Goal: Task Accomplishment & Management: Manage account settings

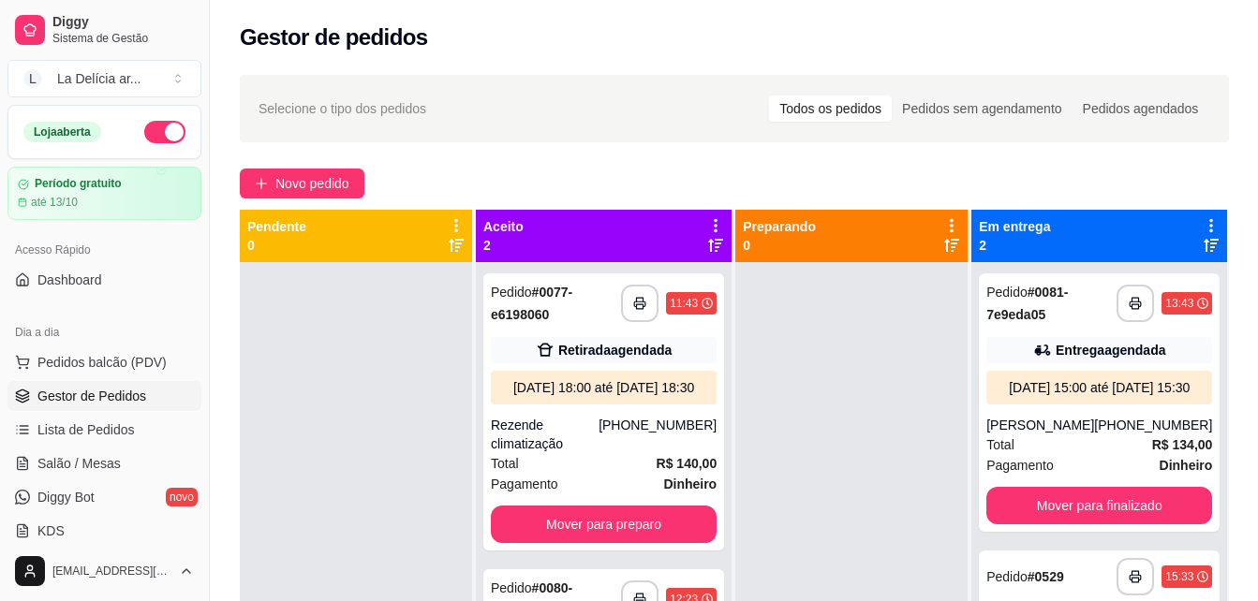
click at [113, 391] on span "Gestor de Pedidos" at bounding box center [91, 396] width 109 height 19
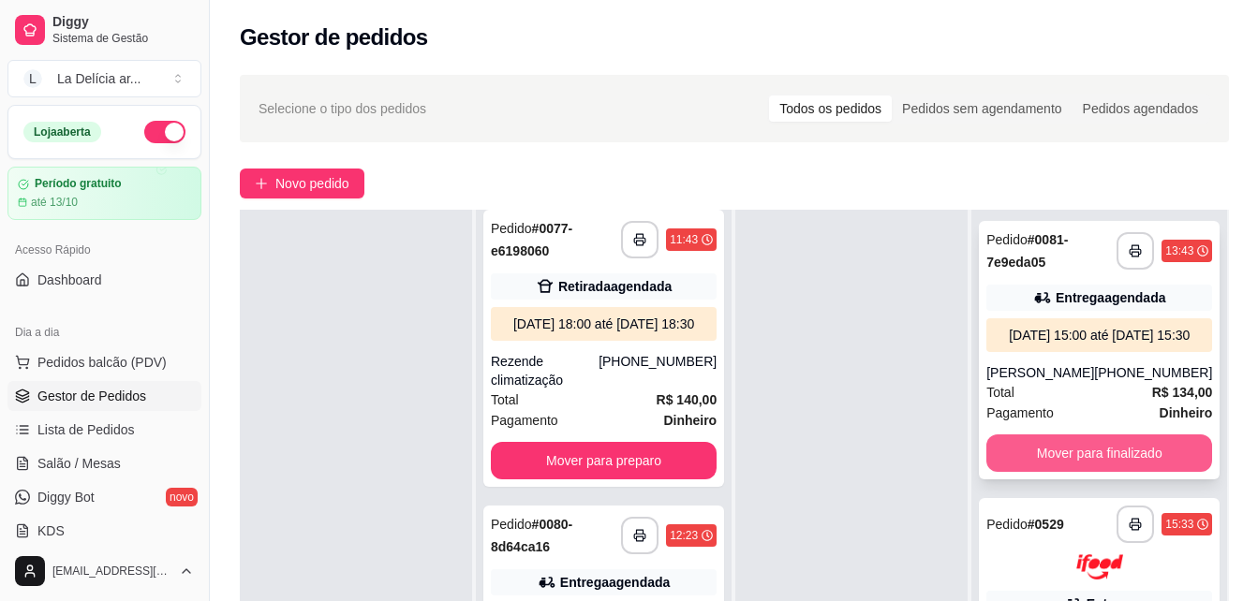
click at [1071, 463] on button "Mover para finalizado" at bounding box center [1099, 452] width 226 height 37
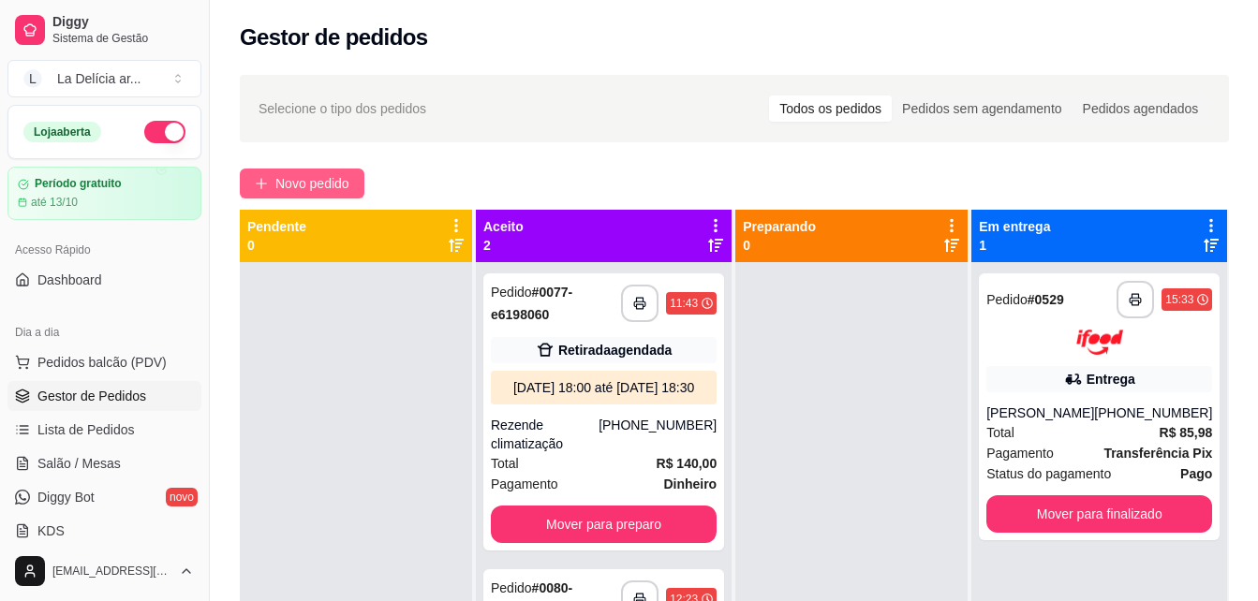
click at [312, 185] on span "Novo pedido" at bounding box center [312, 183] width 74 height 21
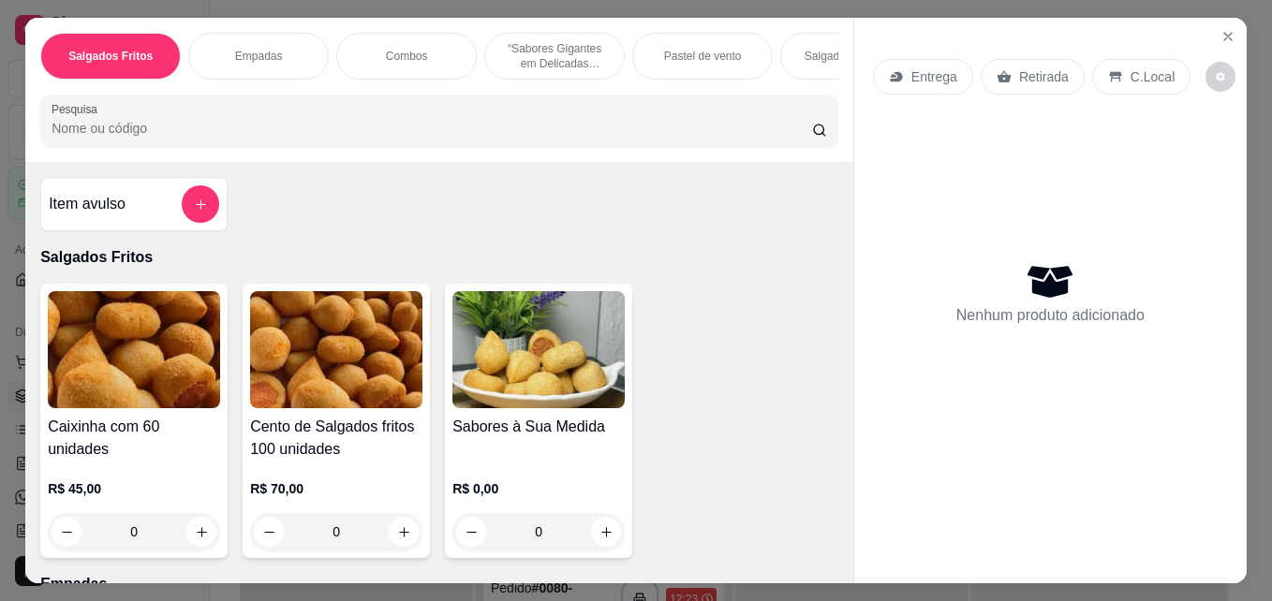
click at [83, 390] on img at bounding box center [134, 349] width 172 height 117
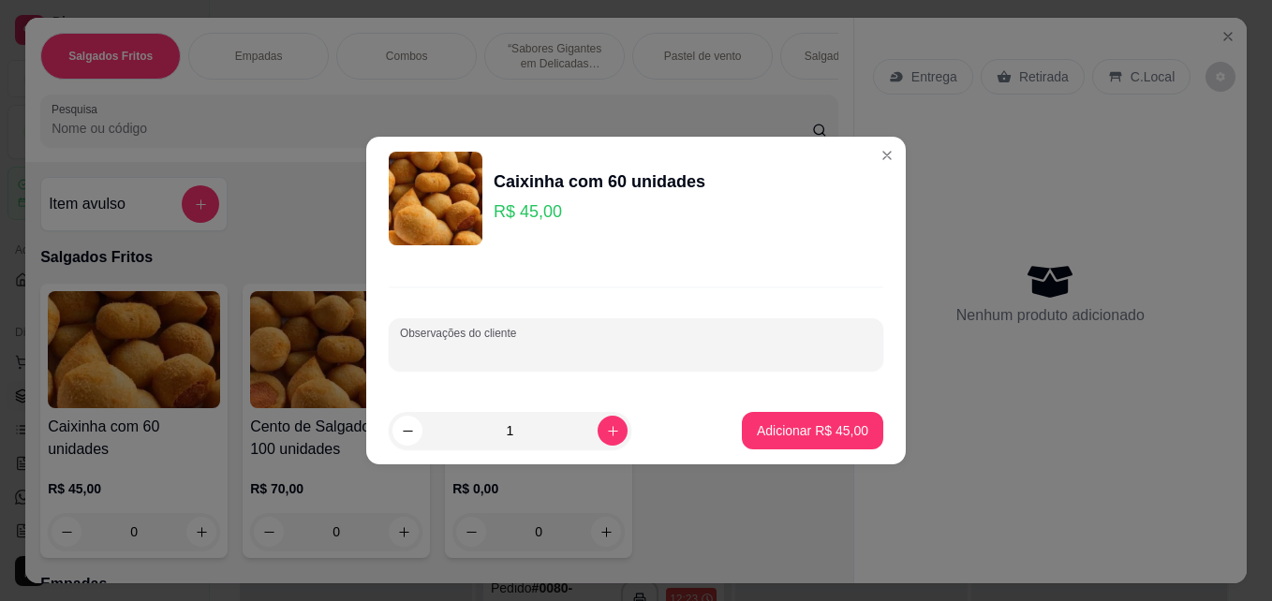
click at [644, 355] on input "Observações do cliente" at bounding box center [636, 352] width 472 height 19
click at [834, 431] on p "Adicionar R$ 45,00" at bounding box center [812, 430] width 111 height 19
type input "1"
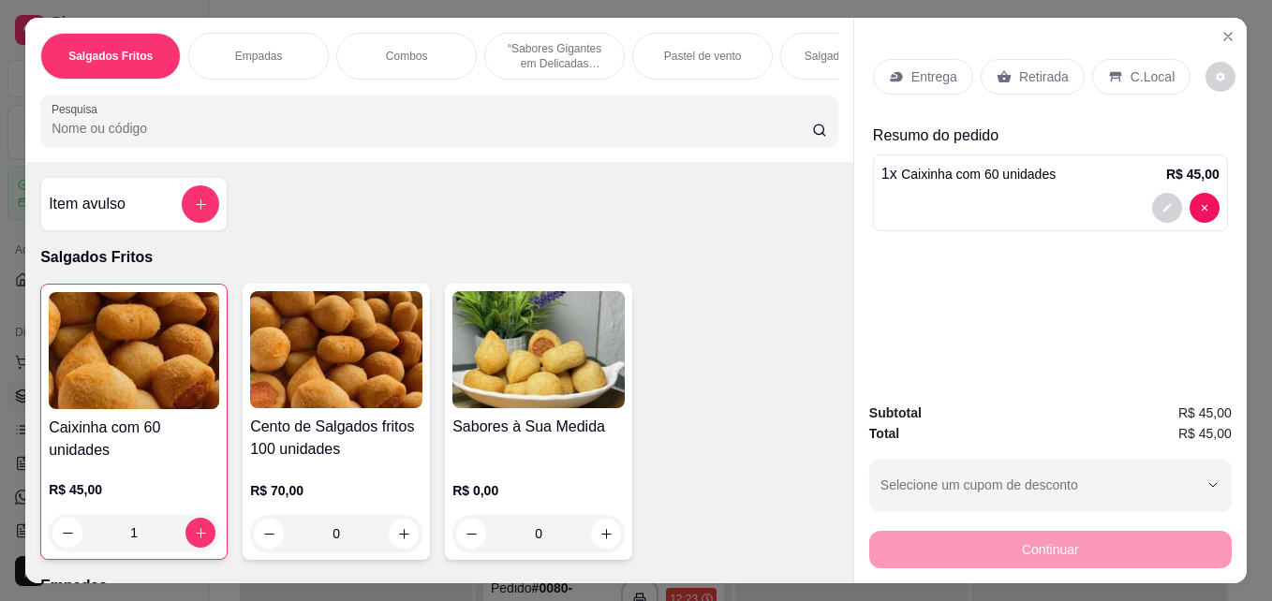
click at [903, 77] on div "Entrega" at bounding box center [923, 77] width 100 height 36
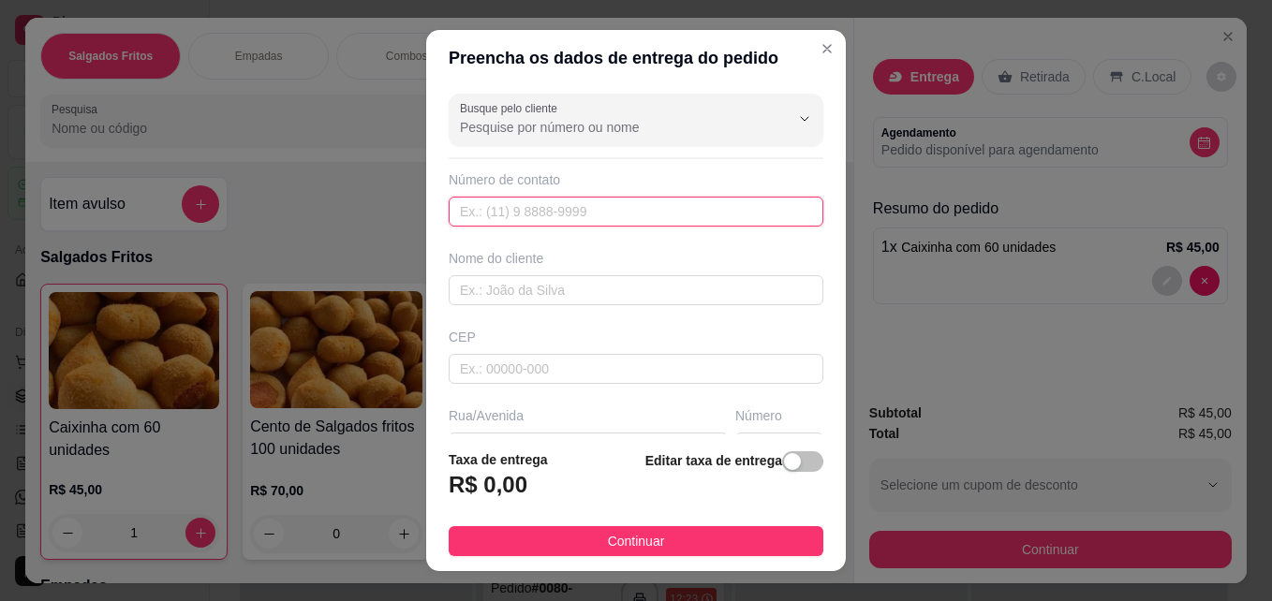
click at [572, 205] on input "text" at bounding box center [636, 212] width 375 height 30
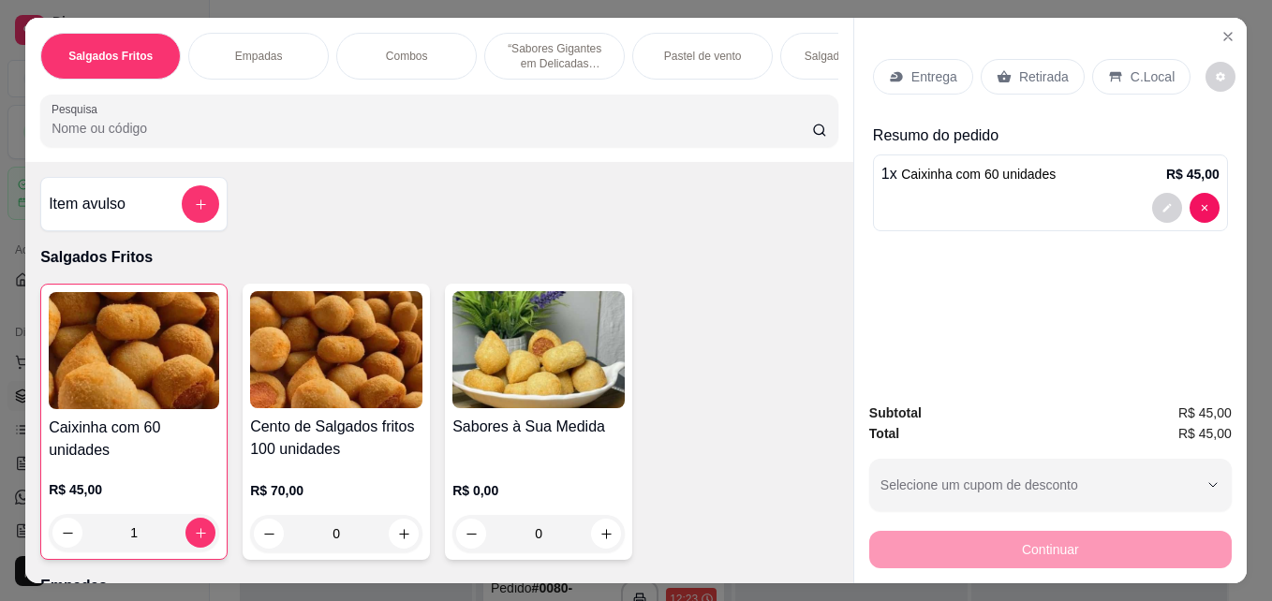
click at [1019, 73] on p "Retirada" at bounding box center [1044, 76] width 50 height 19
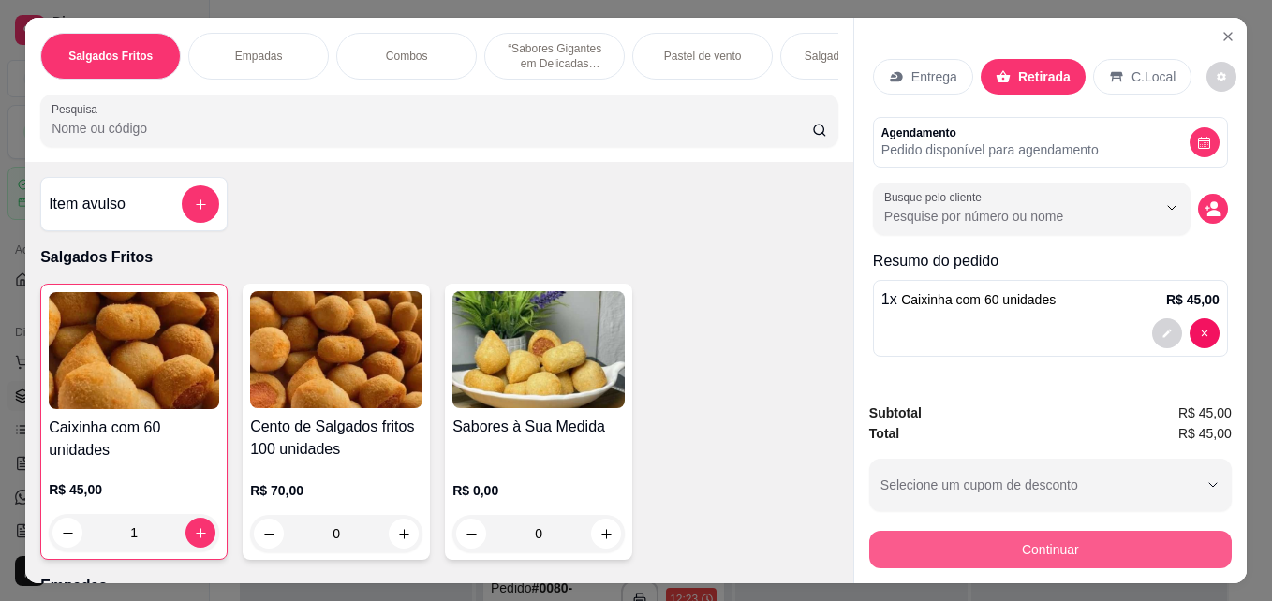
click at [1065, 537] on button "Continuar" at bounding box center [1050, 549] width 362 height 37
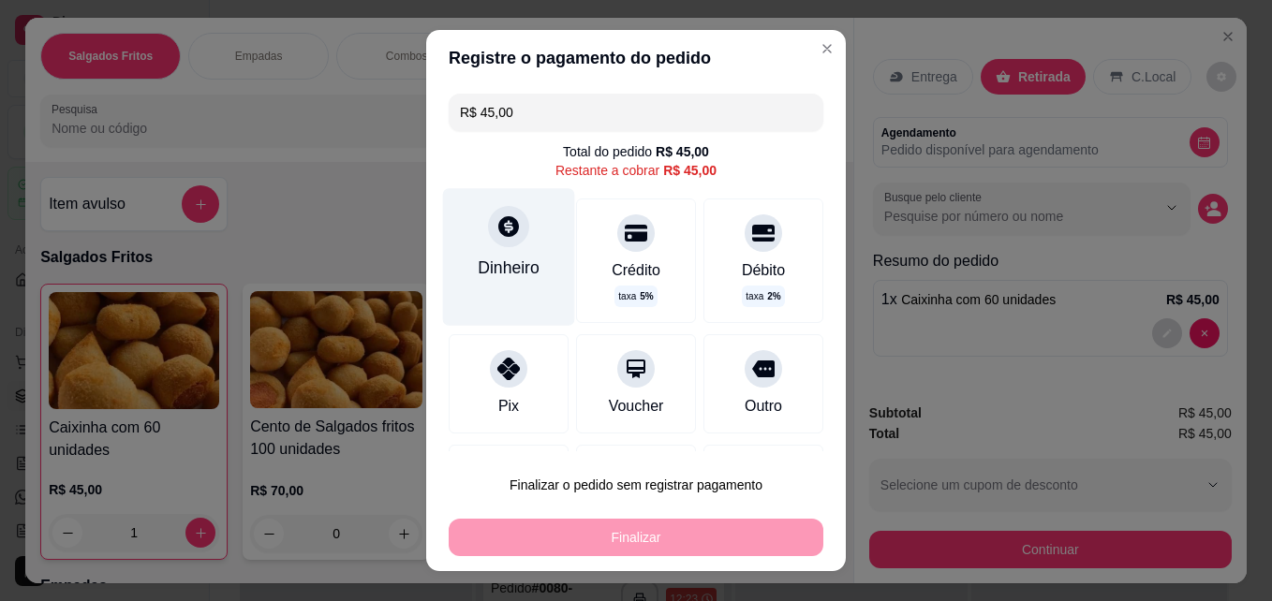
click at [477, 244] on div "Dinheiro" at bounding box center [509, 256] width 132 height 137
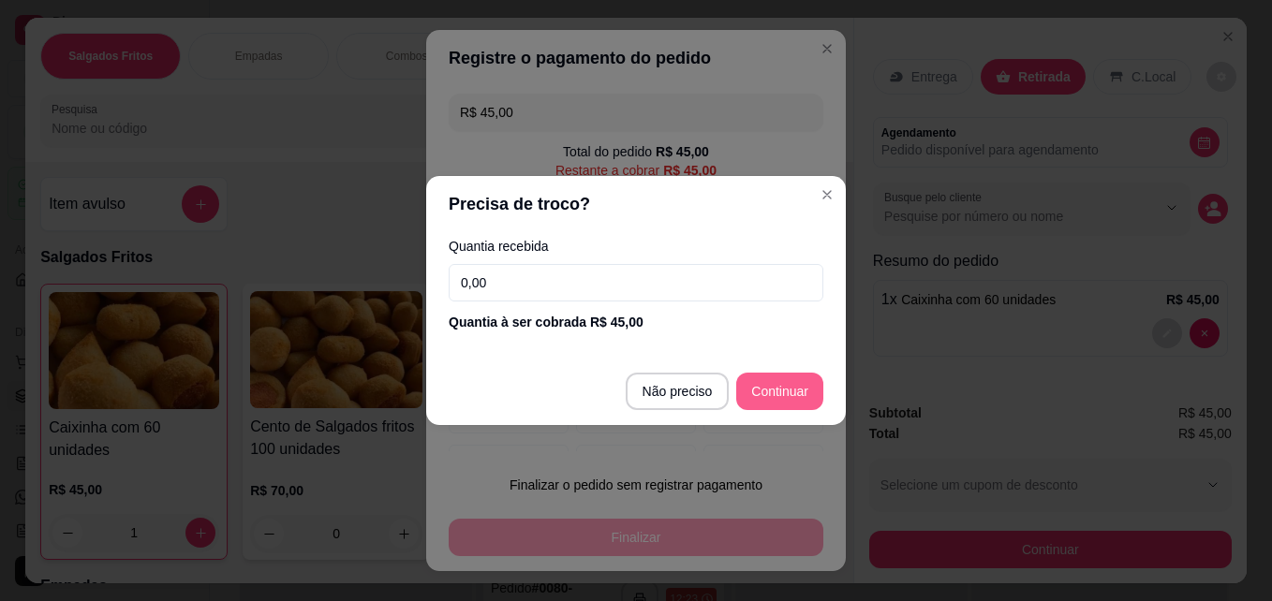
type input "R$ 0,00"
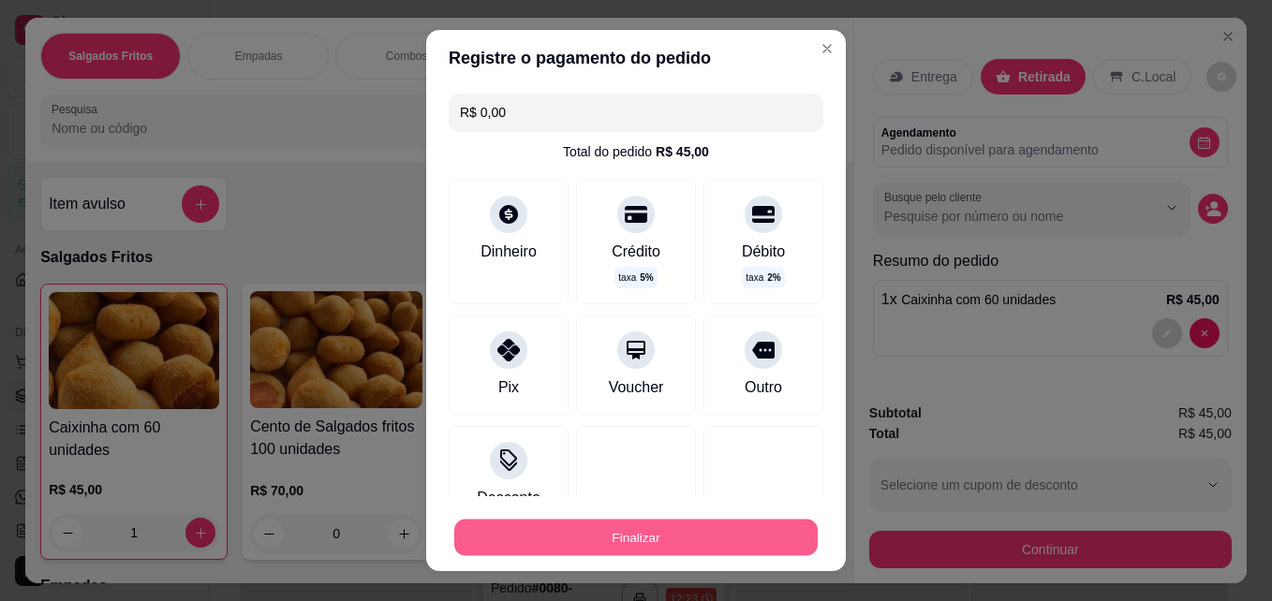
click at [664, 547] on button "Finalizar" at bounding box center [635, 538] width 363 height 37
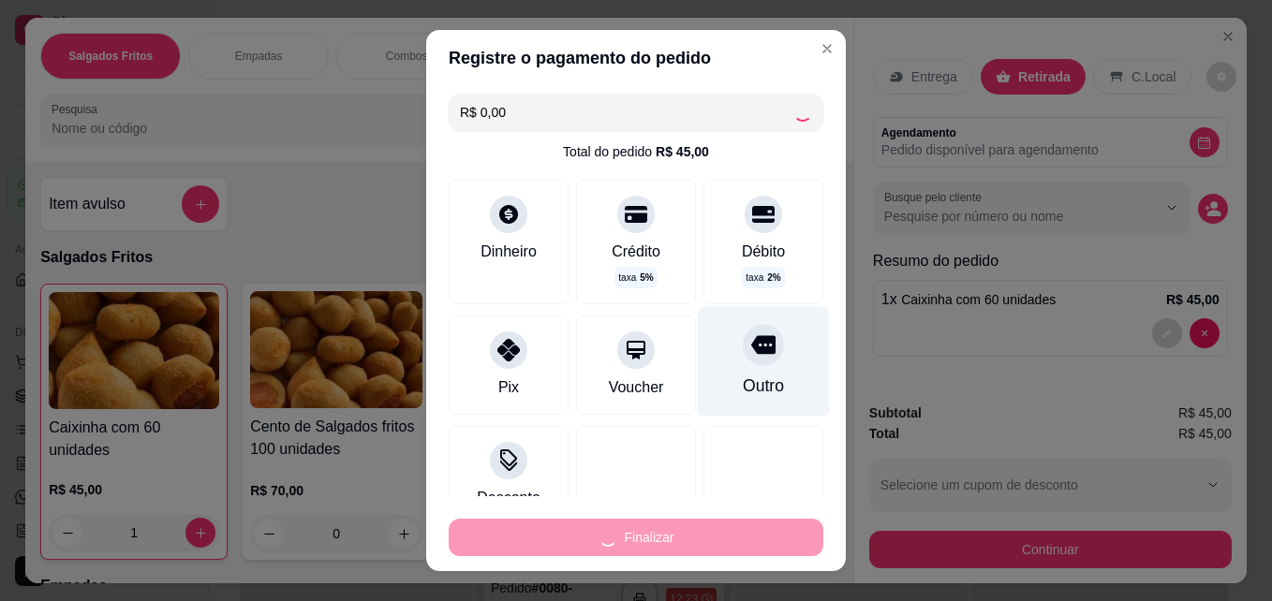
type input "0"
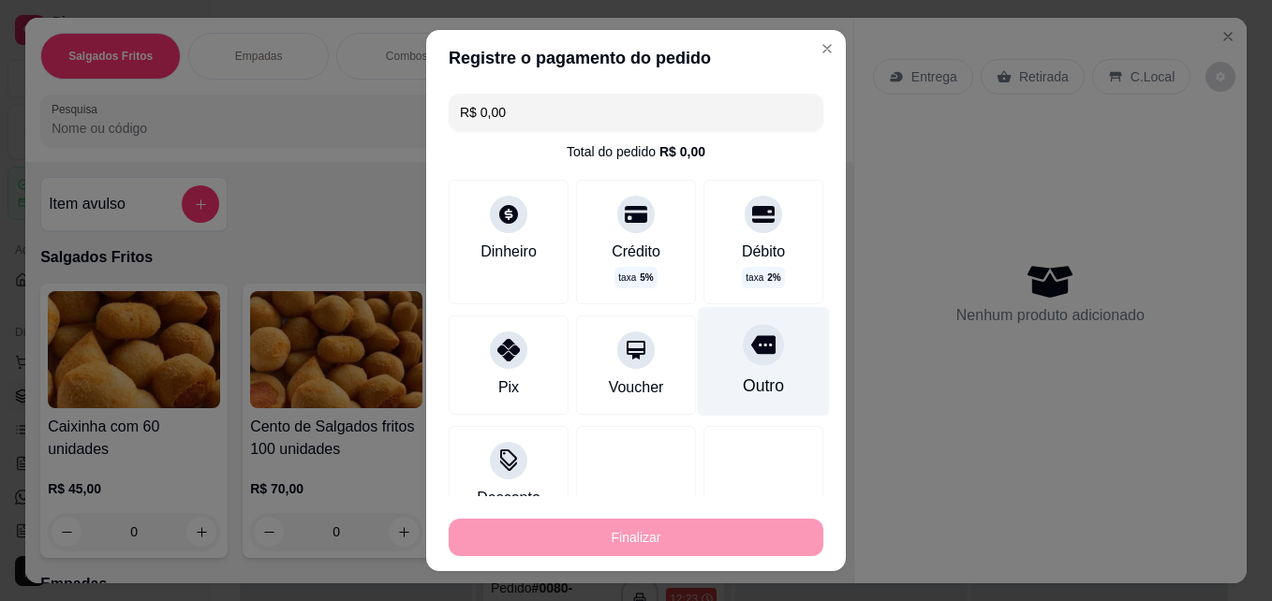
type input "-R$ 45,00"
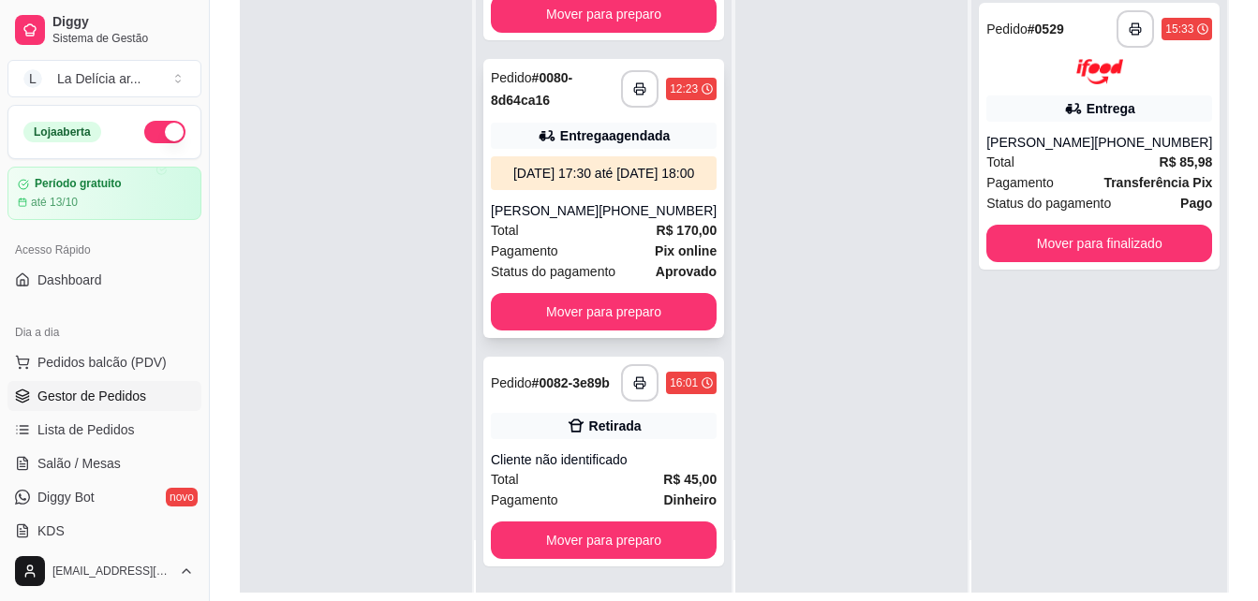
scroll to position [286, 0]
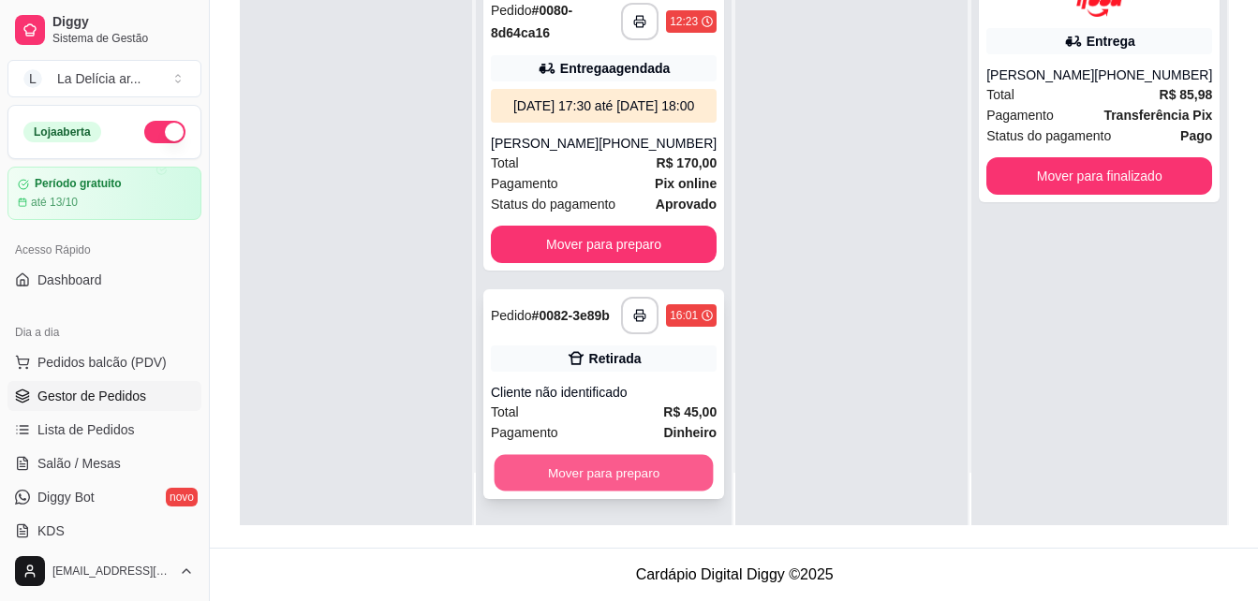
click at [618, 475] on button "Mover para preparo" at bounding box center [603, 473] width 219 height 37
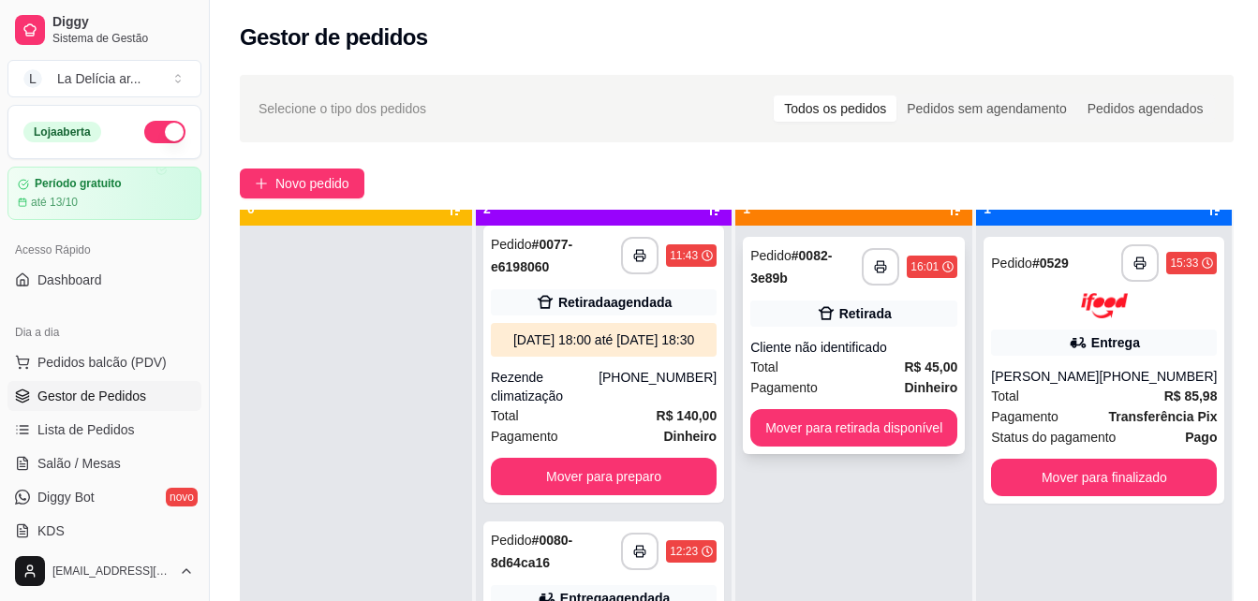
scroll to position [52, 0]
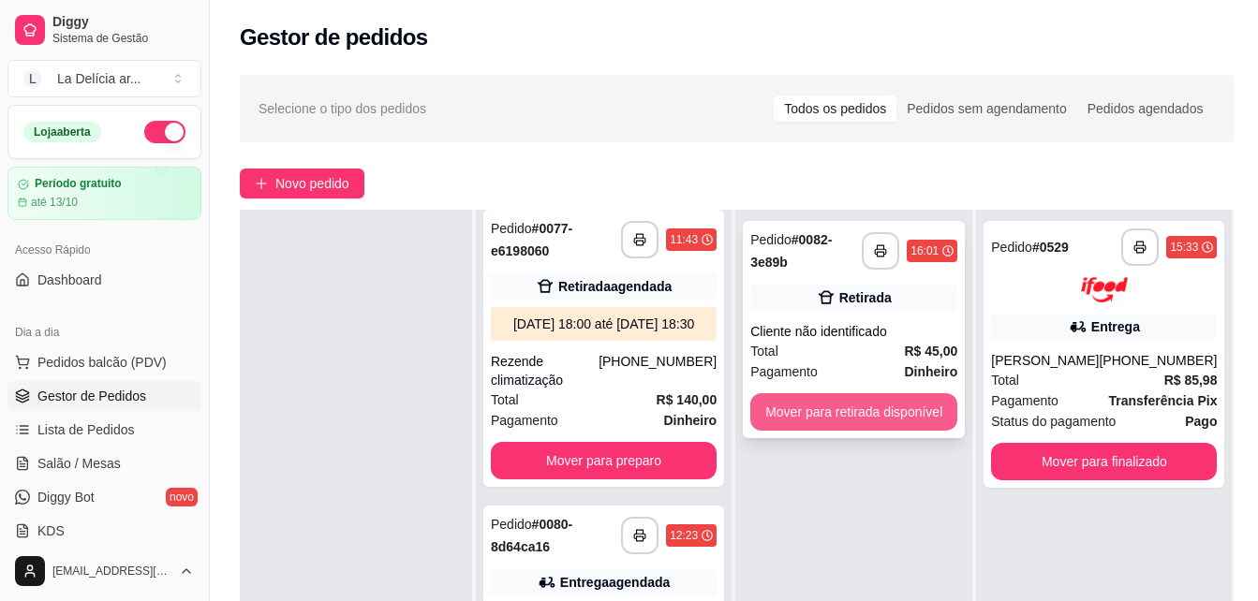
click at [851, 415] on button "Mover para retirada disponível" at bounding box center [853, 411] width 207 height 37
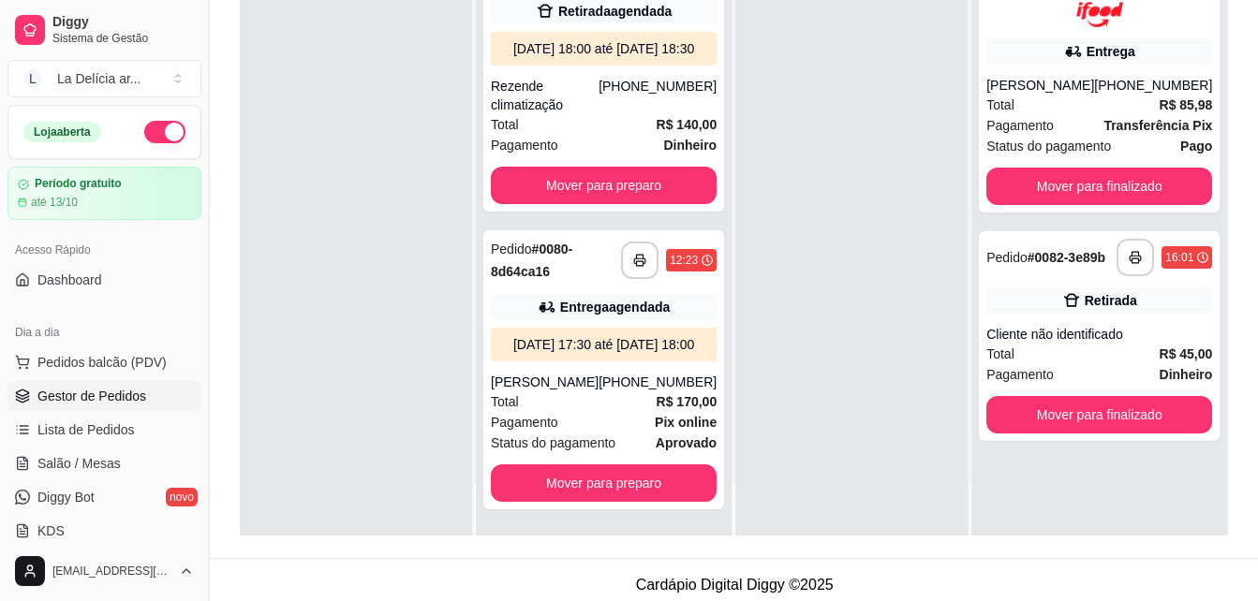
scroll to position [286, 0]
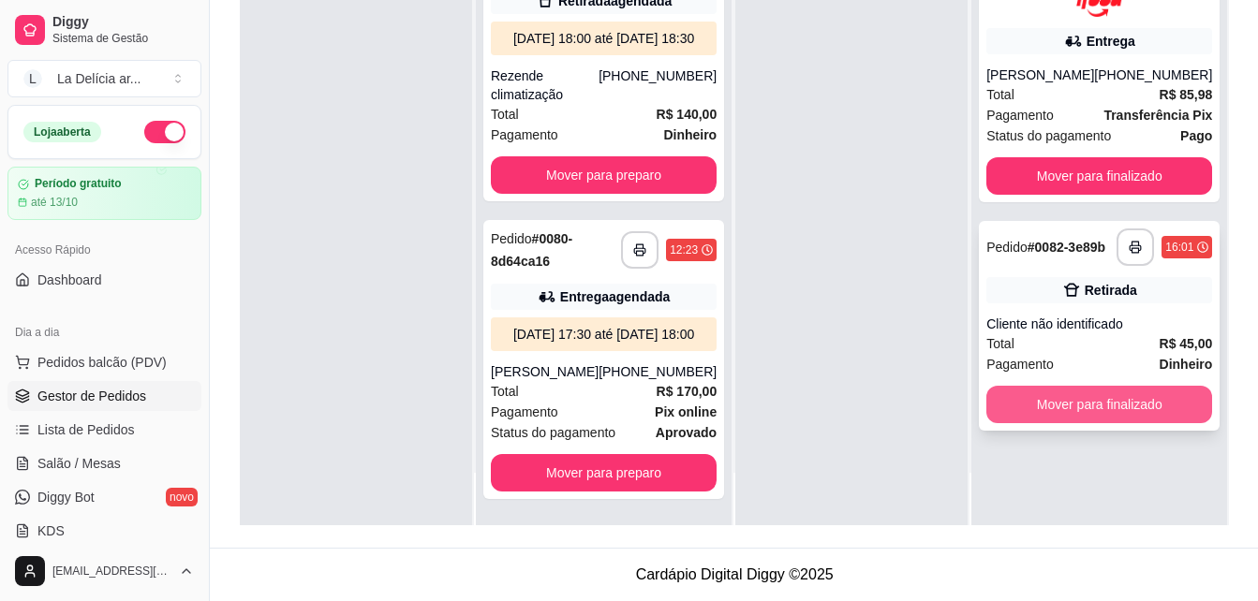
click at [1139, 408] on button "Mover para finalizado" at bounding box center [1099, 404] width 226 height 37
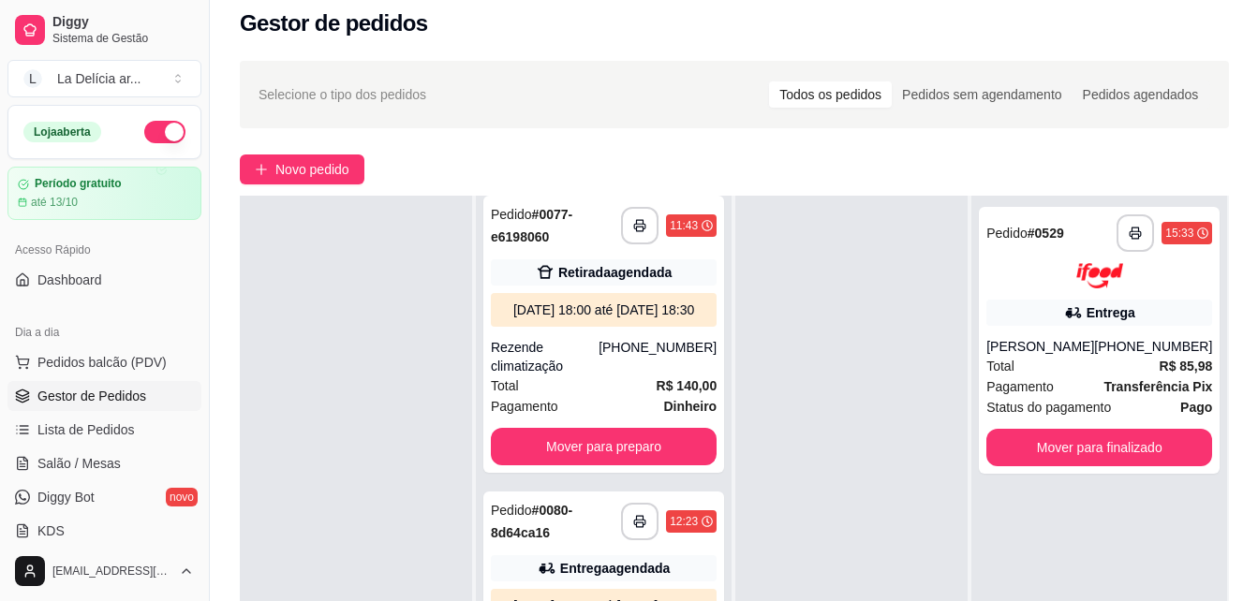
scroll to position [0, 0]
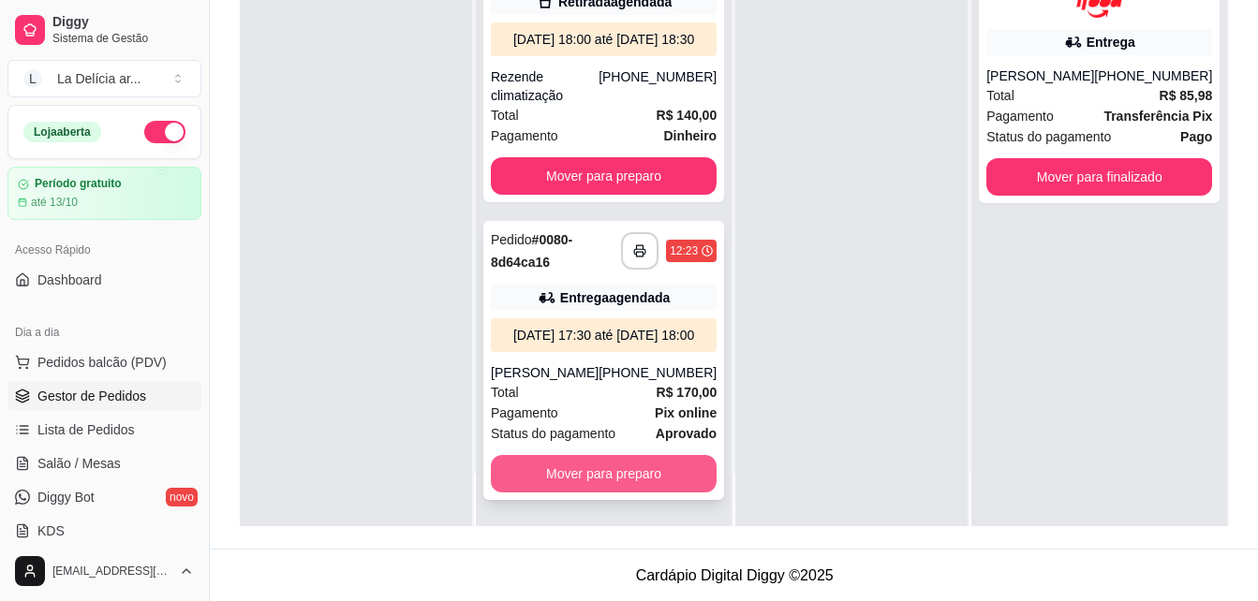
scroll to position [286, 0]
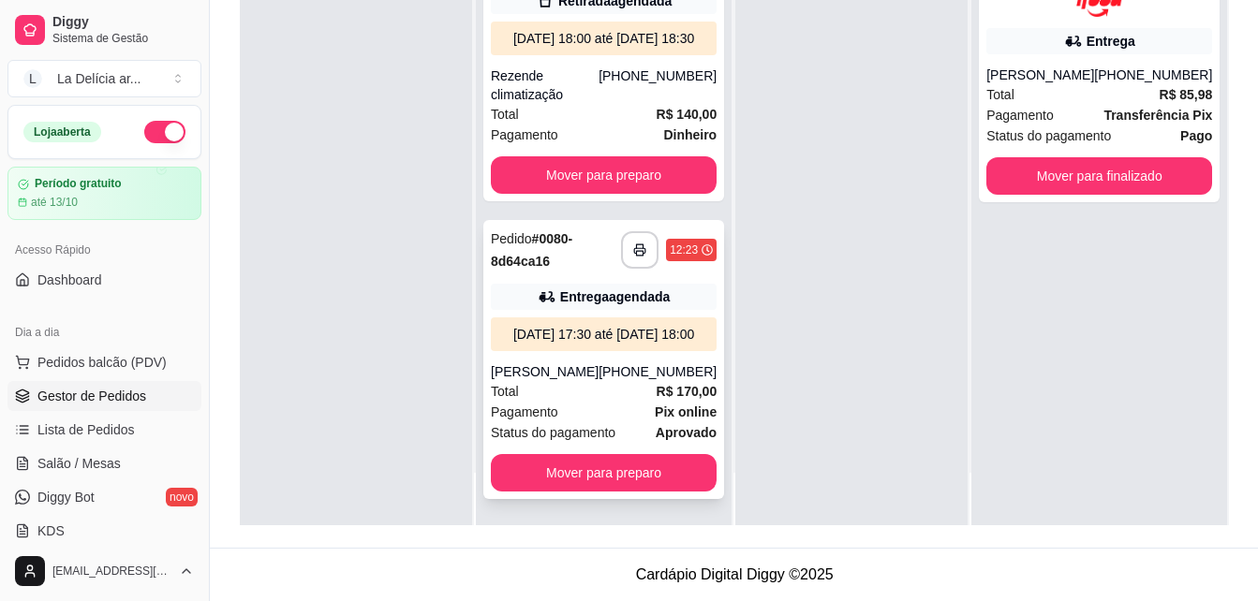
click at [591, 325] on div "[DATE] 17:30 até [DATE] 18:00" at bounding box center [603, 334] width 211 height 19
click at [627, 232] on button "button" at bounding box center [640, 250] width 37 height 37
click at [99, 84] on div "La Delícia ar ..." at bounding box center [99, 78] width 84 height 19
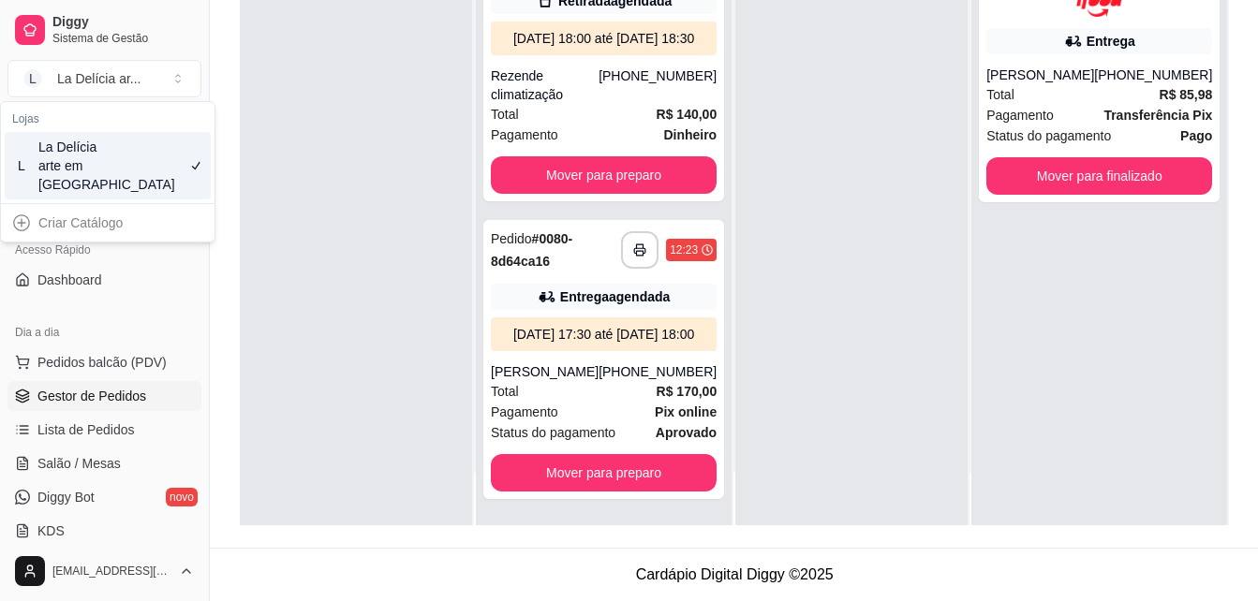
click at [124, 168] on div "L La Delícia arte em Salgados" at bounding box center [108, 165] width 206 height 67
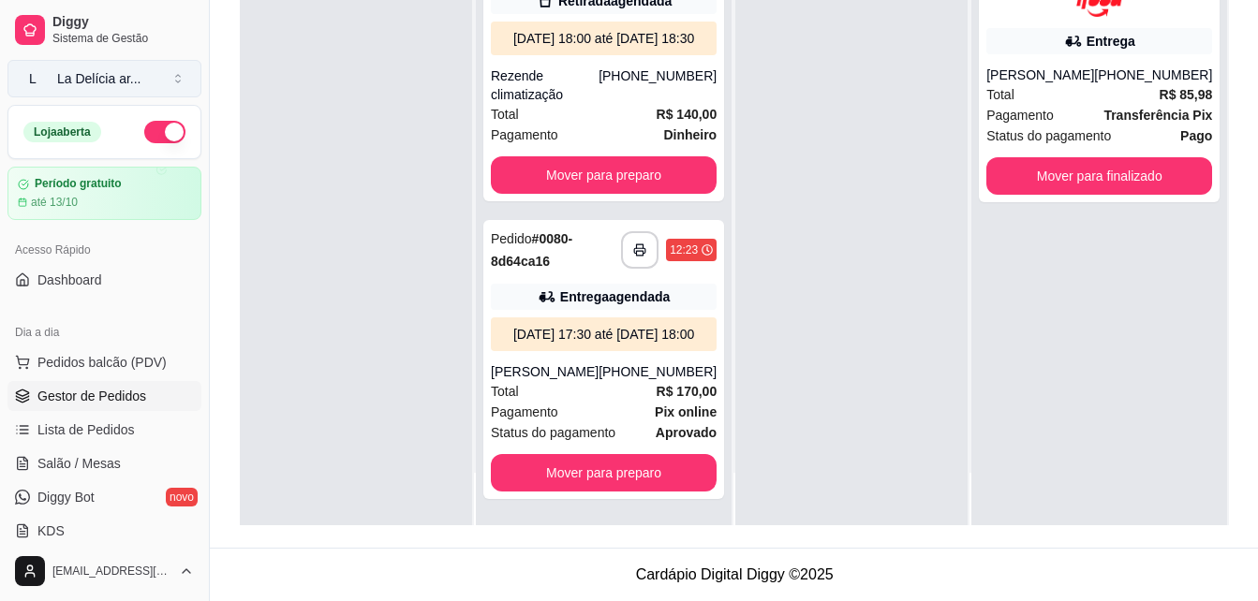
click at [169, 78] on button "L La Delícia ar ..." at bounding box center [104, 78] width 194 height 37
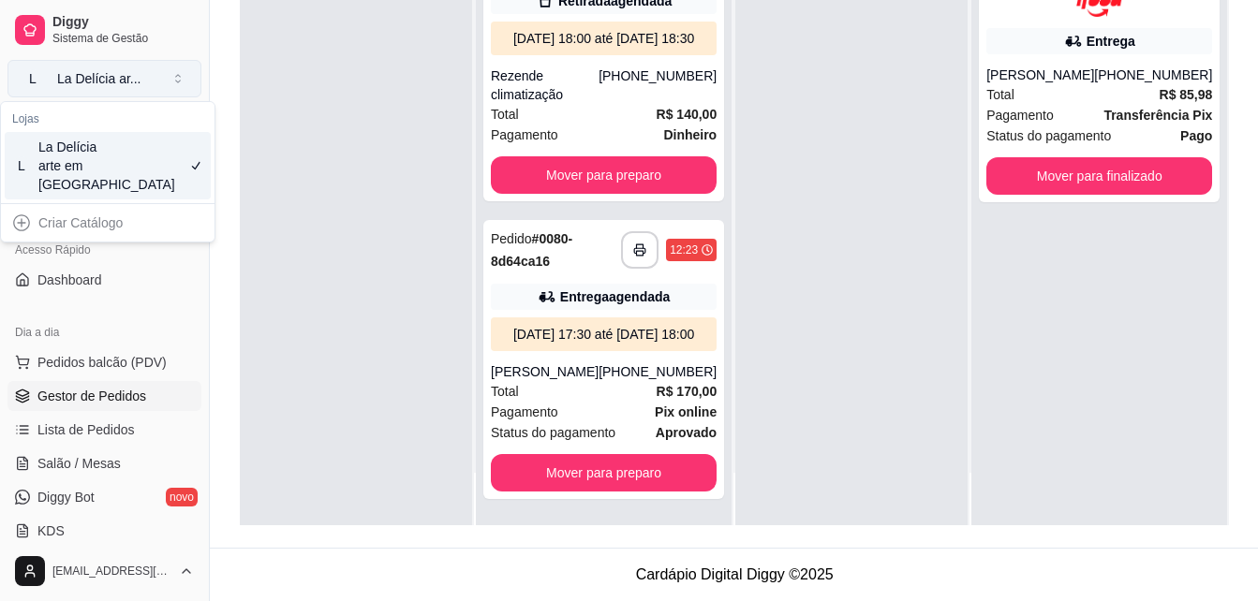
click at [136, 70] on div "La Delícia ar ..." at bounding box center [99, 78] width 84 height 19
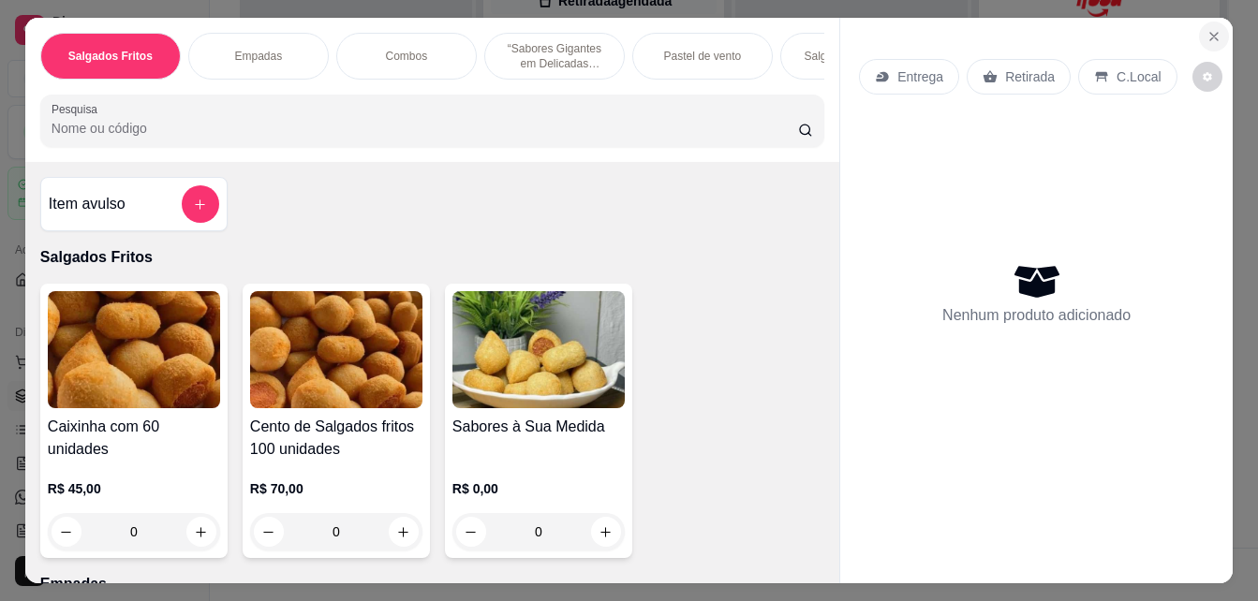
click at [1217, 32] on icon "Close" at bounding box center [1213, 36] width 15 height 15
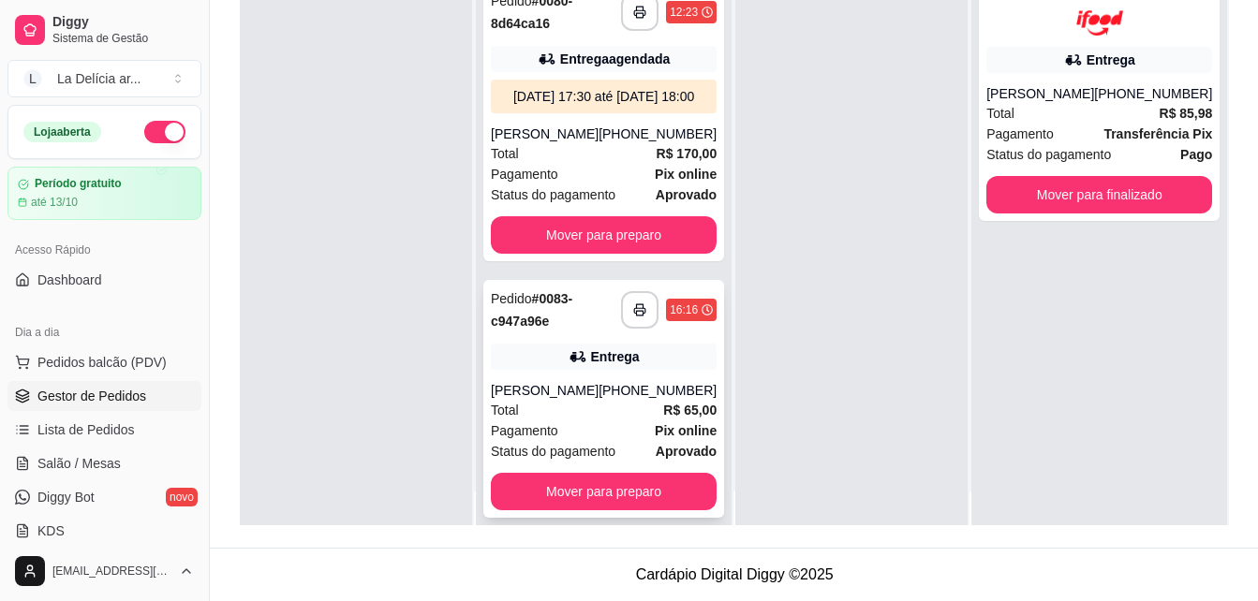
scroll to position [52, 0]
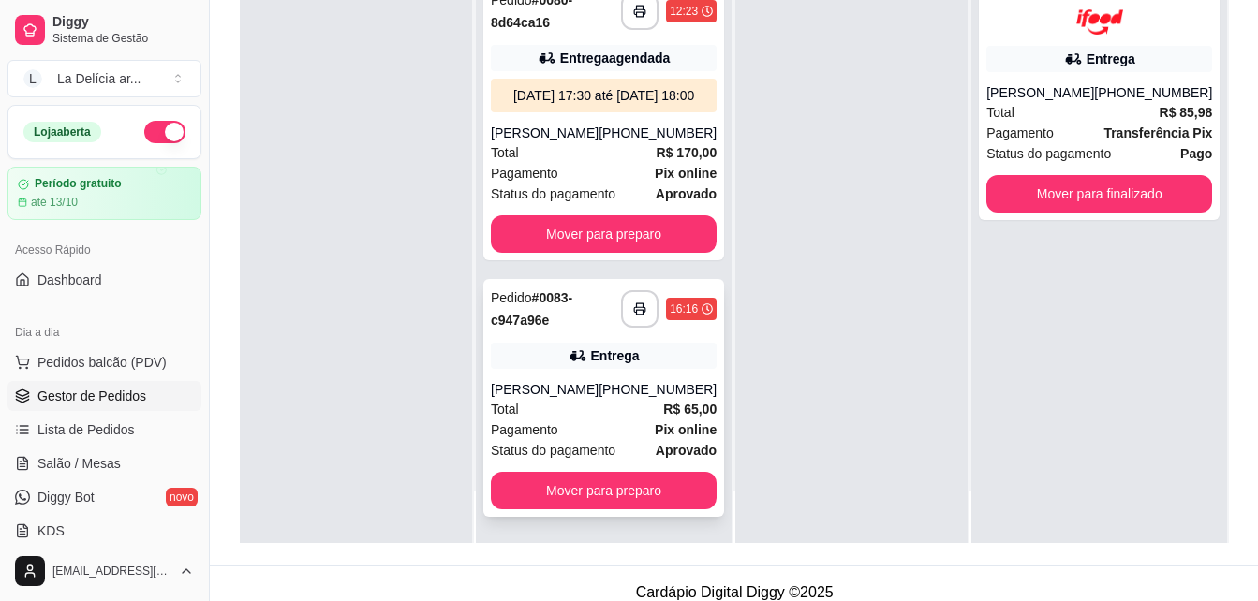
scroll to position [286, 0]
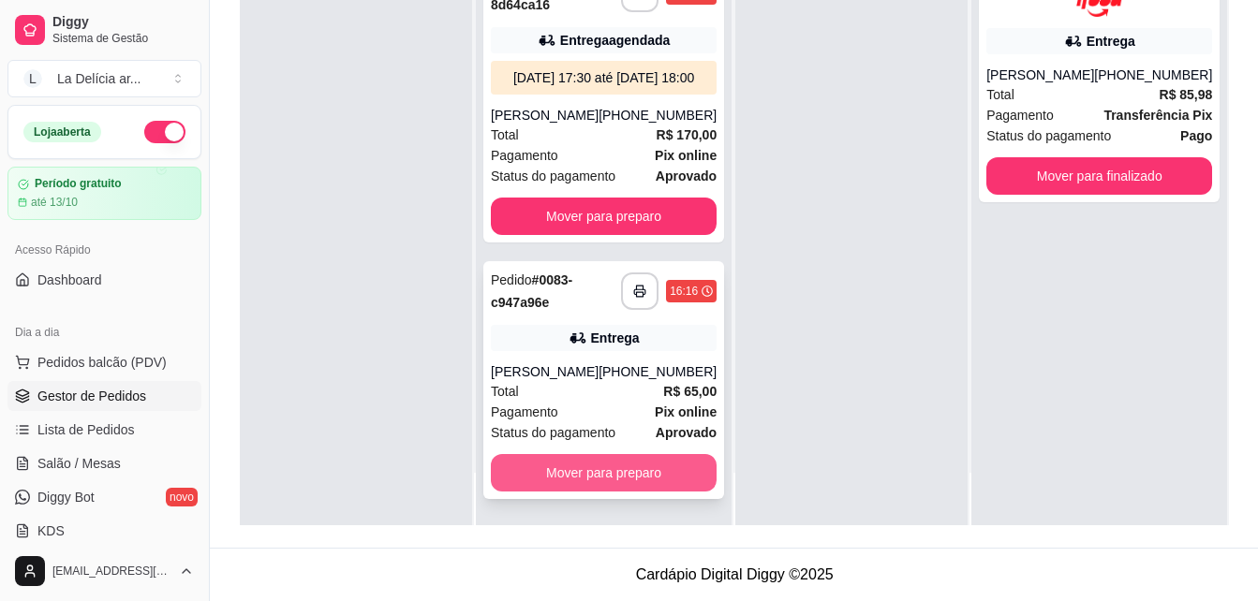
click at [611, 473] on button "Mover para preparo" at bounding box center [604, 472] width 226 height 37
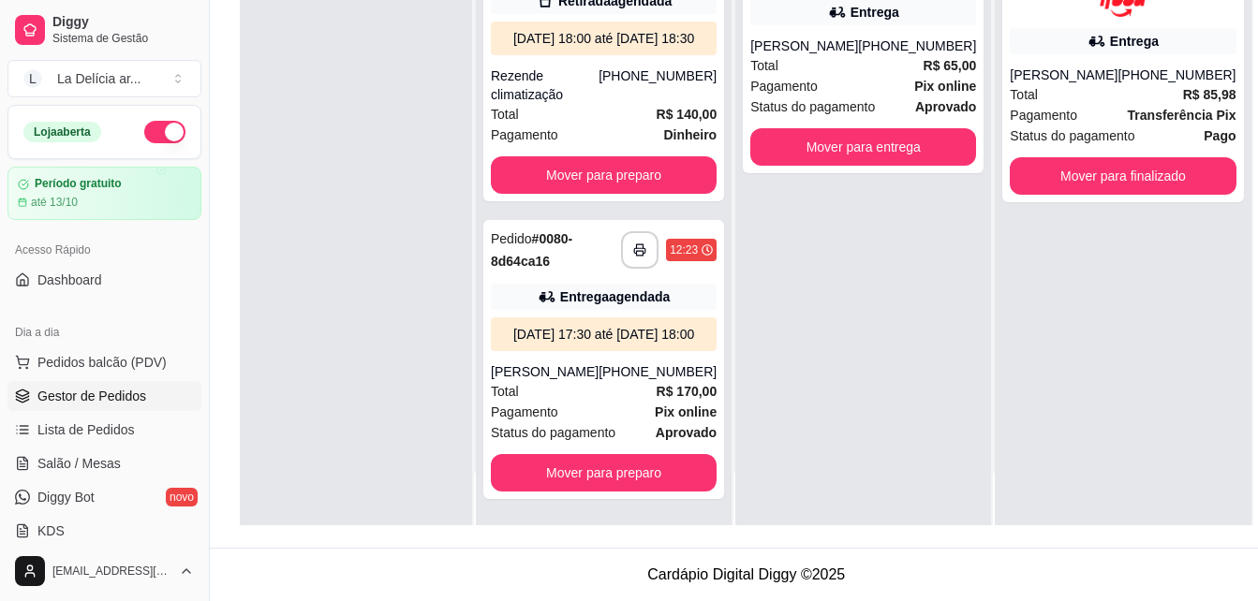
scroll to position [0, 0]
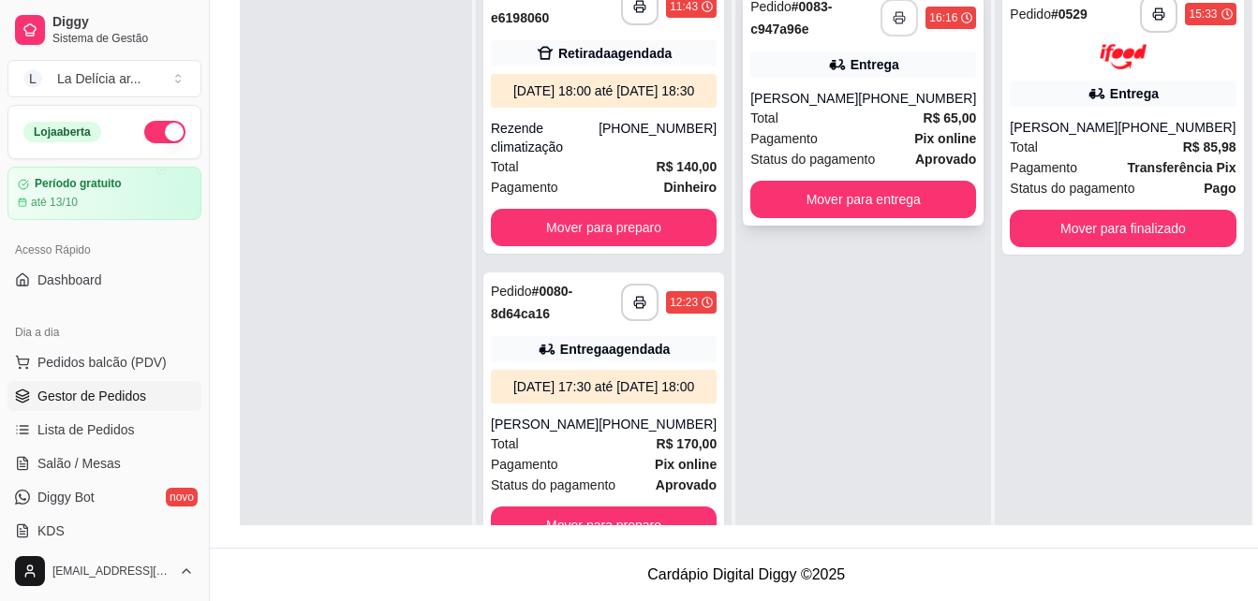
click at [896, 19] on rect "button" at bounding box center [899, 21] width 7 height 5
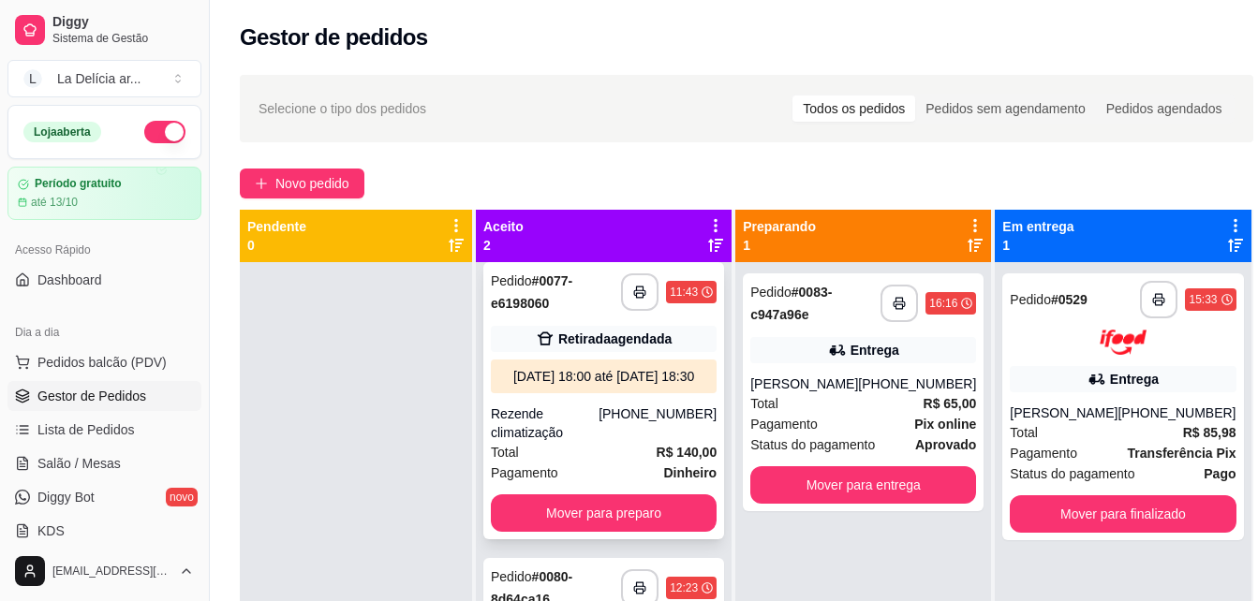
scroll to position [67, 0]
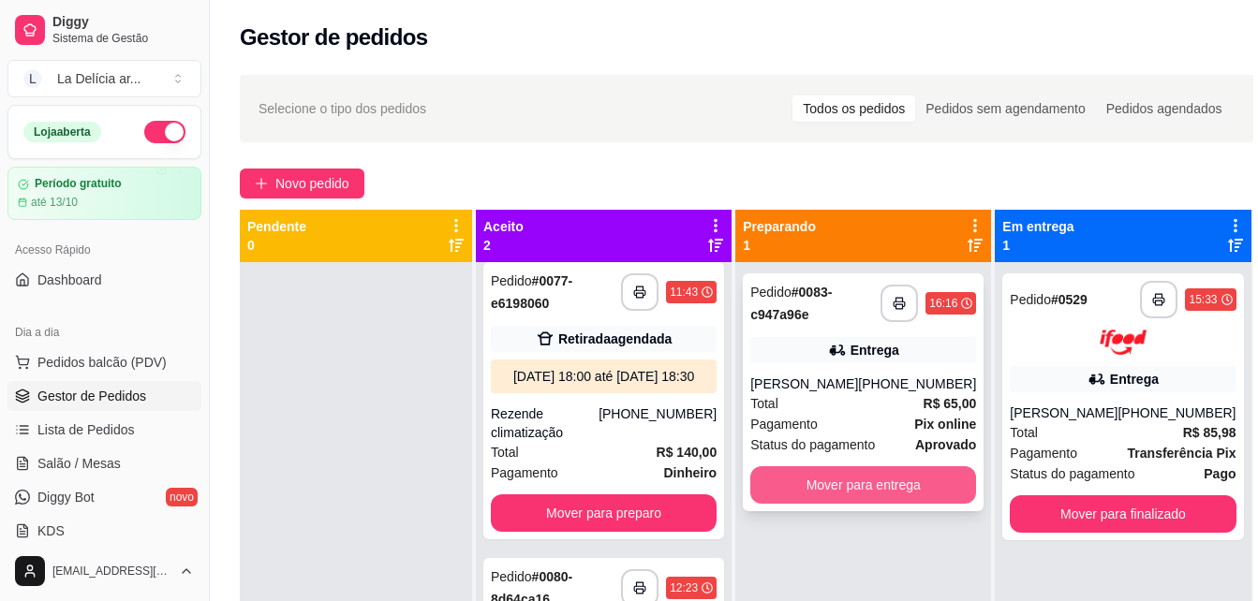
click at [823, 493] on button "Mover para entrega" at bounding box center [863, 484] width 226 height 37
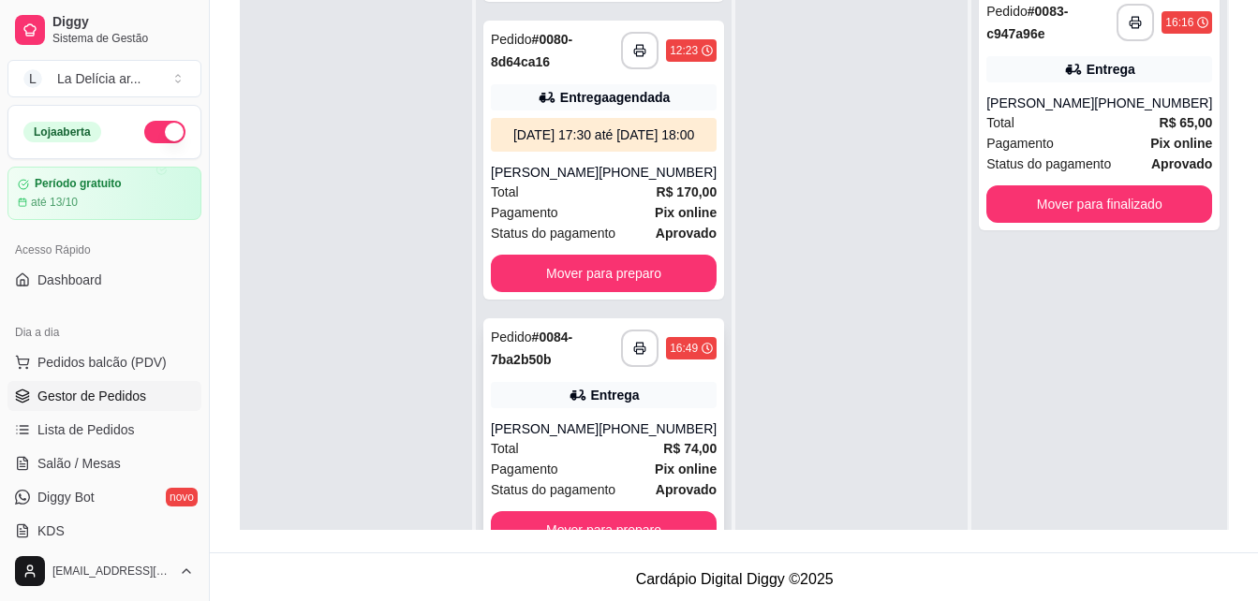
scroll to position [52, 0]
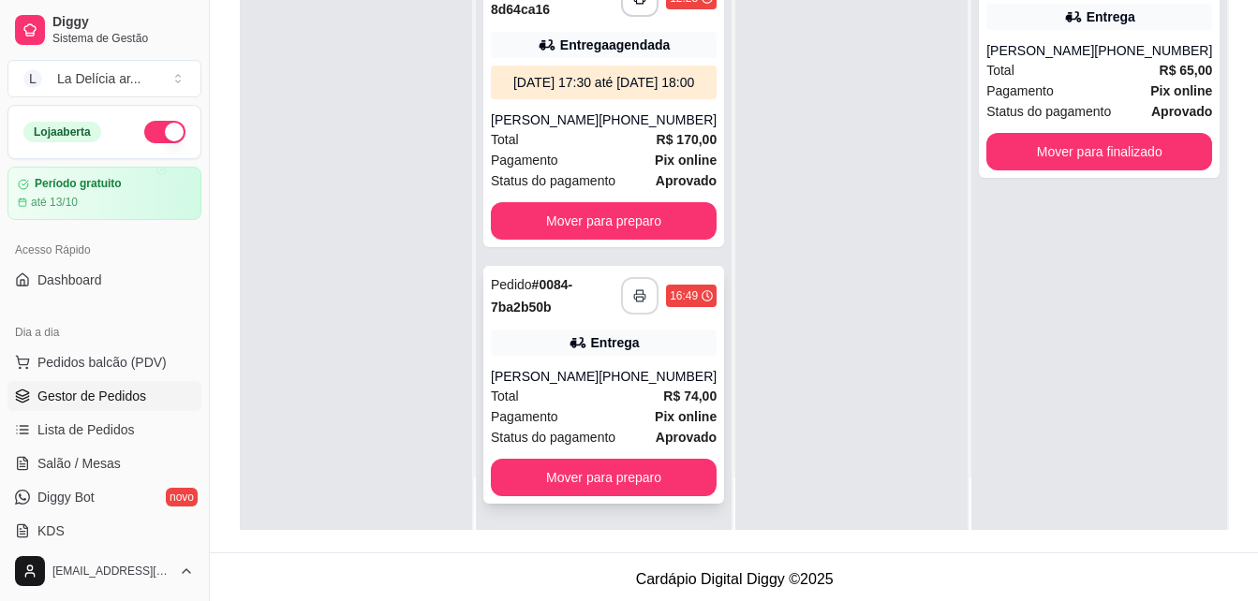
click at [633, 289] on icon "button" at bounding box center [639, 295] width 13 height 13
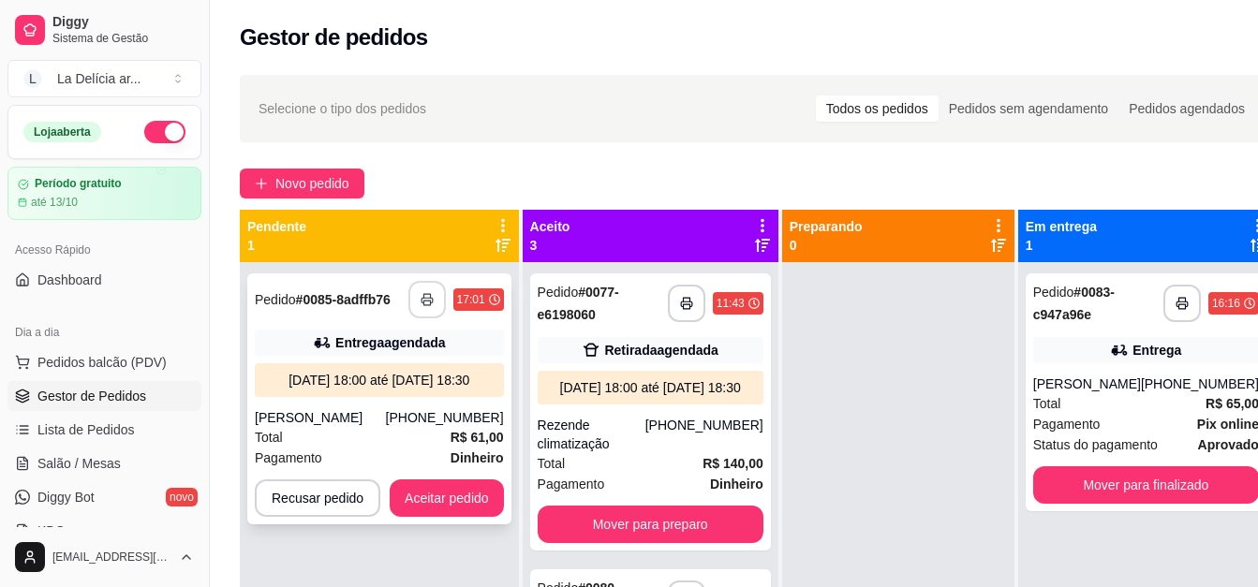
click at [426, 288] on button "button" at bounding box center [426, 299] width 37 height 37
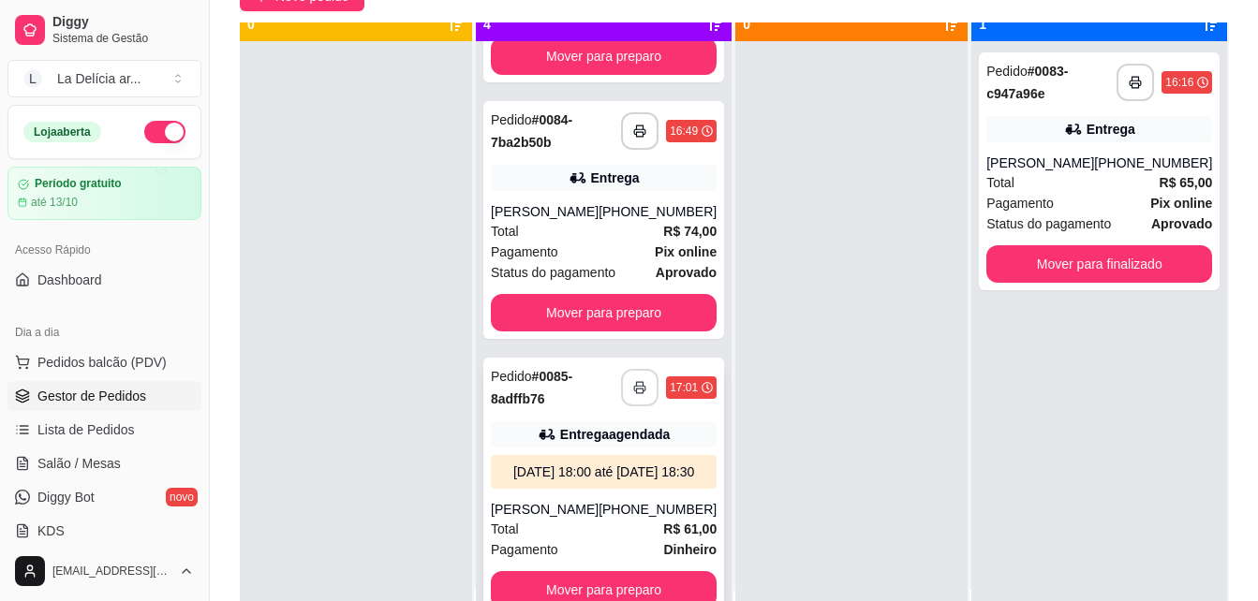
scroll to position [52, 0]
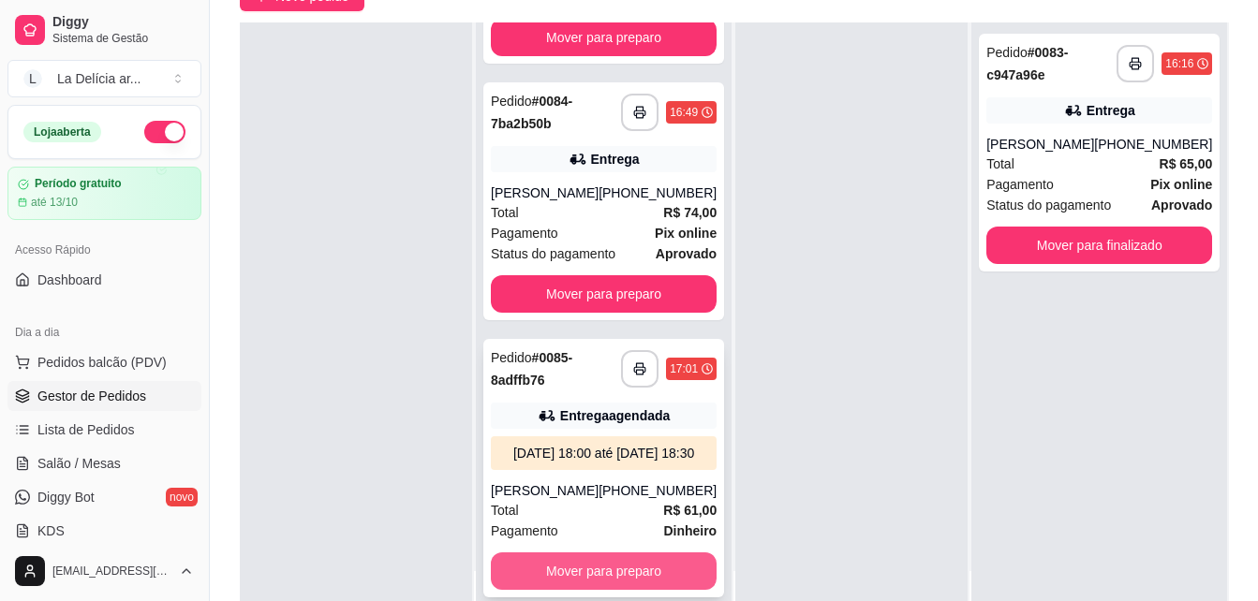
click at [619, 574] on button "Mover para preparo" at bounding box center [604, 570] width 226 height 37
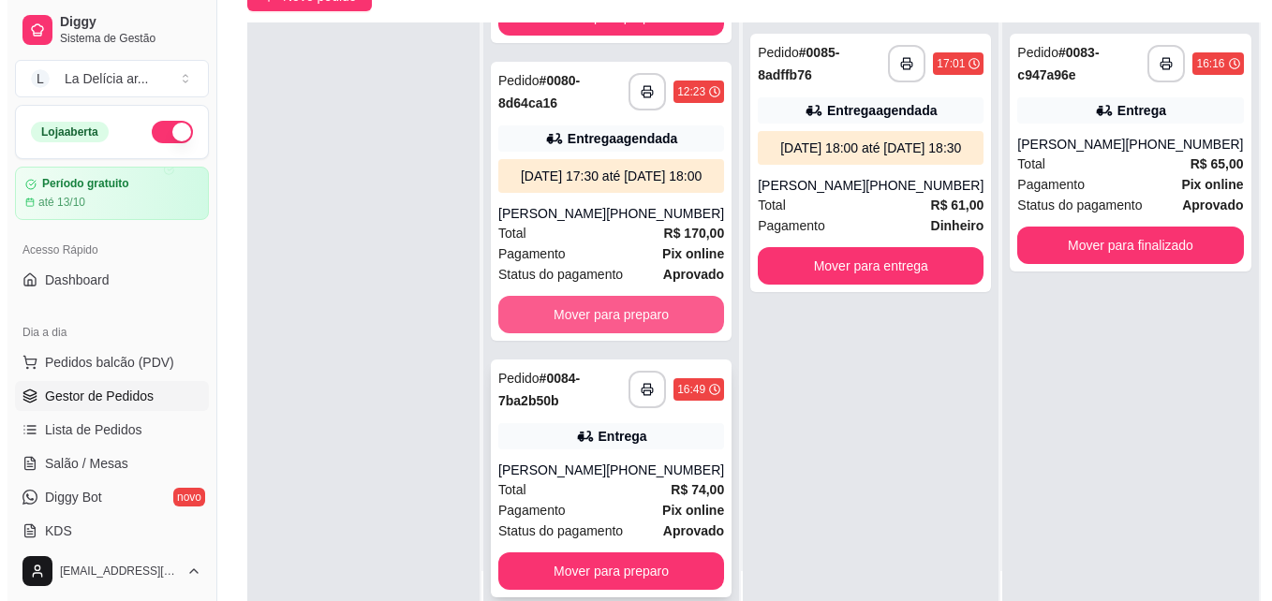
scroll to position [343, 0]
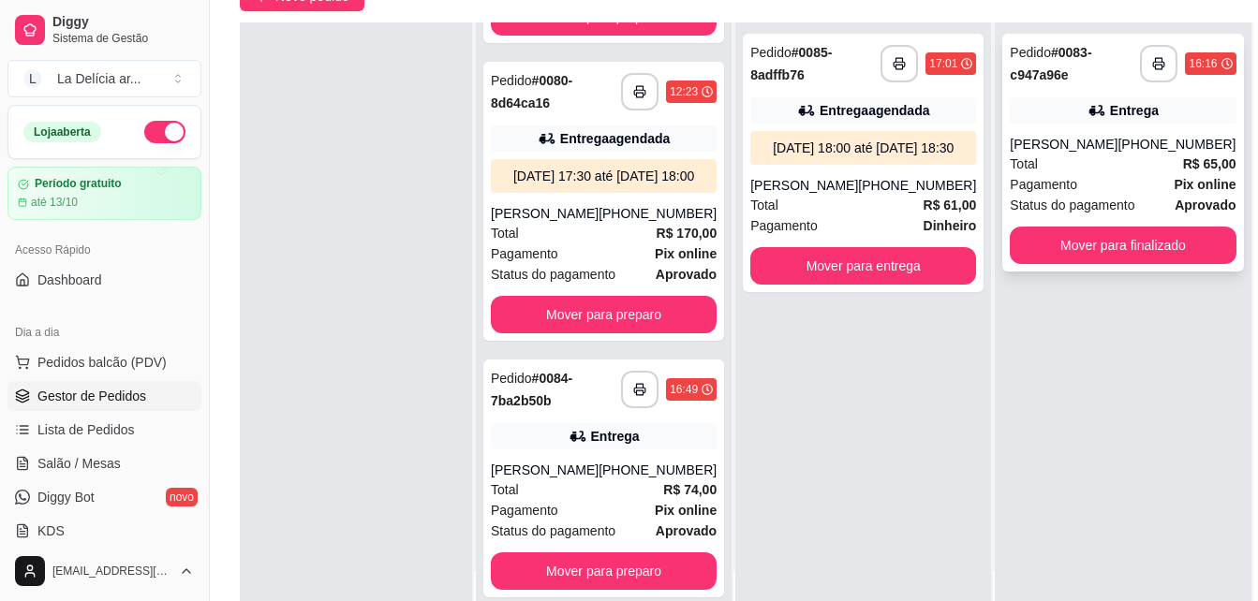
click at [1110, 110] on div "Entrega" at bounding box center [1134, 110] width 49 height 19
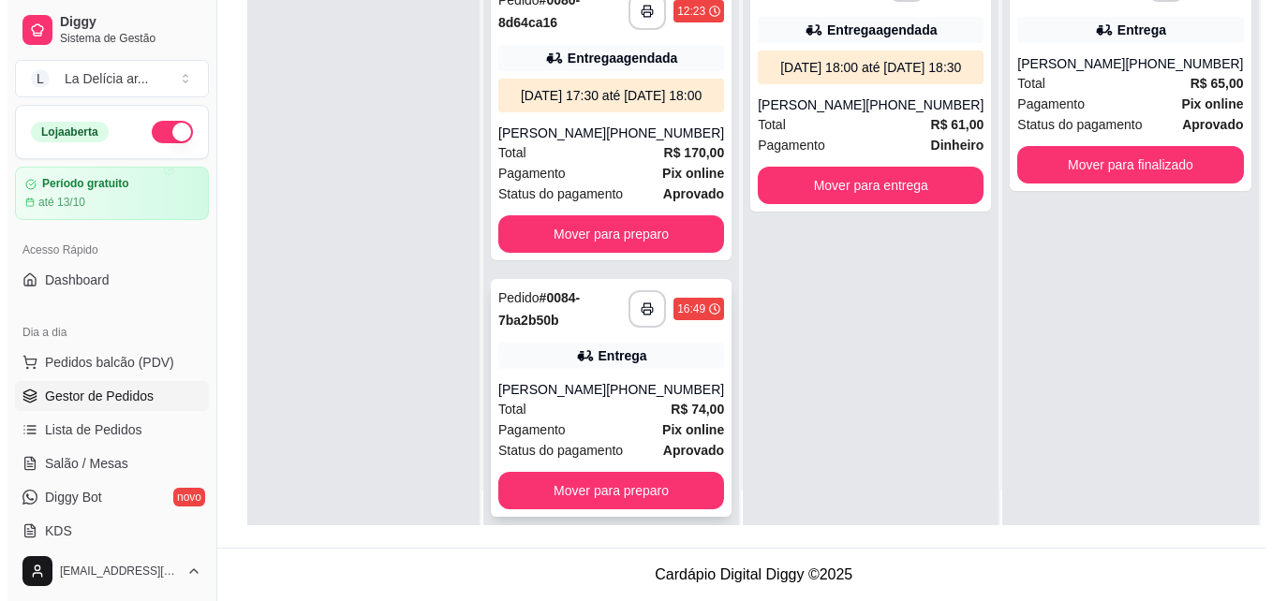
scroll to position [52, 0]
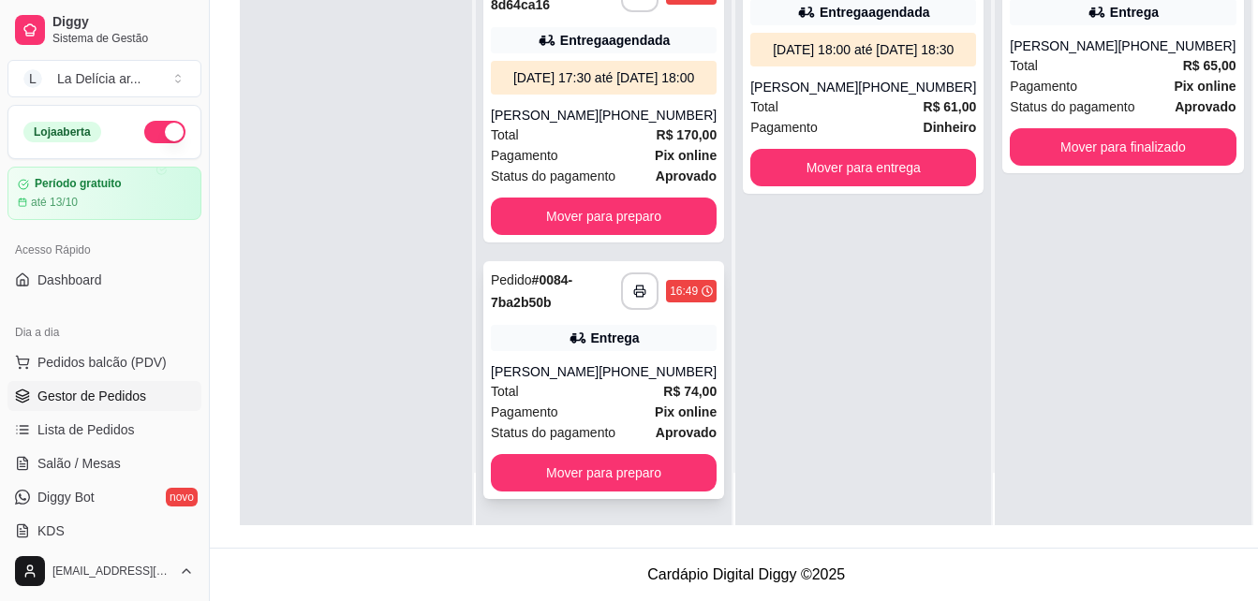
click at [578, 343] on div "**********" at bounding box center [603, 380] width 241 height 238
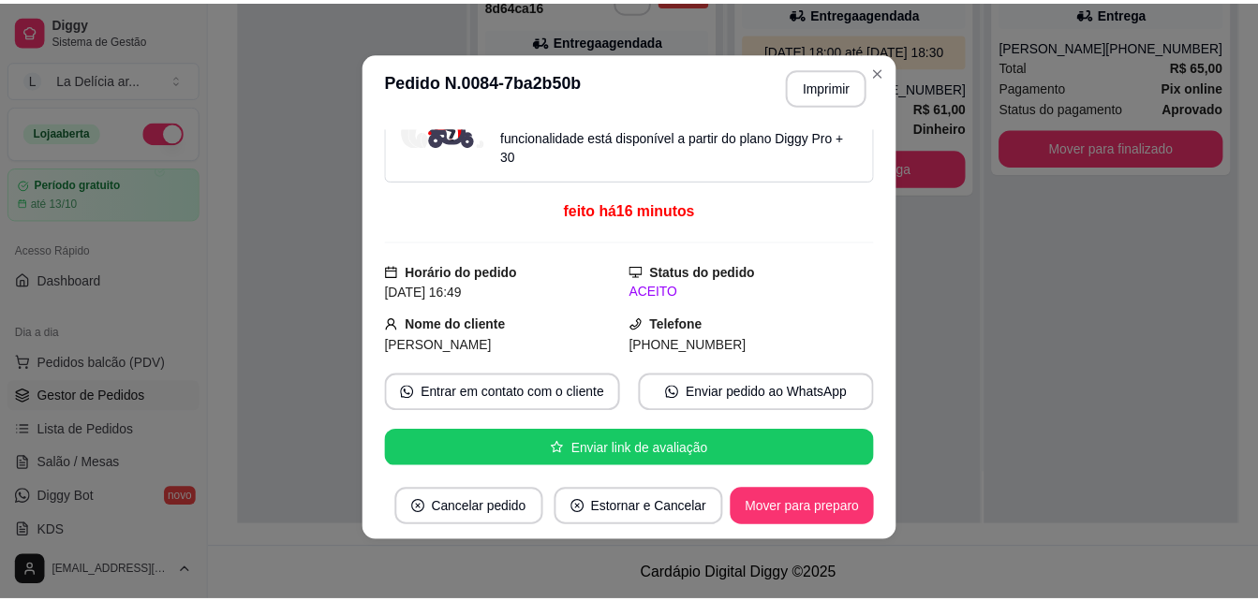
scroll to position [0, 0]
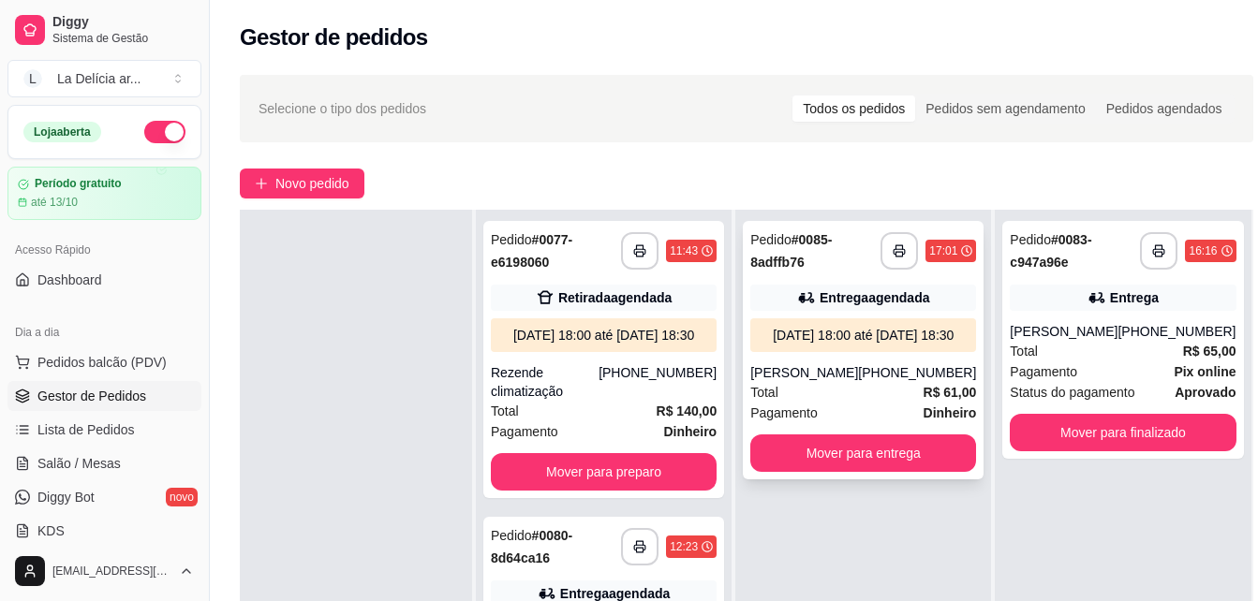
scroll to position [94, 0]
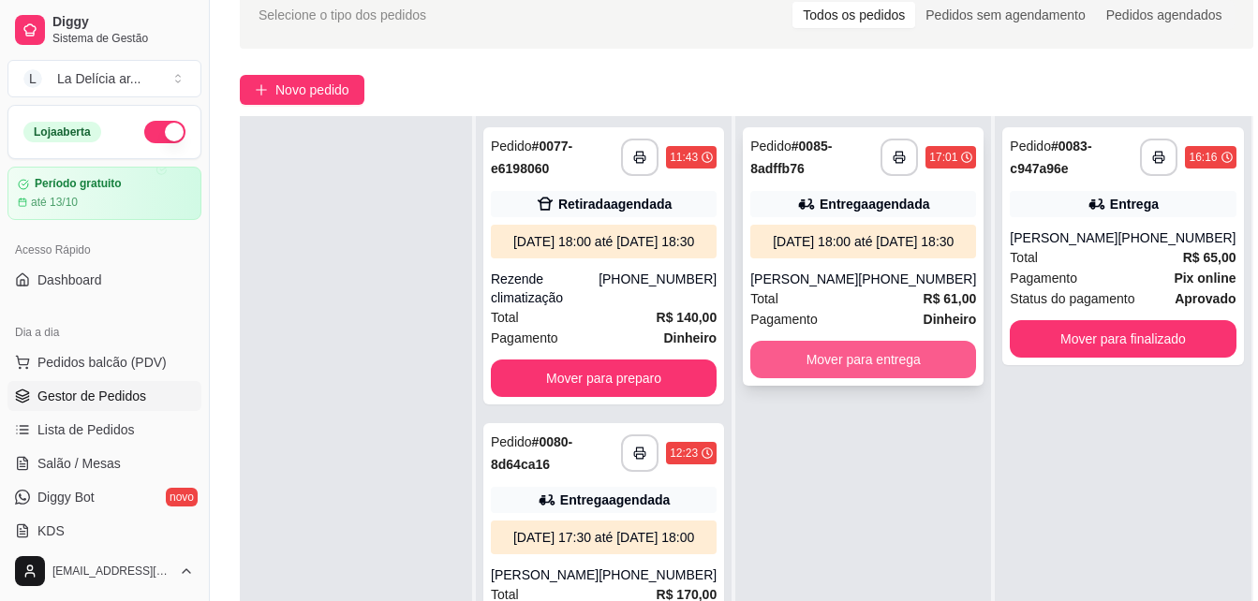
click at [870, 375] on button "Mover para entrega" at bounding box center [863, 359] width 226 height 37
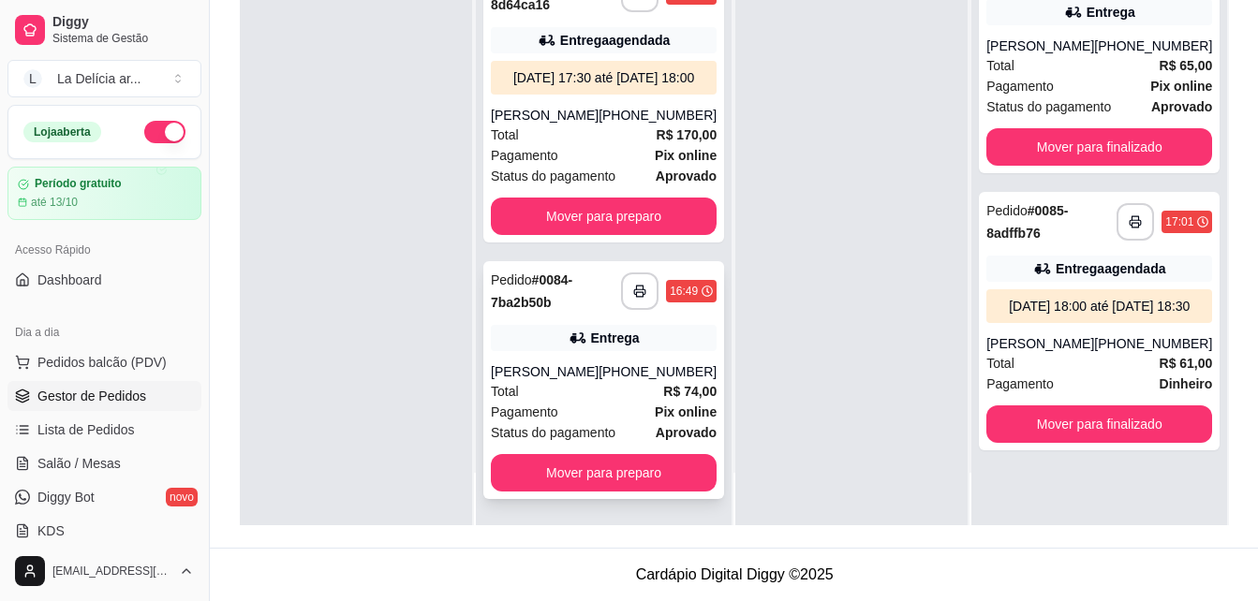
scroll to position [343, 0]
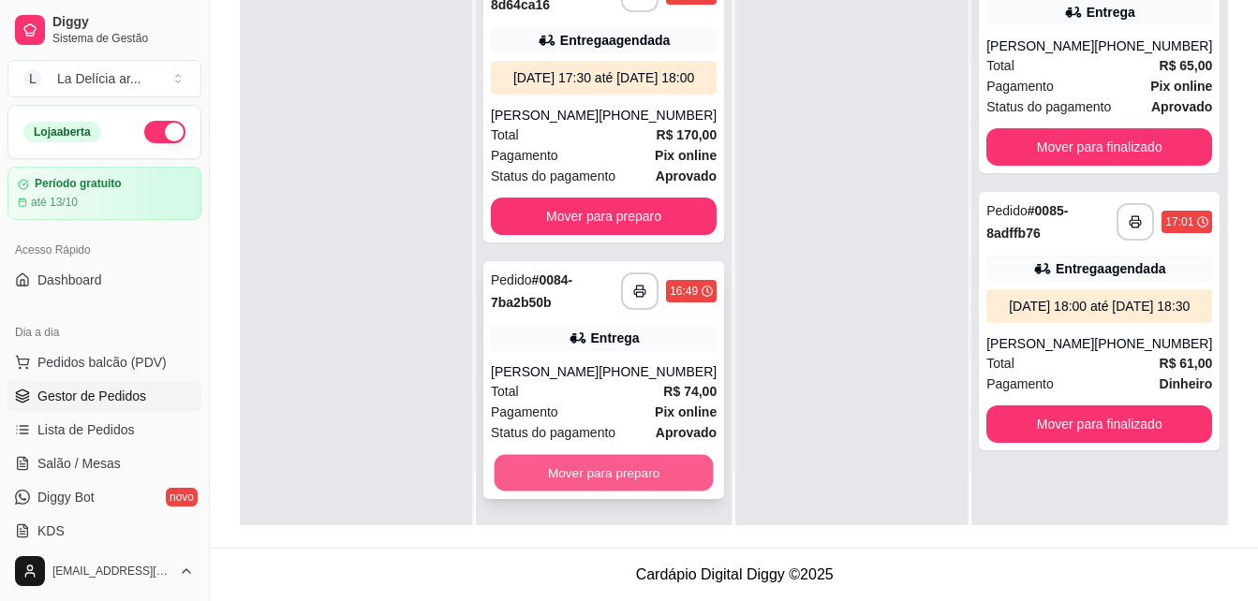
click at [599, 482] on button "Mover para preparo" at bounding box center [603, 473] width 219 height 37
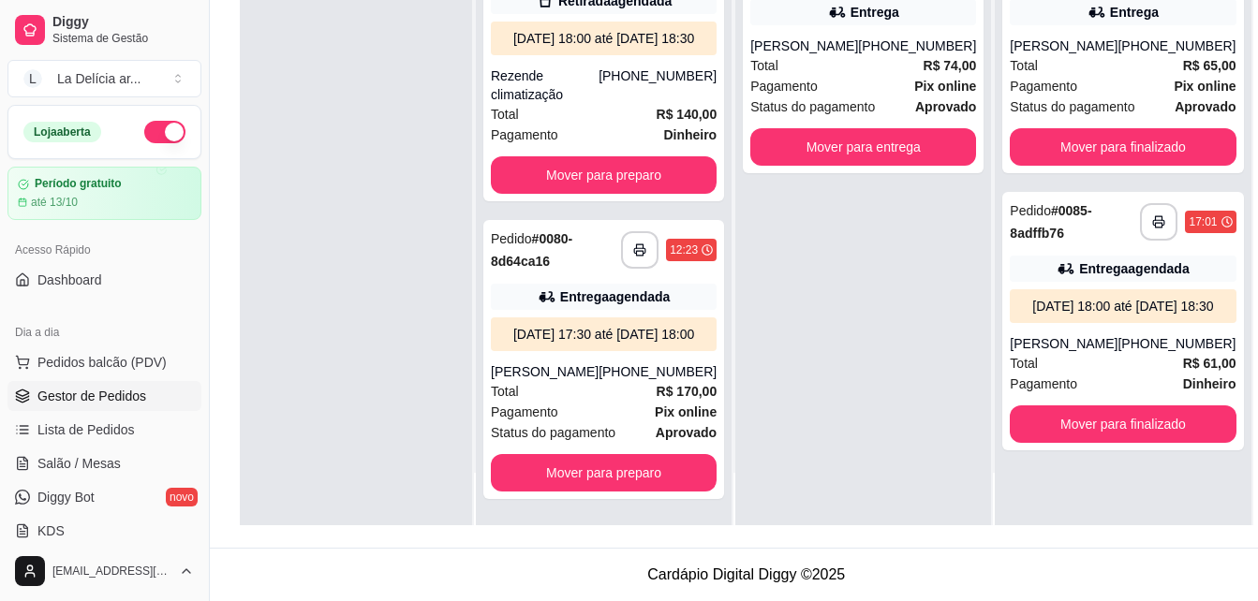
scroll to position [0, 0]
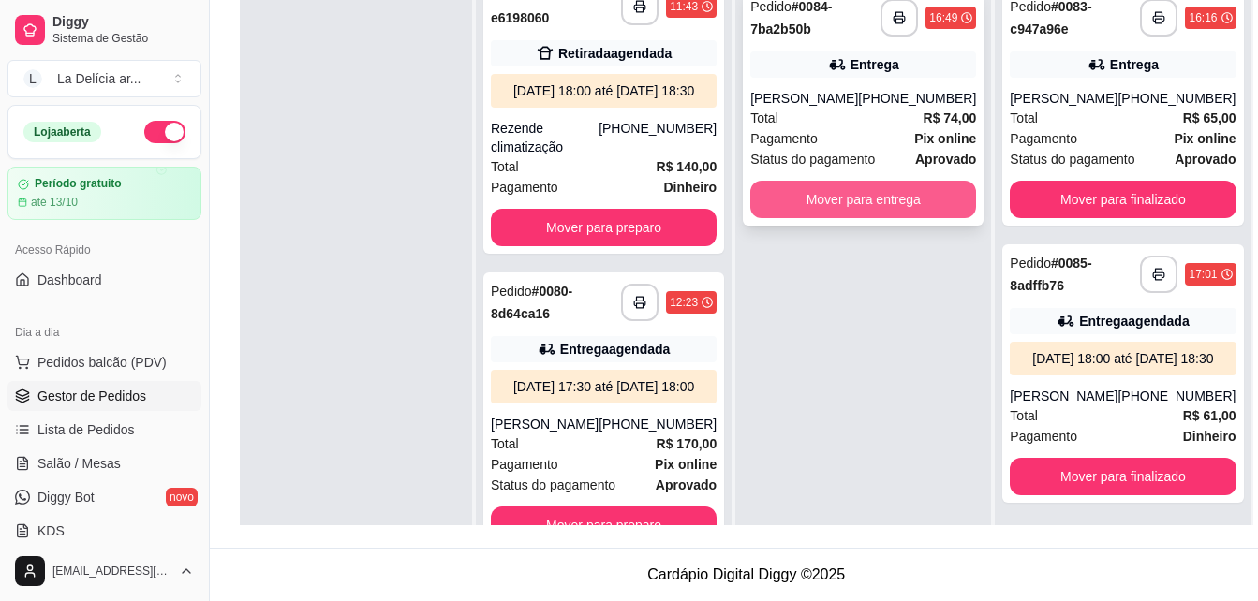
click at [865, 210] on button "Mover para entrega" at bounding box center [863, 199] width 226 height 37
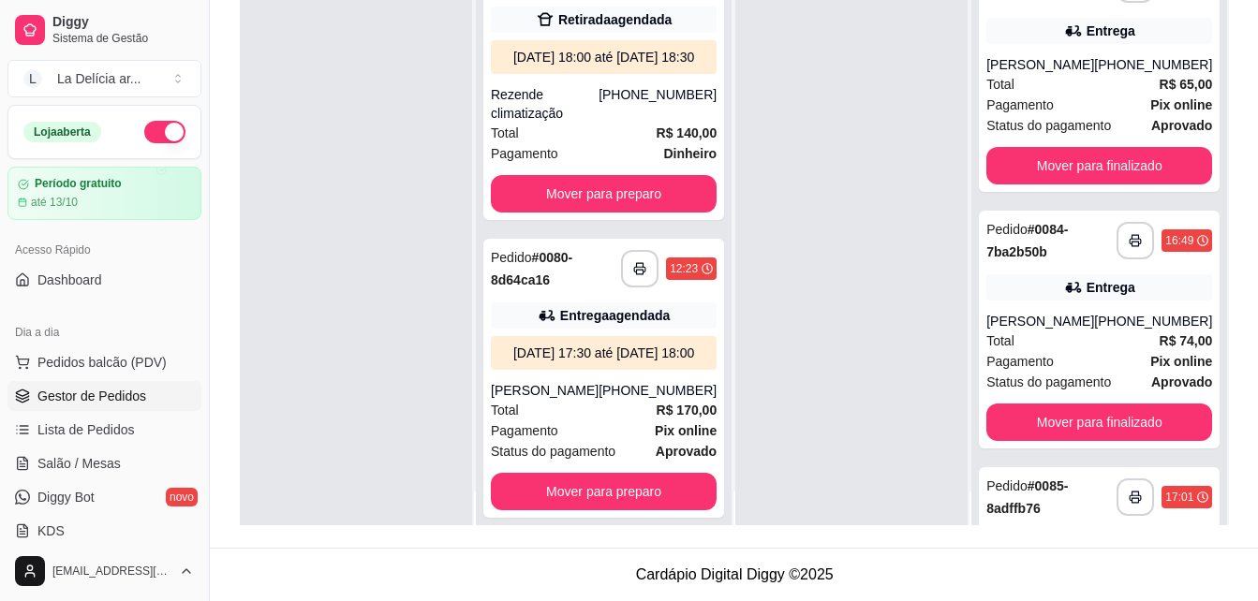
scroll to position [52, 0]
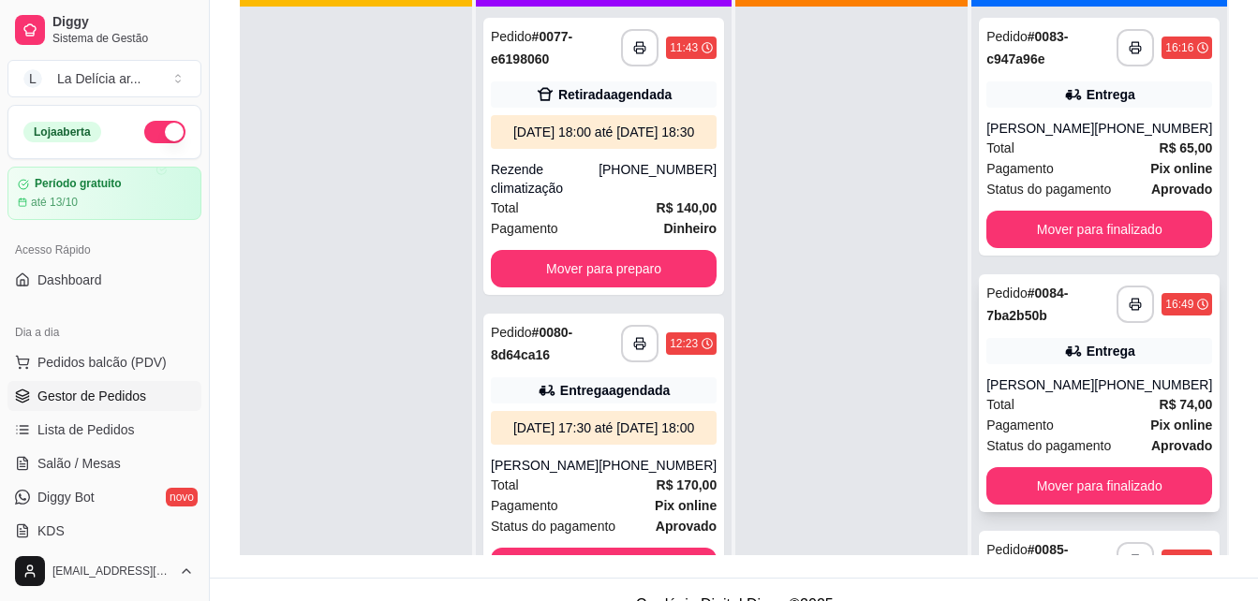
scroll to position [286, 0]
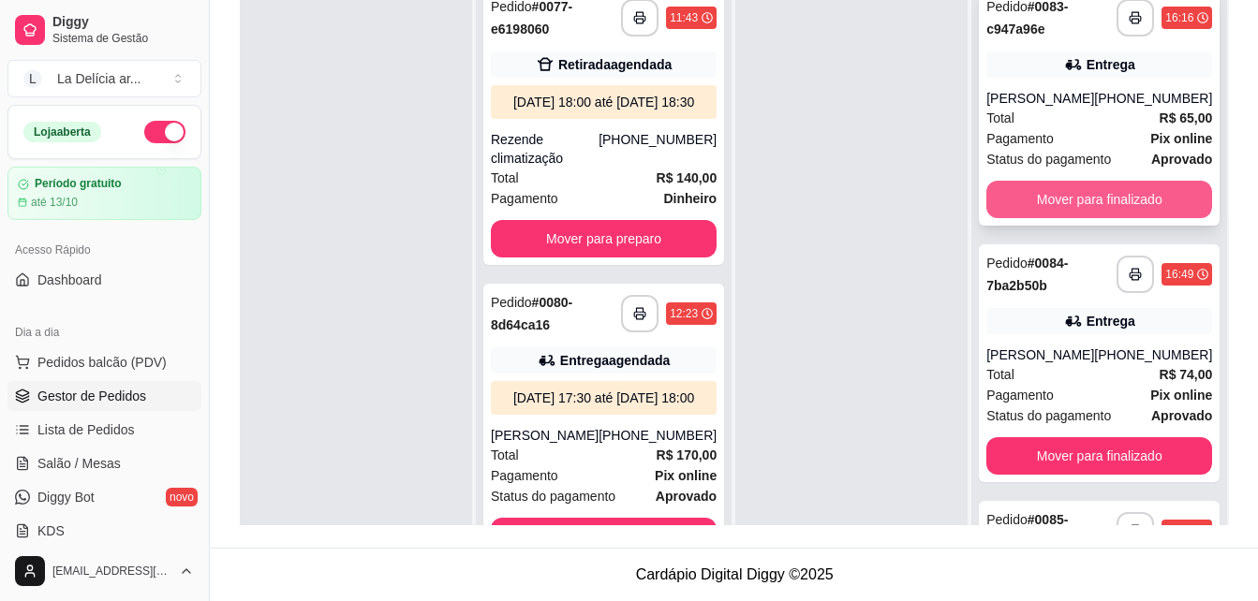
click at [1098, 209] on button "Mover para finalizado" at bounding box center [1099, 199] width 226 height 37
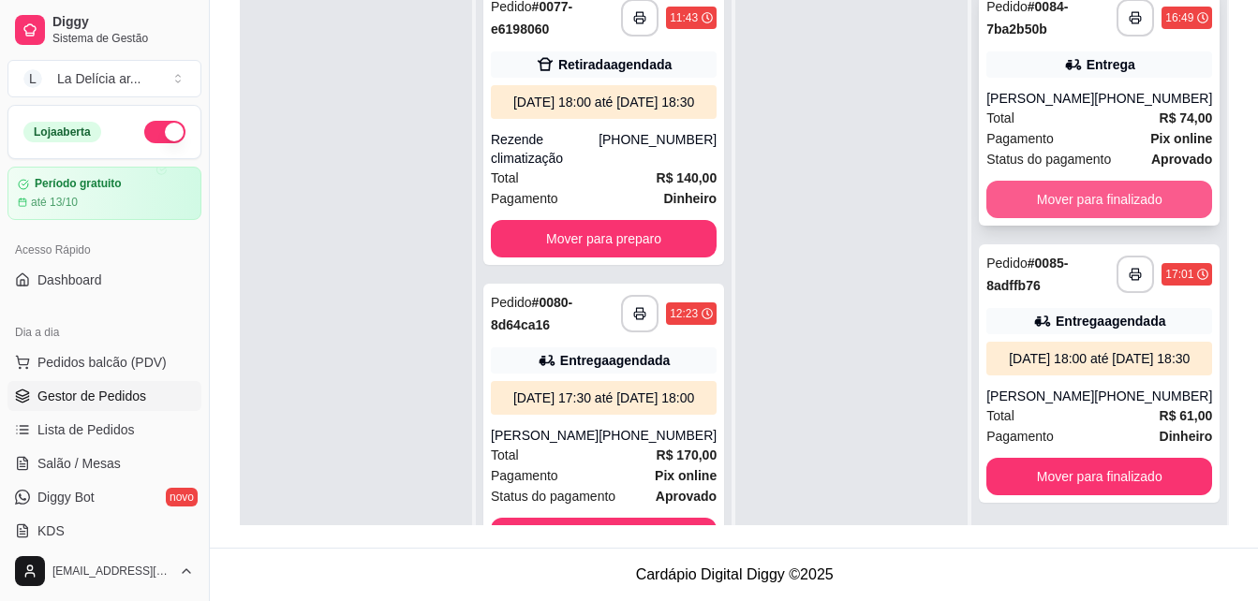
click at [1100, 200] on button "Mover para finalizado" at bounding box center [1099, 199] width 226 height 37
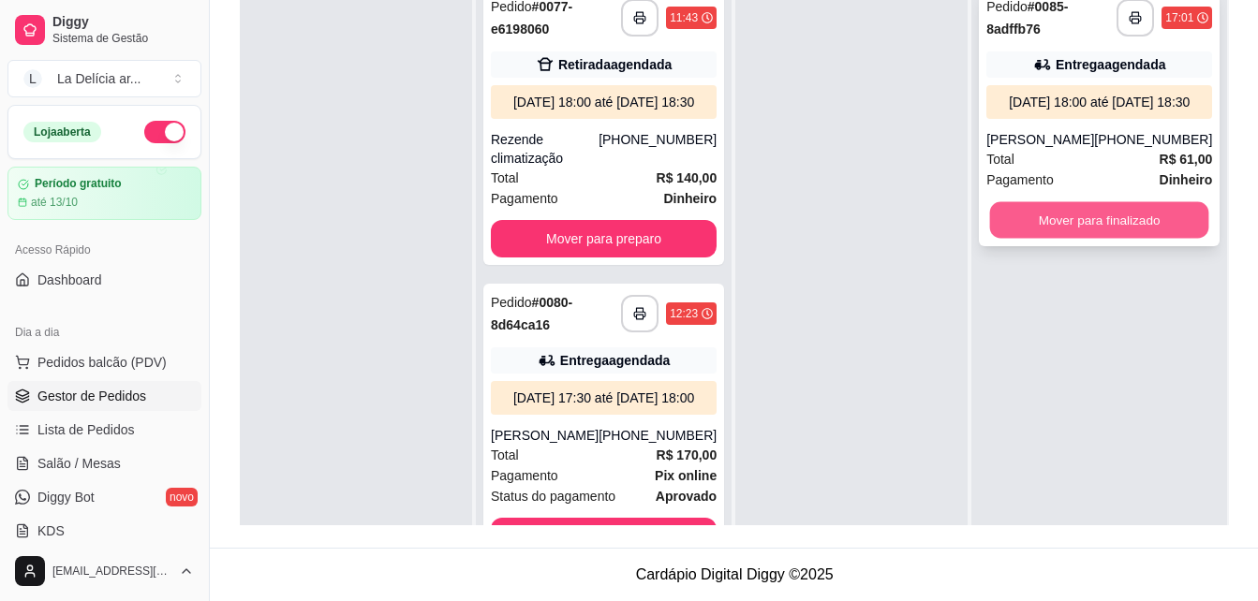
click at [1101, 239] on button "Mover para finalizado" at bounding box center [1099, 220] width 219 height 37
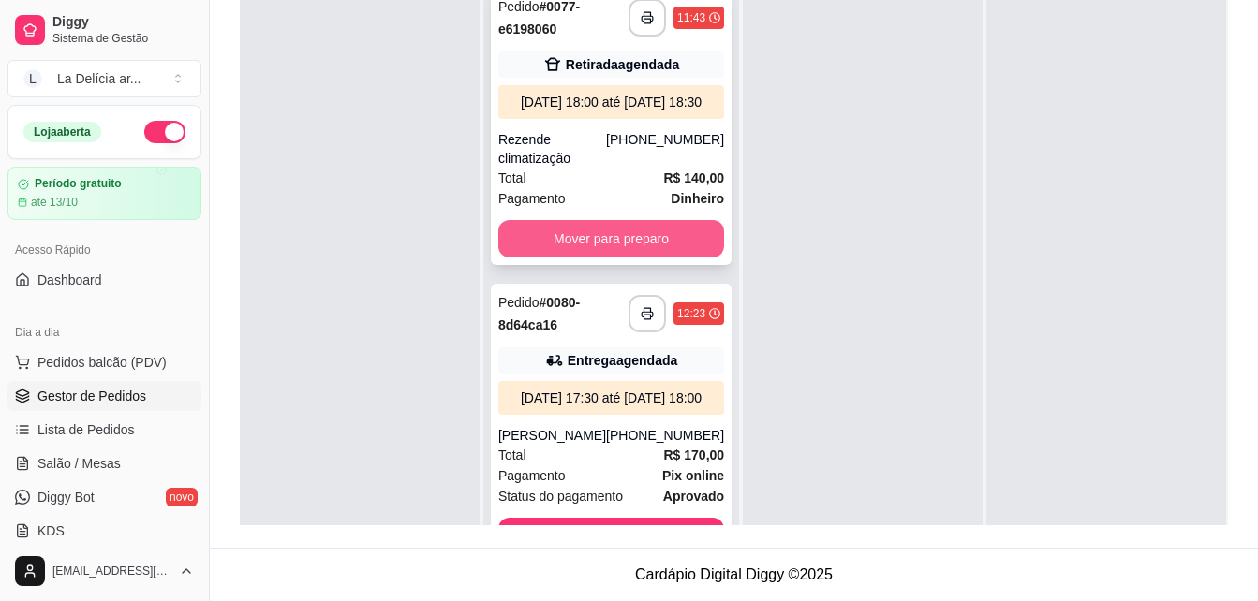
click at [626, 253] on button "Mover para preparo" at bounding box center [611, 238] width 226 height 37
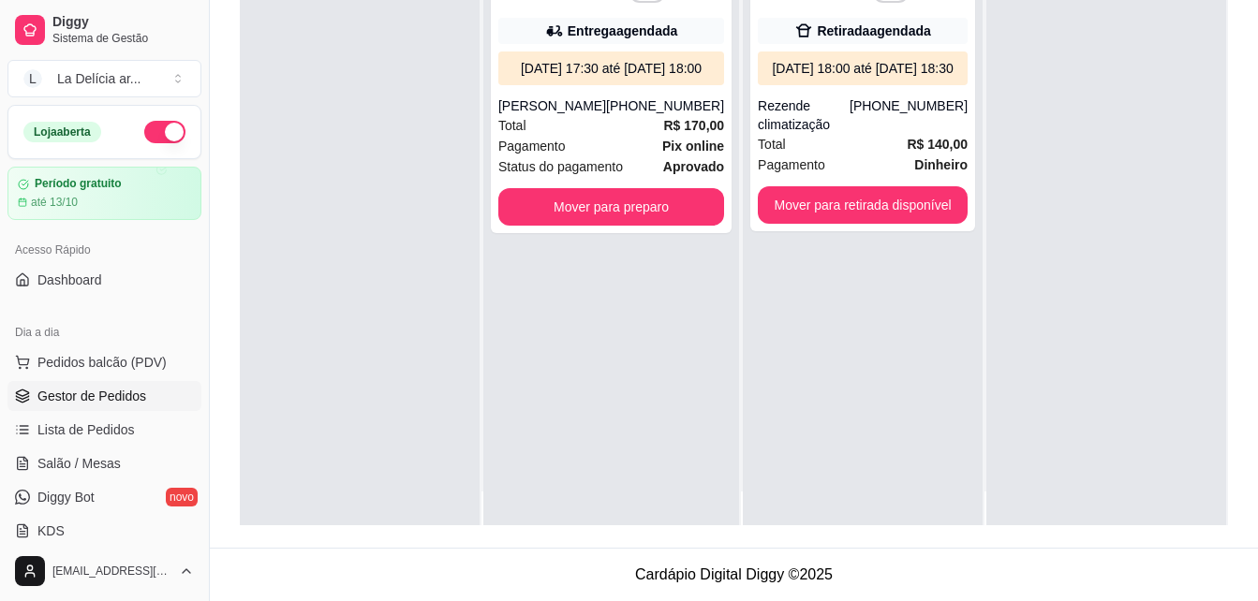
scroll to position [52, 0]
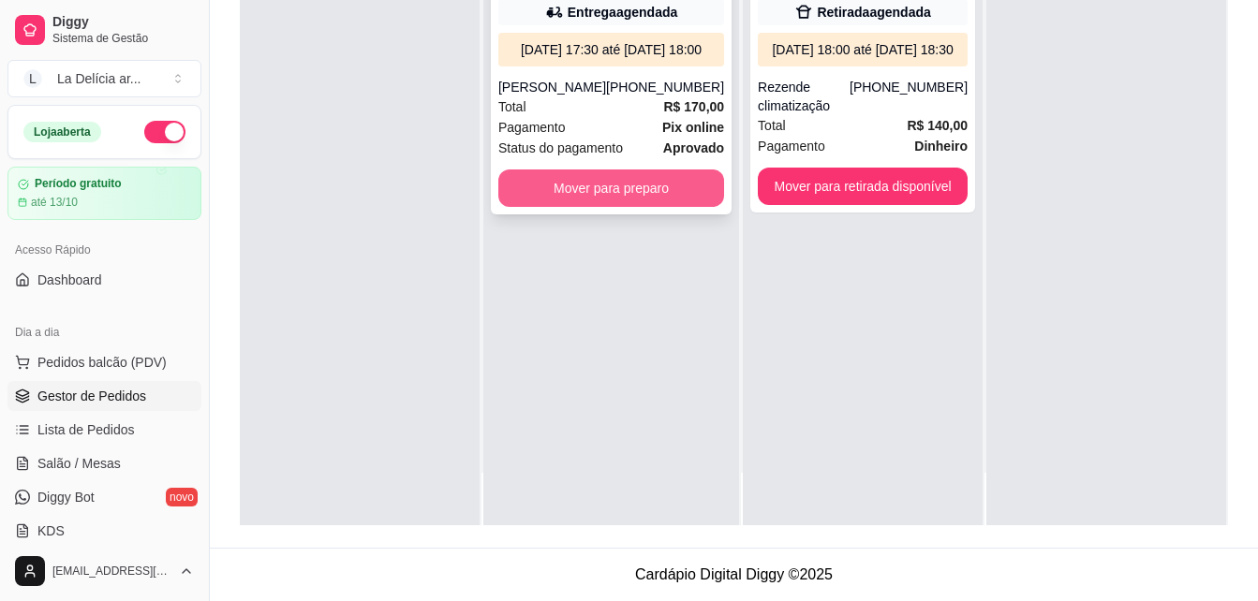
click at [628, 196] on button "Mover para preparo" at bounding box center [611, 187] width 226 height 37
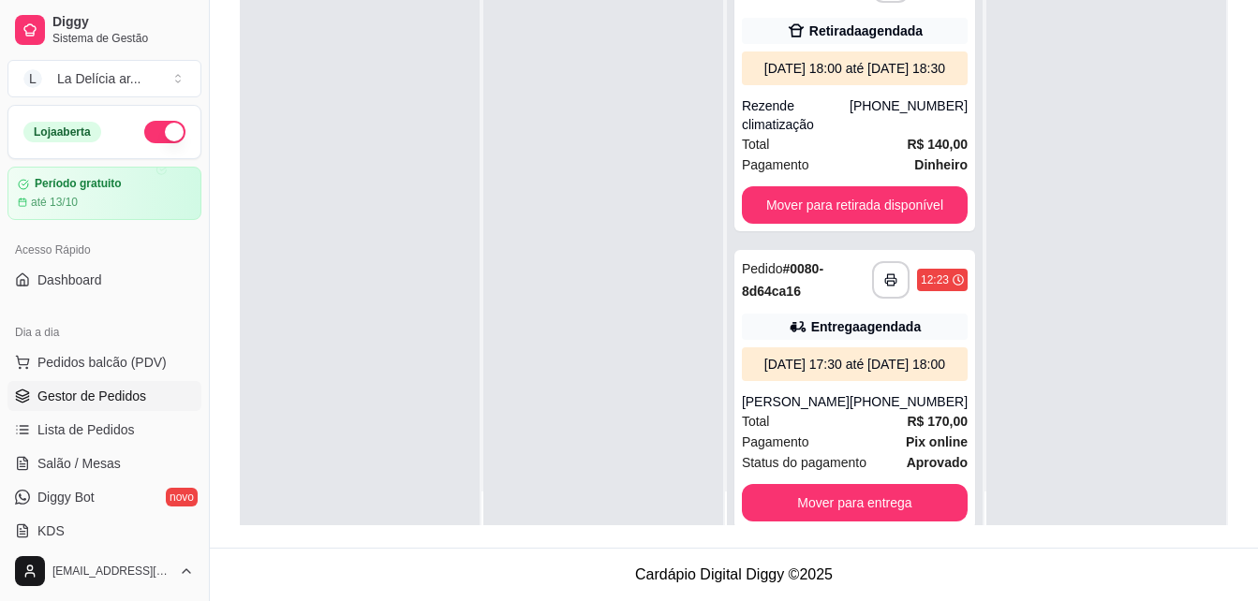
scroll to position [0, 0]
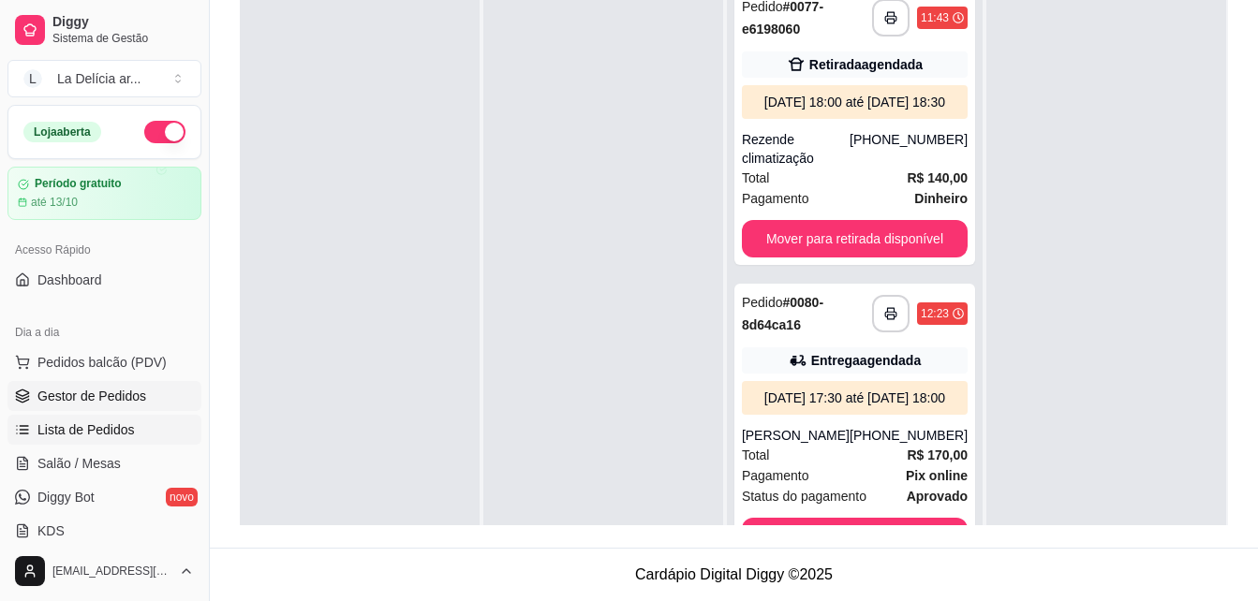
click at [91, 431] on span "Lista de Pedidos" at bounding box center [85, 429] width 97 height 19
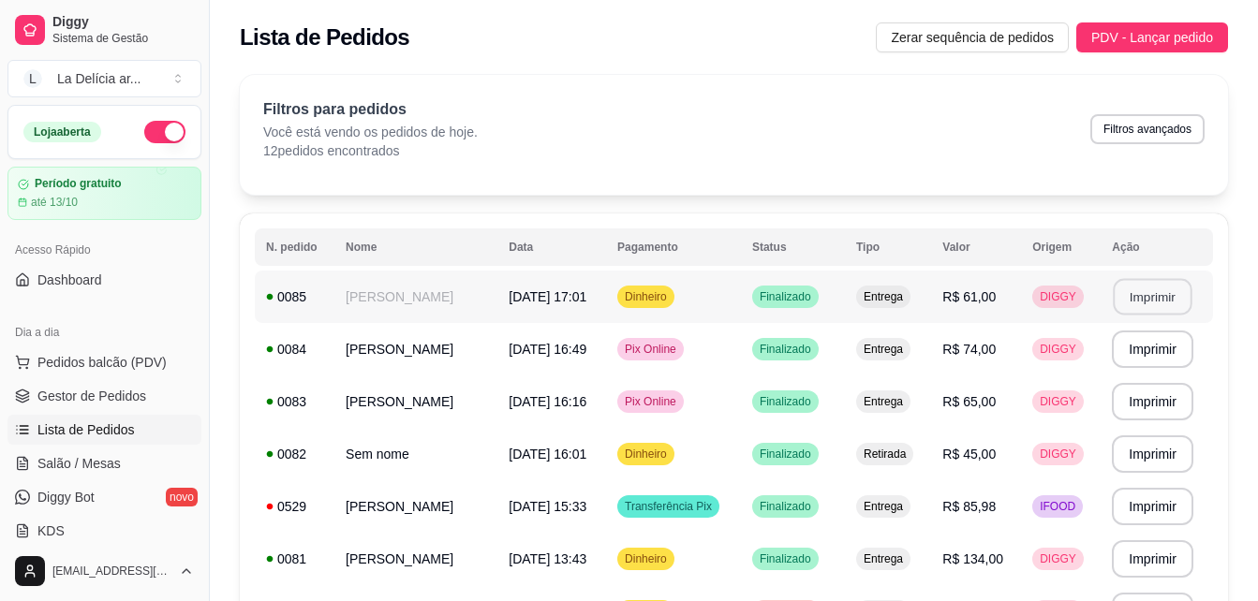
click at [1156, 307] on button "Imprimir" at bounding box center [1152, 297] width 79 height 37
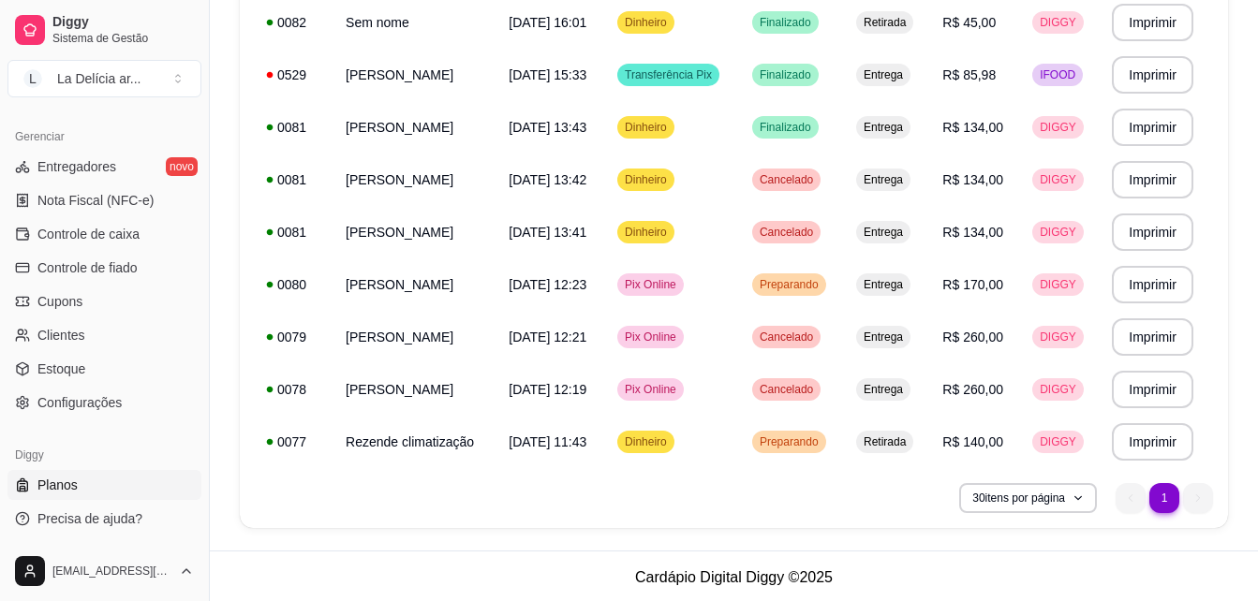
scroll to position [434, 0]
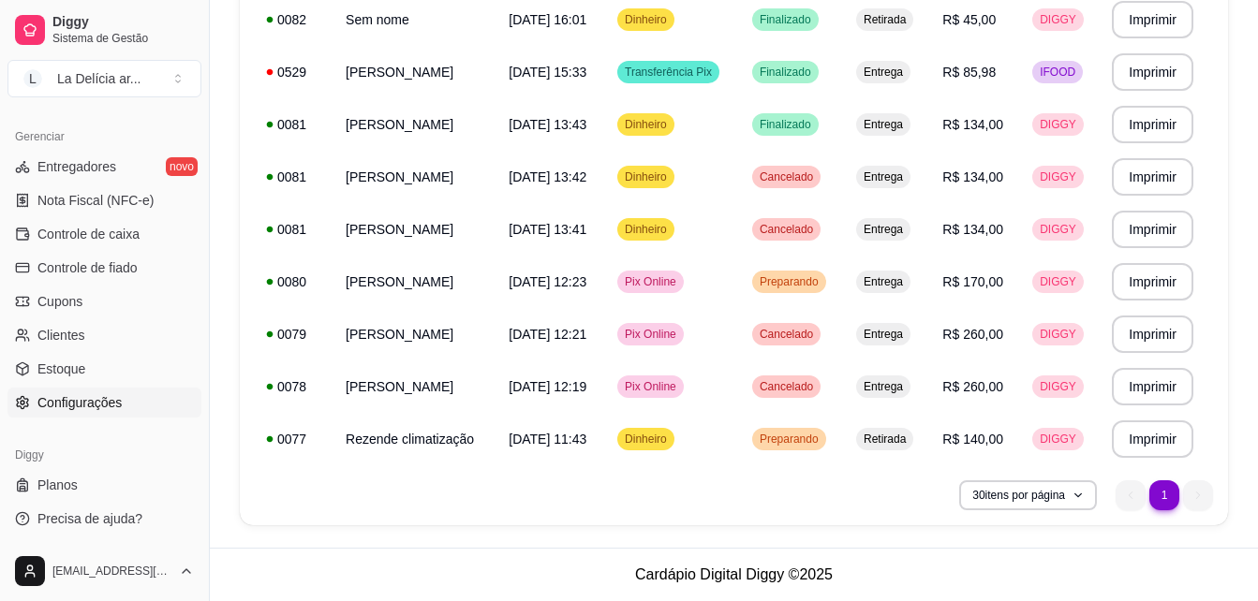
click at [66, 401] on span "Configurações" at bounding box center [79, 402] width 84 height 19
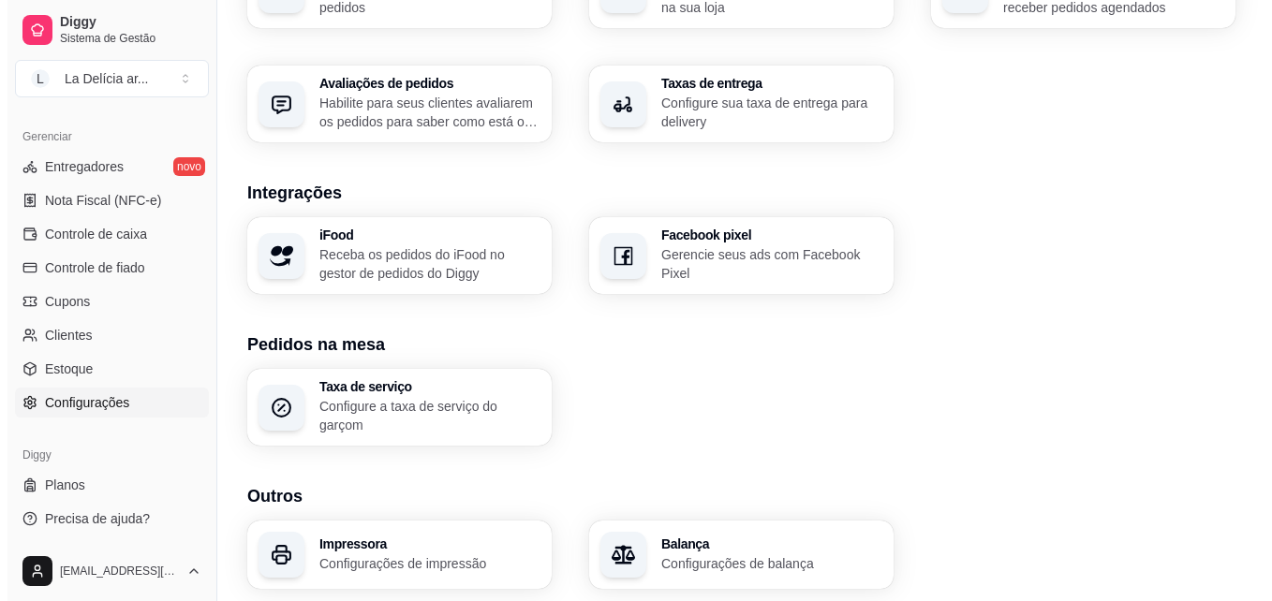
scroll to position [719, 0]
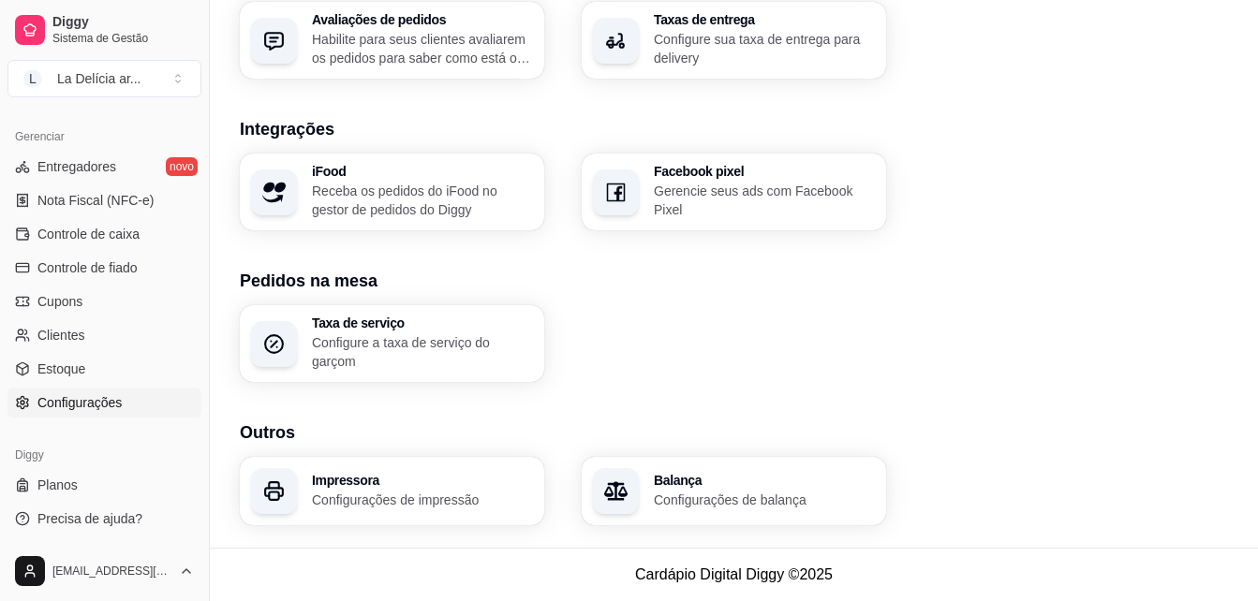
click at [413, 496] on p "Configurações de impressão" at bounding box center [422, 500] width 221 height 19
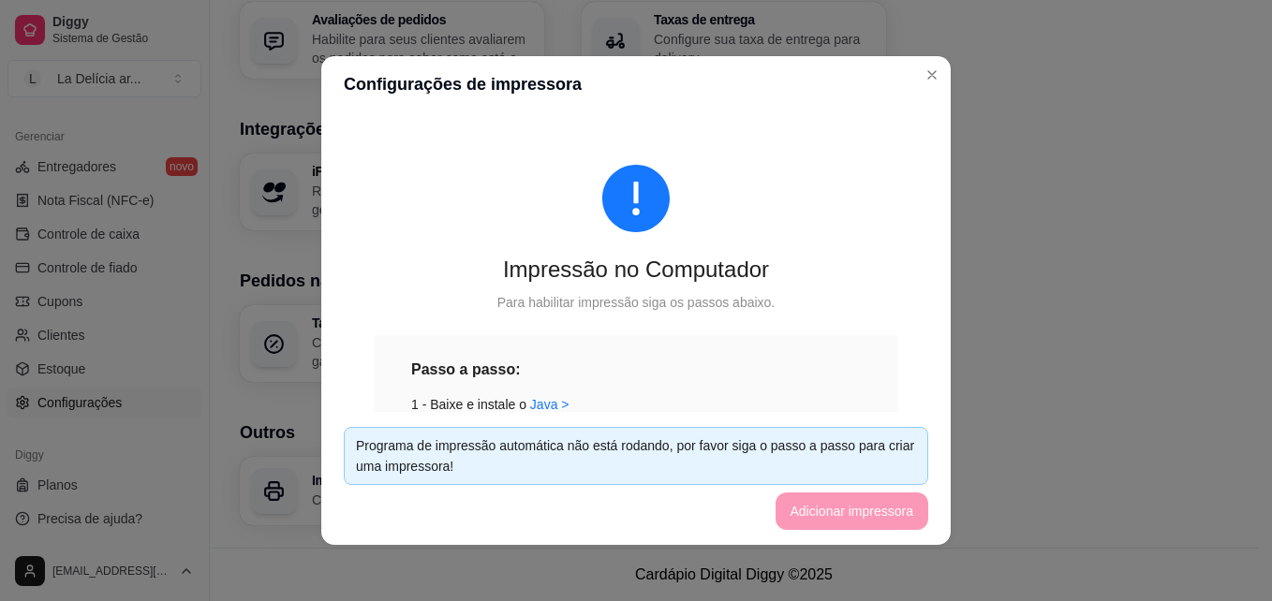
click at [645, 467] on div "Programa de impressão automática não está rodando, por favor siga o passo a pas…" at bounding box center [636, 455] width 560 height 41
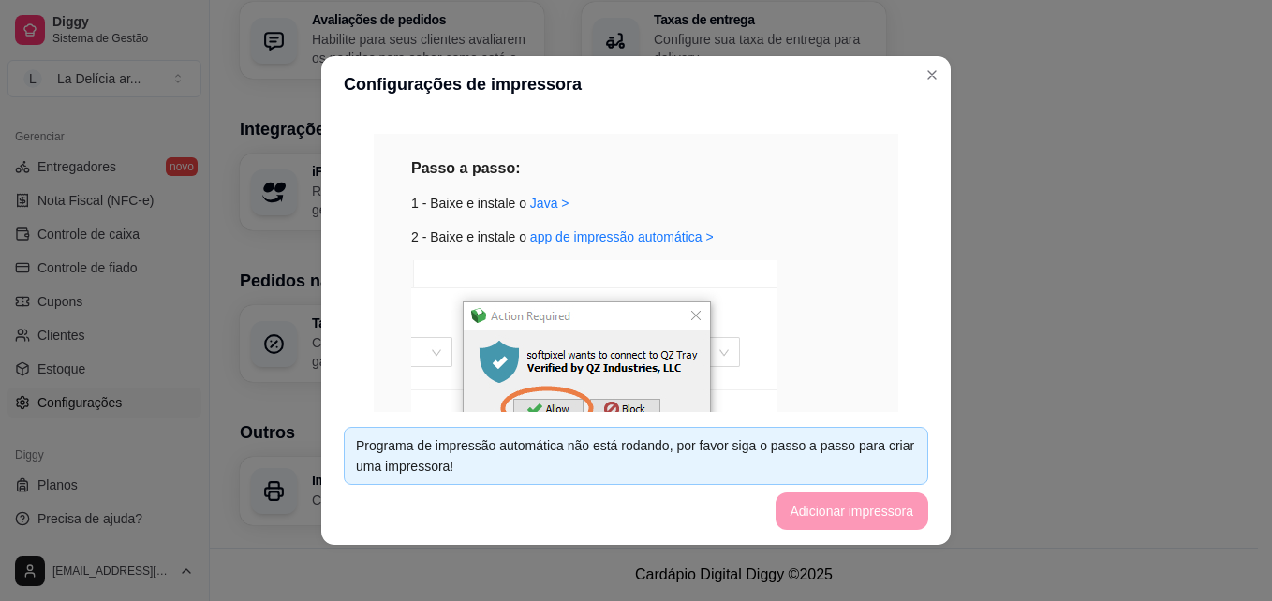
scroll to position [174, 0]
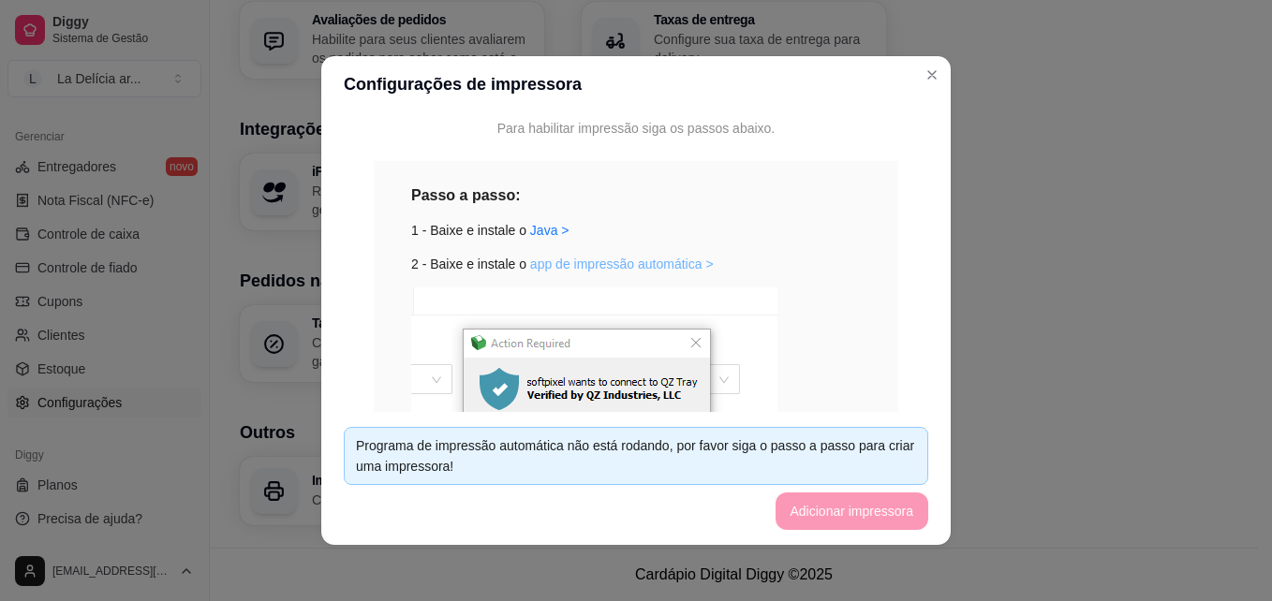
click at [595, 265] on link "app de impressão automática >" at bounding box center [622, 264] width 184 height 15
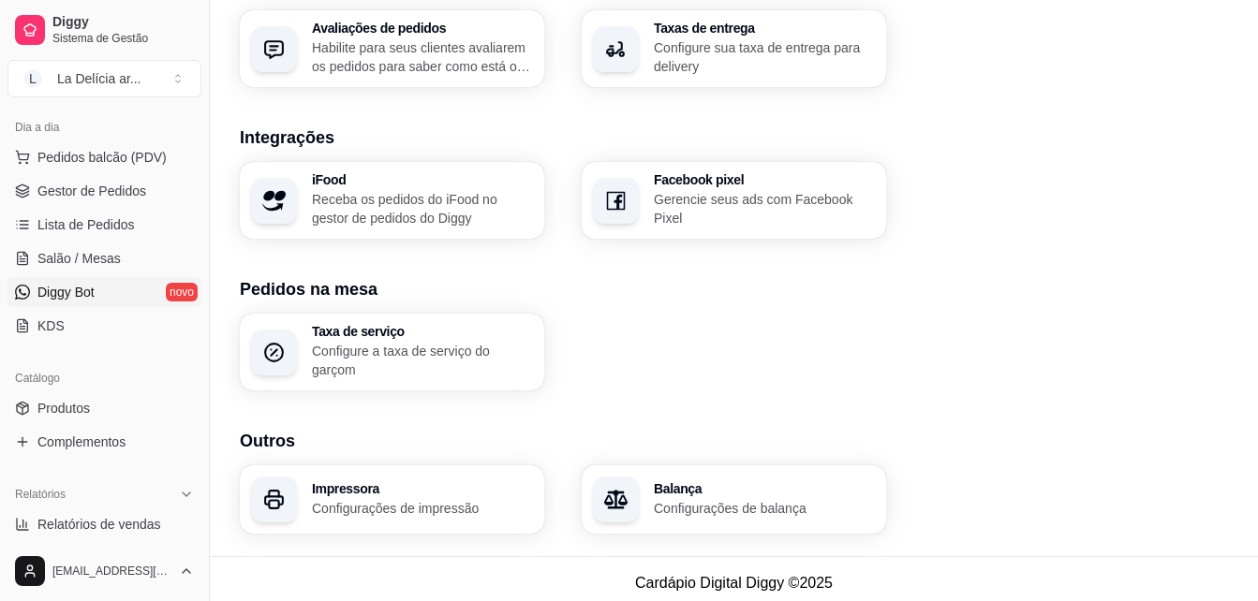
scroll to position [91, 0]
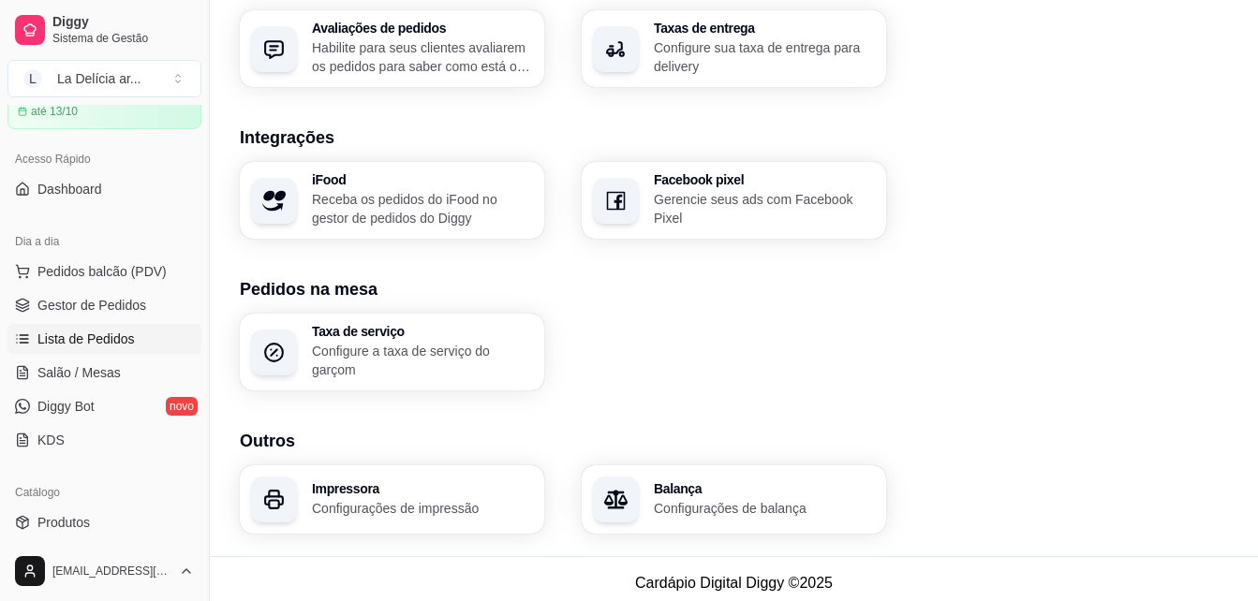
drag, startPoint x: 88, startPoint y: 336, endPoint x: 103, endPoint y: 338, distance: 15.1
click at [87, 336] on span "Lista de Pedidos" at bounding box center [85, 339] width 97 height 19
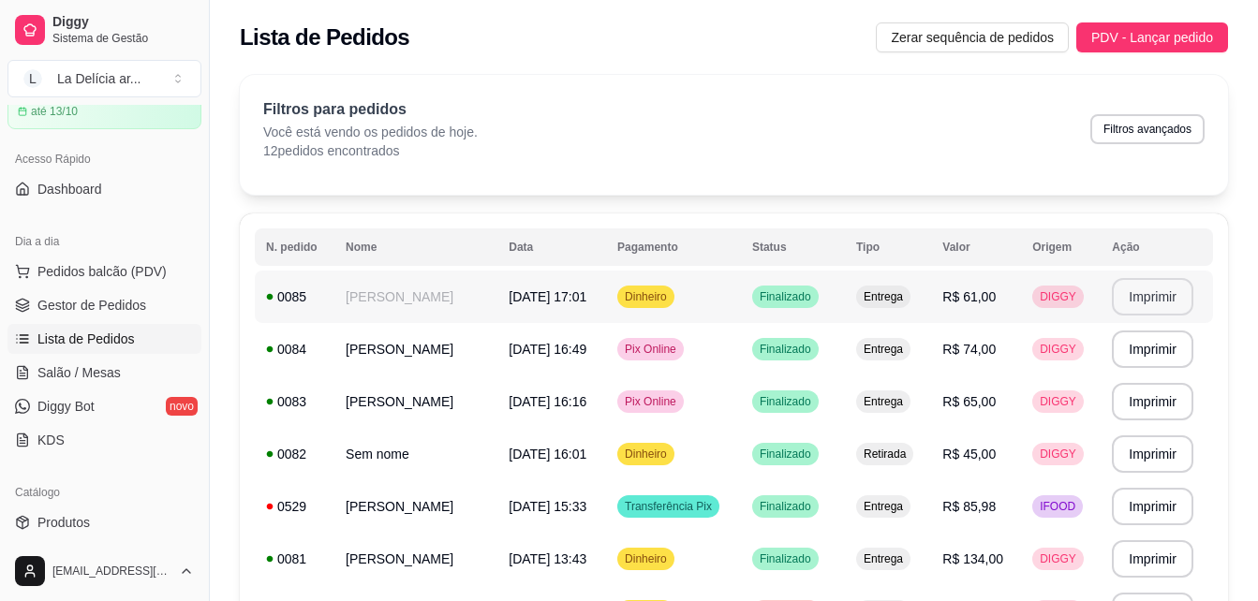
click at [1164, 299] on button "Imprimir" at bounding box center [1152, 296] width 81 height 37
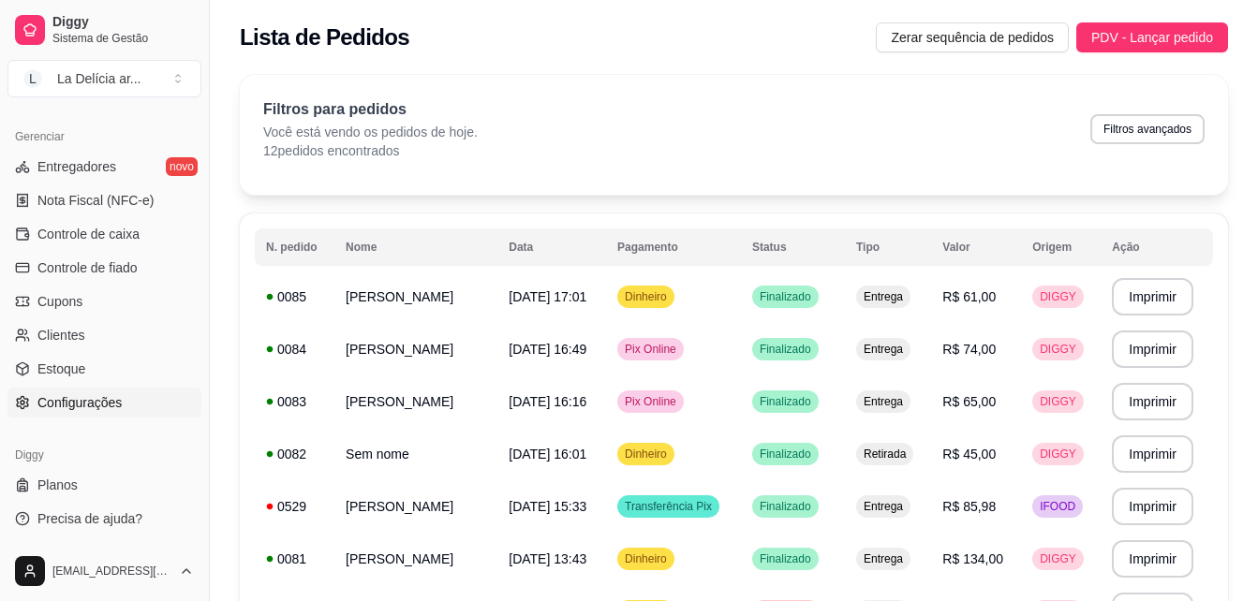
click at [74, 398] on span "Configurações" at bounding box center [79, 402] width 84 height 19
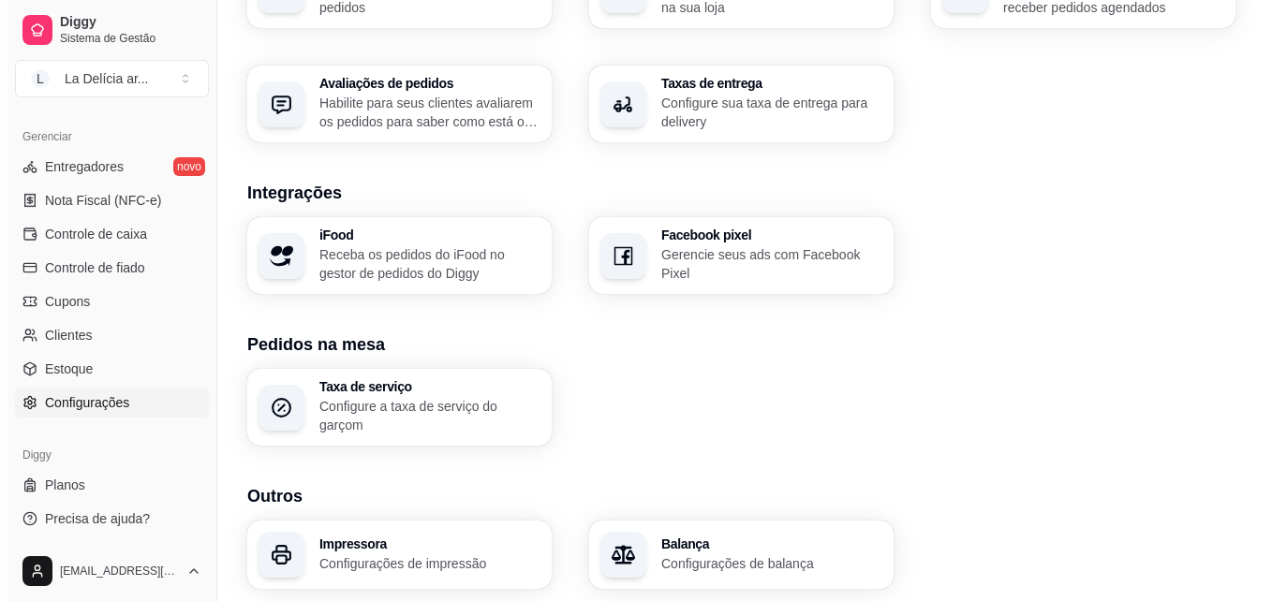
scroll to position [719, 0]
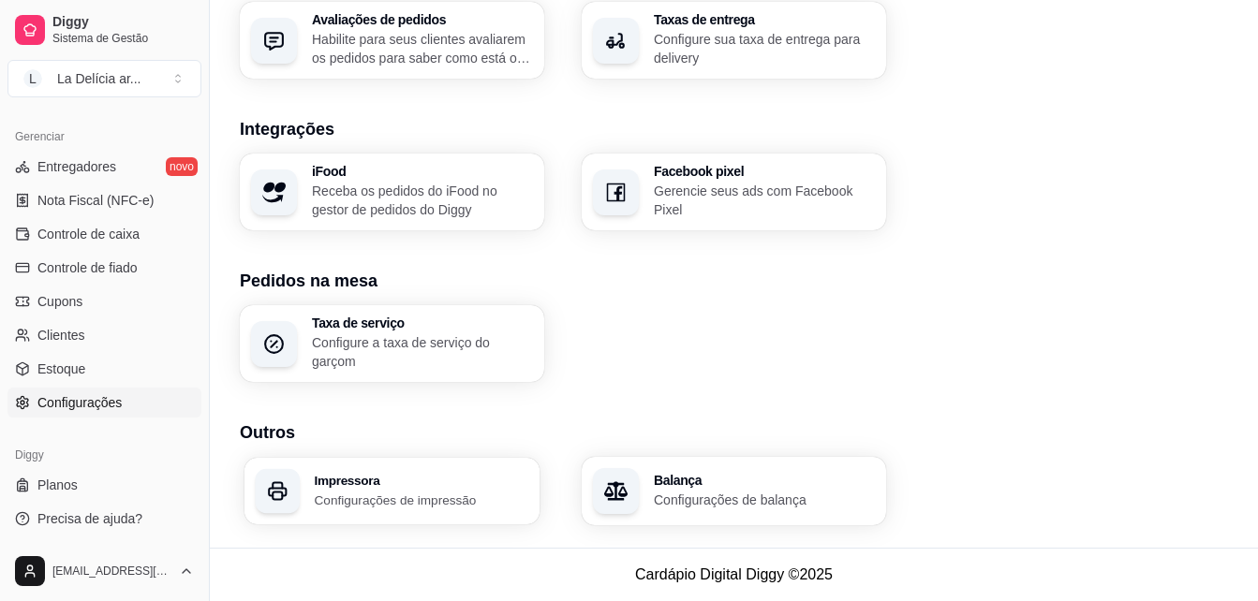
click at [397, 480] on h3 "Impressora" at bounding box center [422, 480] width 214 height 13
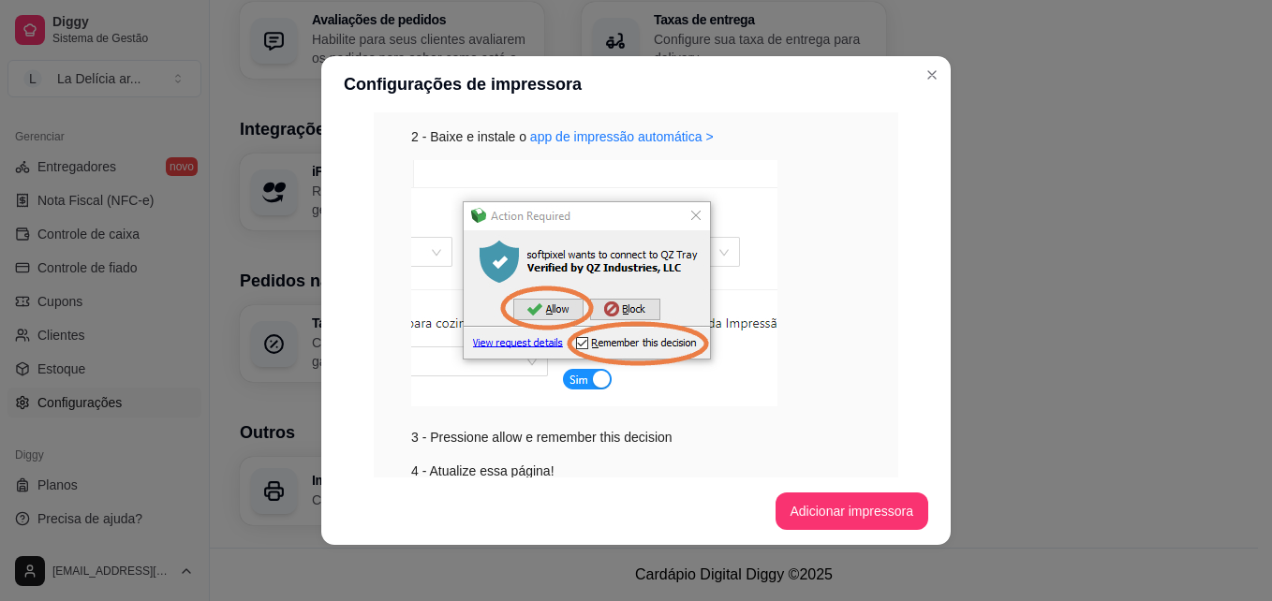
scroll to position [393, 0]
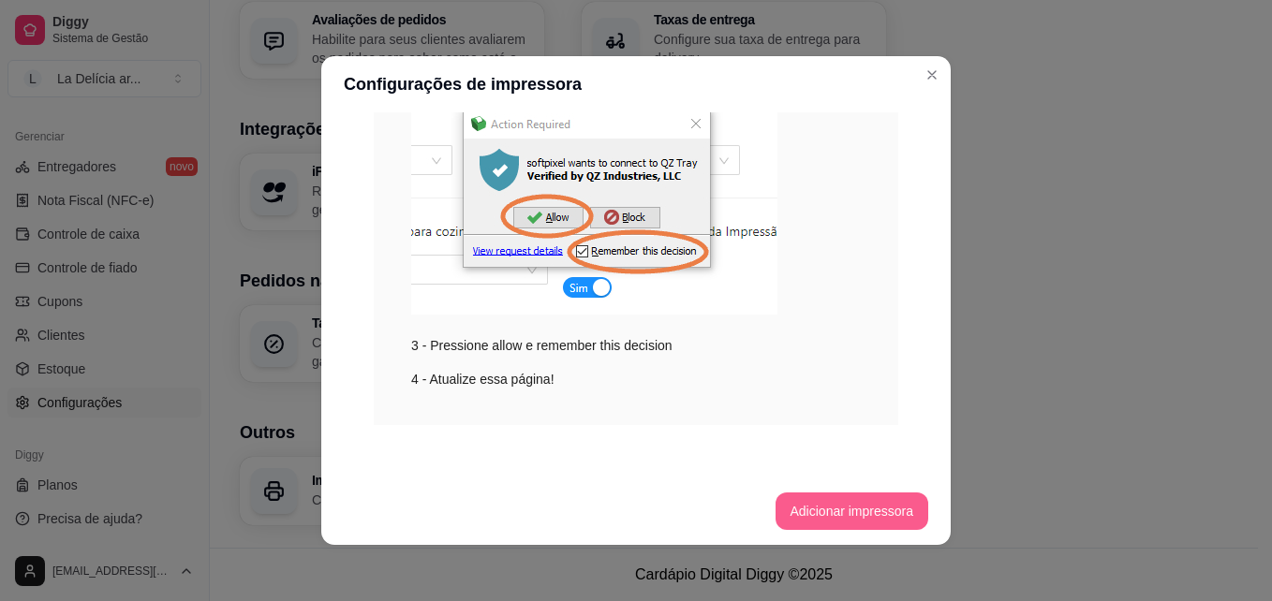
click at [829, 511] on button "Adicionar impressora" at bounding box center [852, 511] width 154 height 37
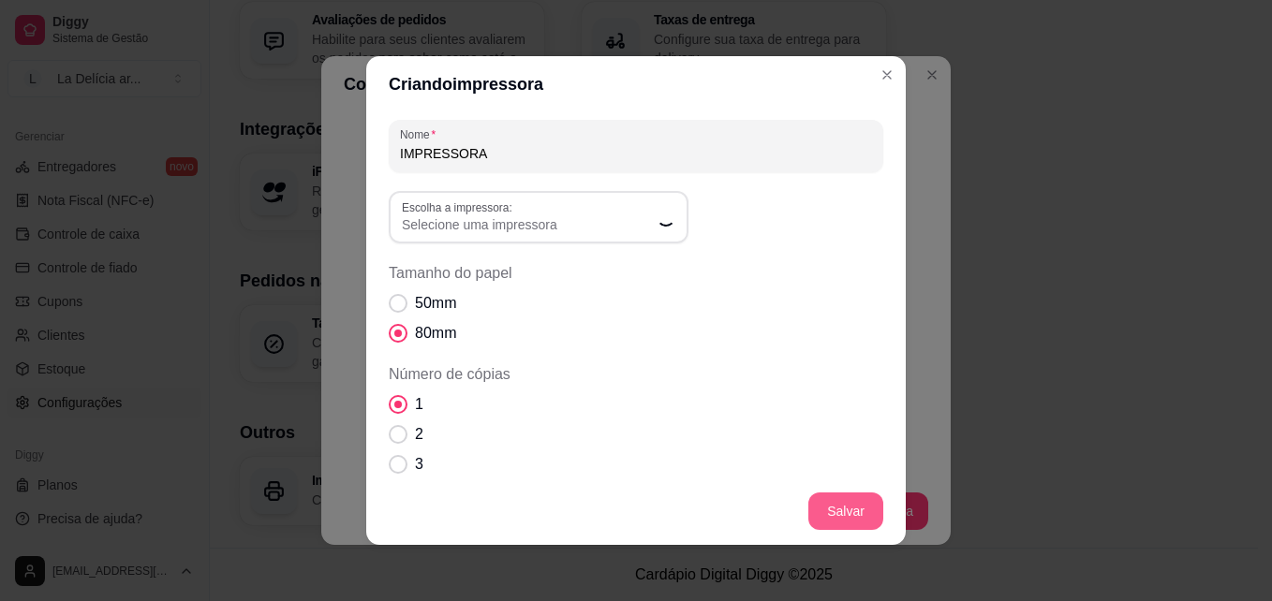
click at [839, 509] on button "Salvar" at bounding box center [845, 511] width 75 height 37
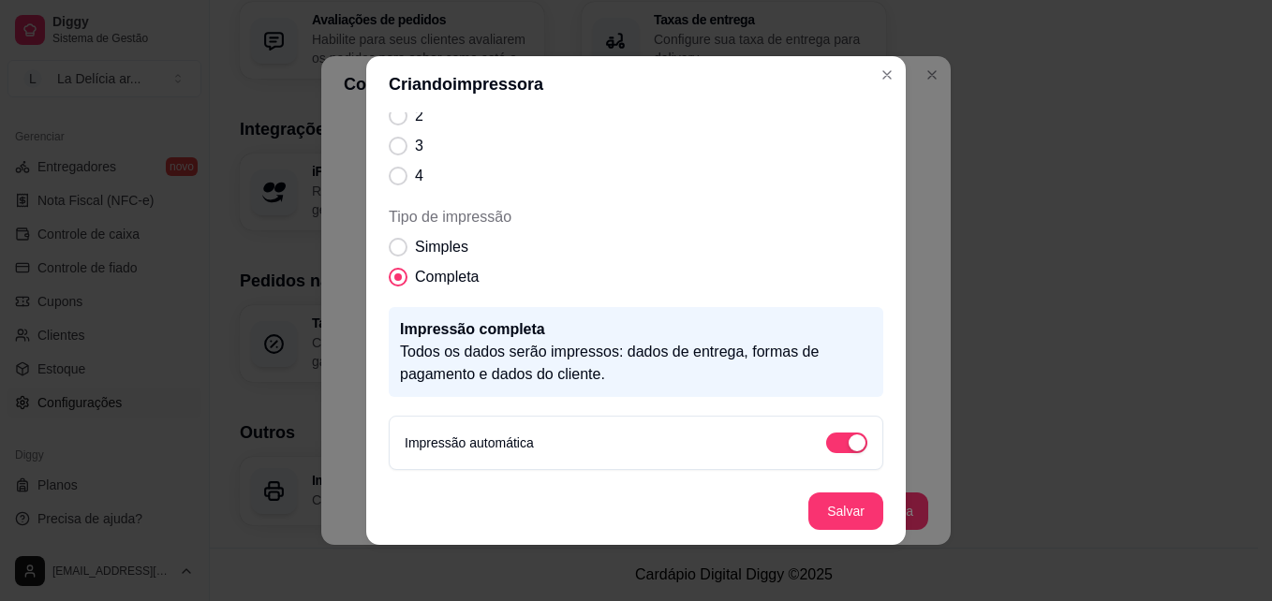
scroll to position [4, 0]
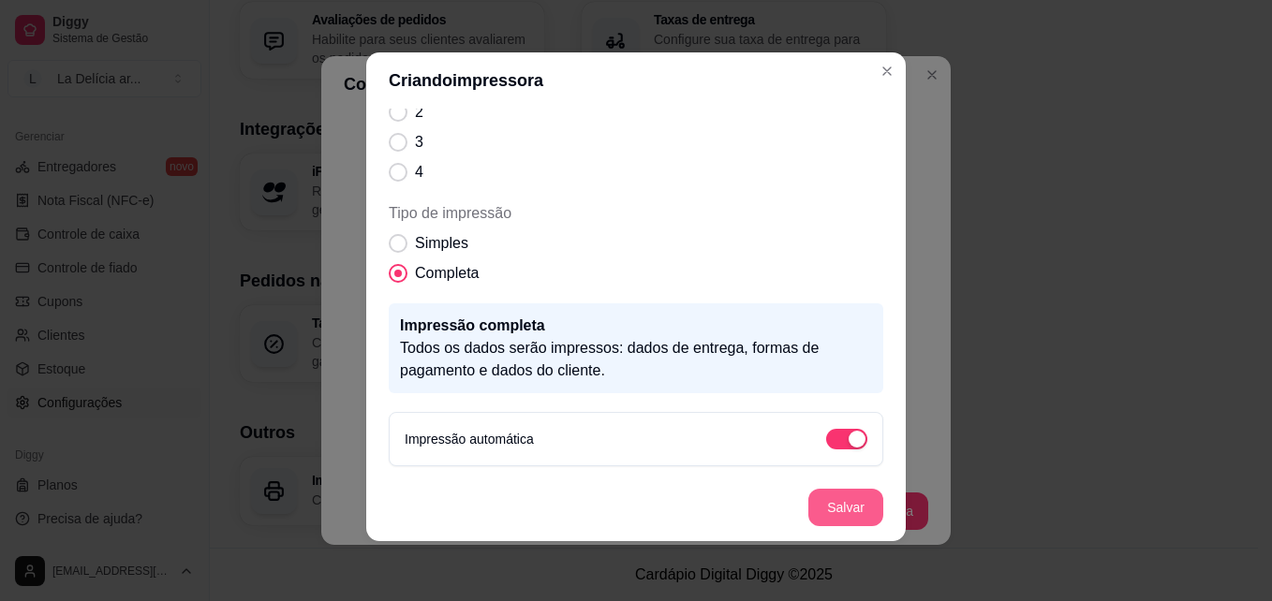
click at [812, 503] on button "Salvar" at bounding box center [845, 507] width 75 height 37
click at [843, 513] on button "Salvar" at bounding box center [845, 507] width 75 height 37
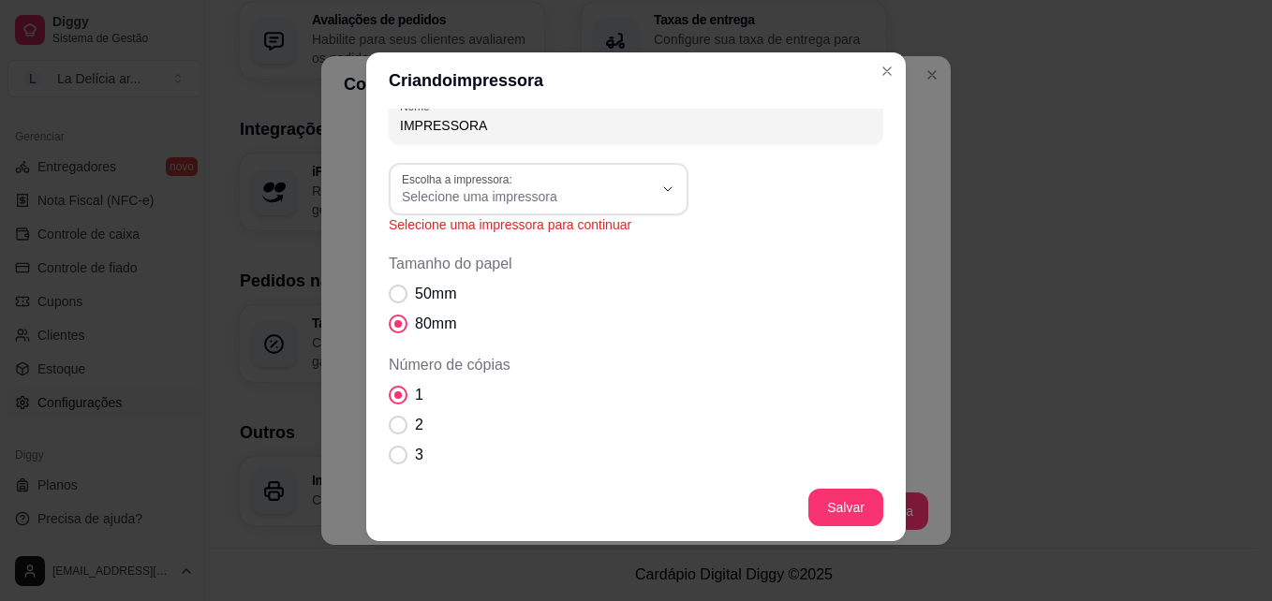
scroll to position [0, 0]
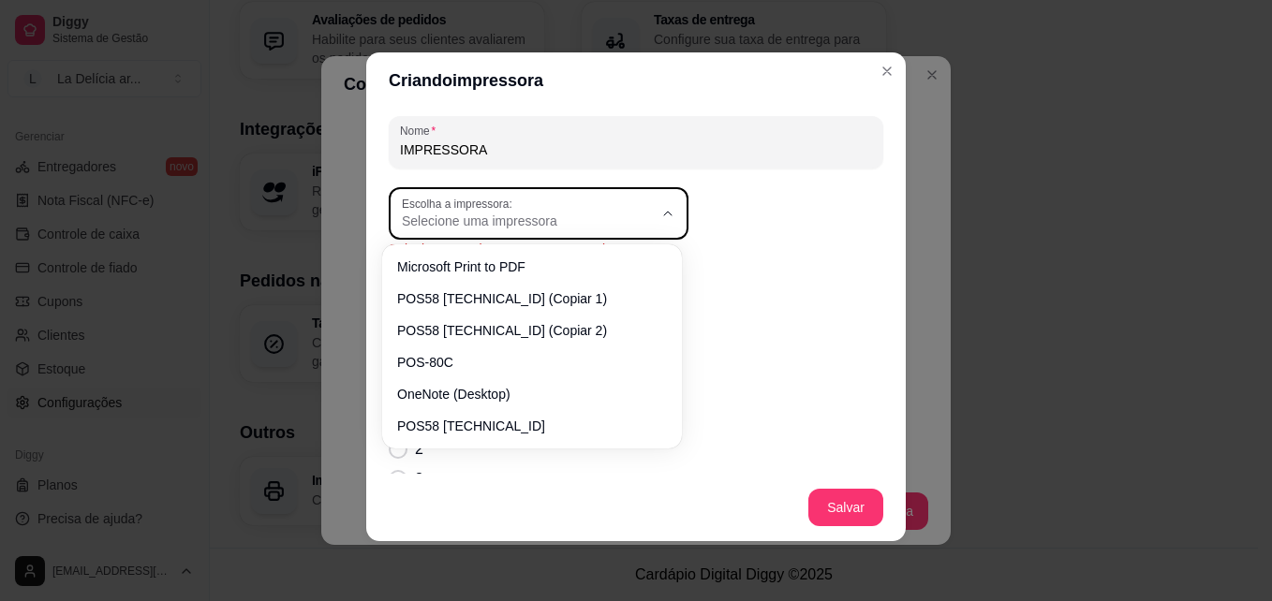
click at [586, 233] on button "Escolha a impressora: Selecione uma impressora" at bounding box center [539, 213] width 300 height 52
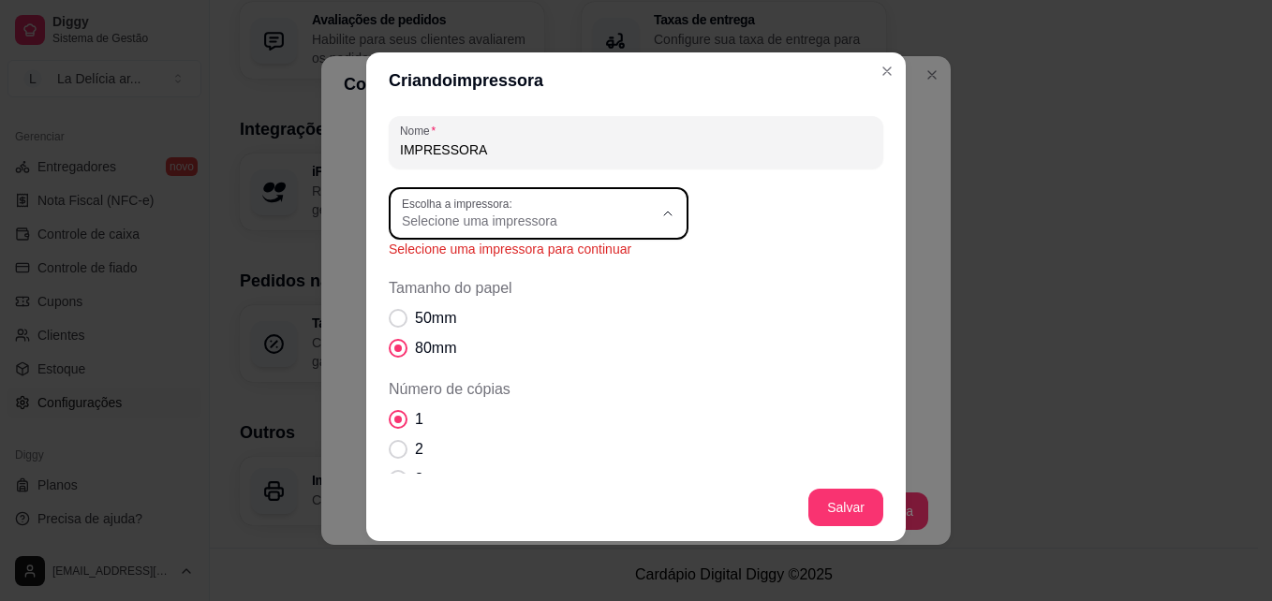
click at [437, 362] on span "POS-80C" at bounding box center [522, 357] width 241 height 18
type input "POS-80C"
select select "POS-80C"
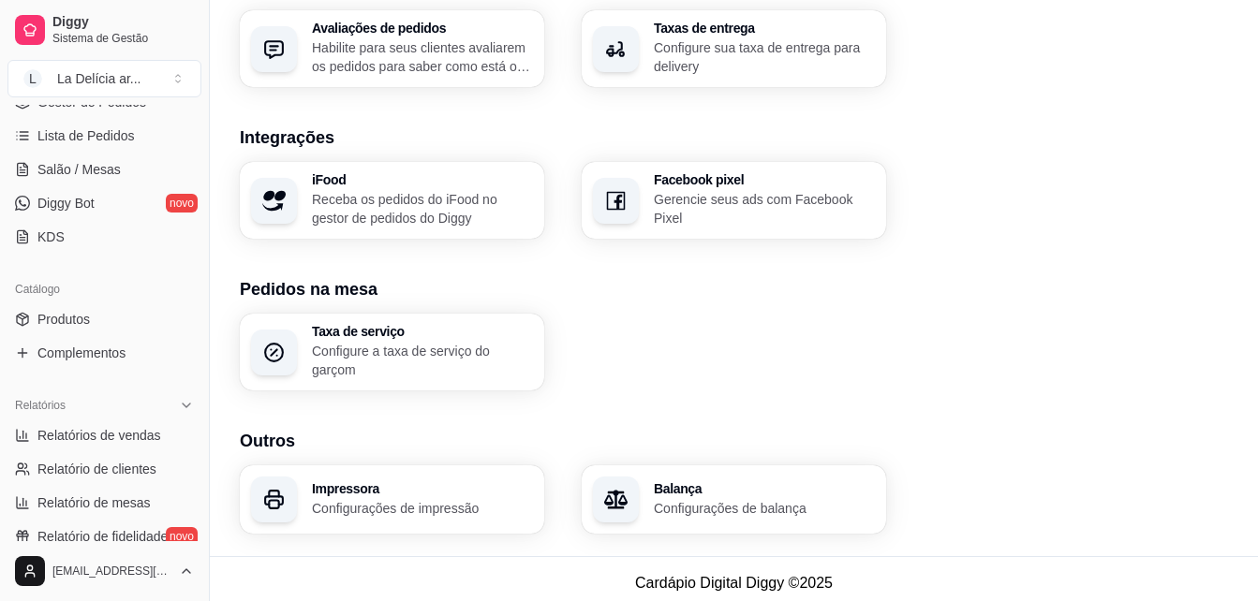
scroll to position [184, 0]
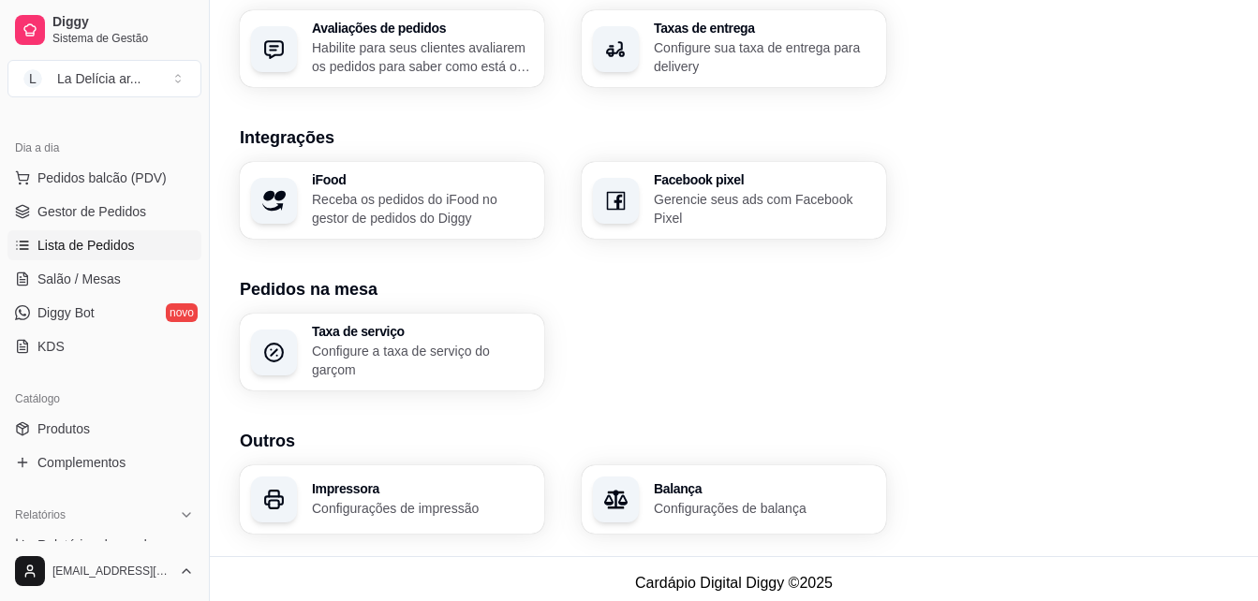
click at [101, 250] on span "Lista de Pedidos" at bounding box center [85, 245] width 97 height 19
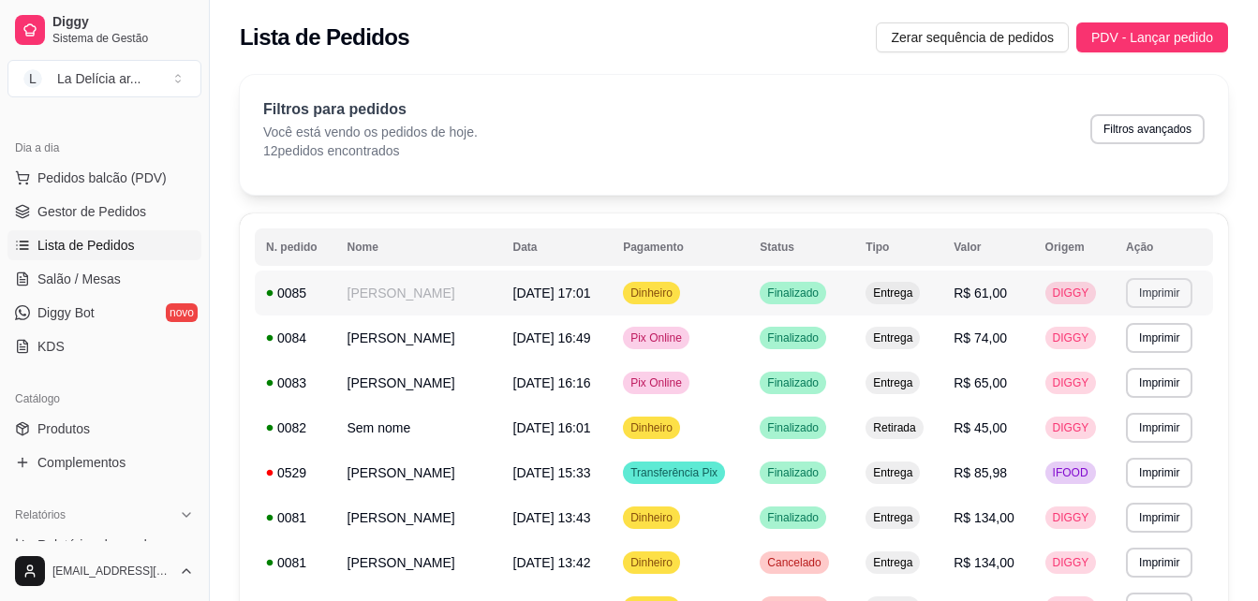
click at [1171, 285] on button "Imprimir" at bounding box center [1159, 293] width 66 height 30
click at [1127, 363] on button "IMPRESSORA" at bounding box center [1131, 359] width 136 height 30
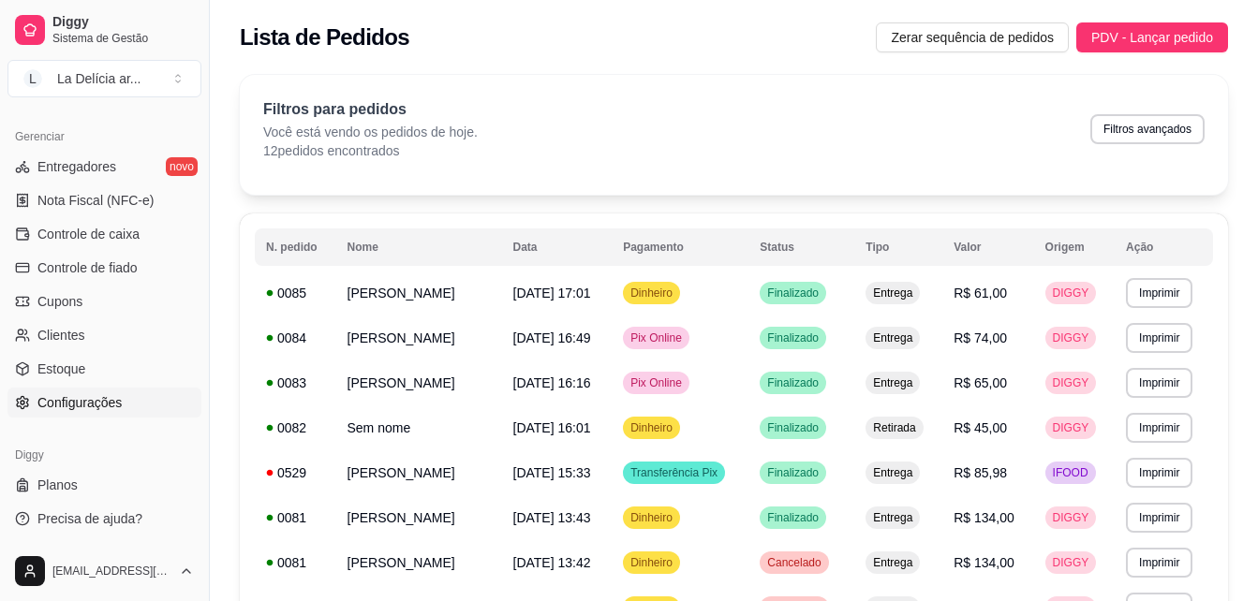
click at [106, 405] on span "Configurações" at bounding box center [79, 402] width 84 height 19
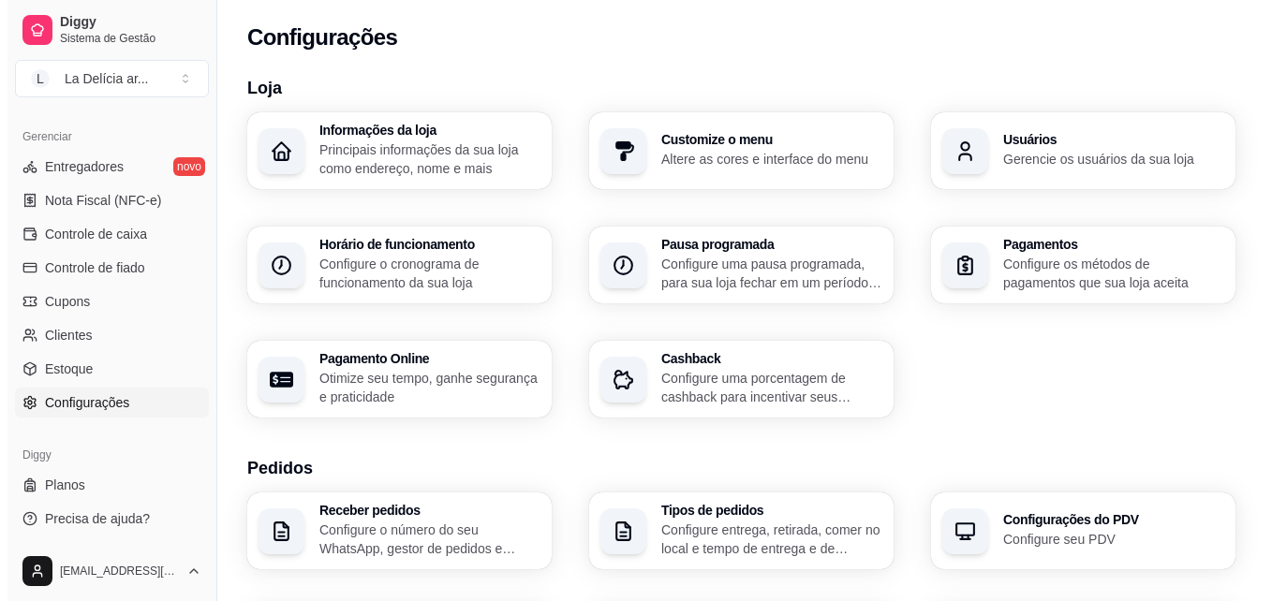
scroll to position [719, 0]
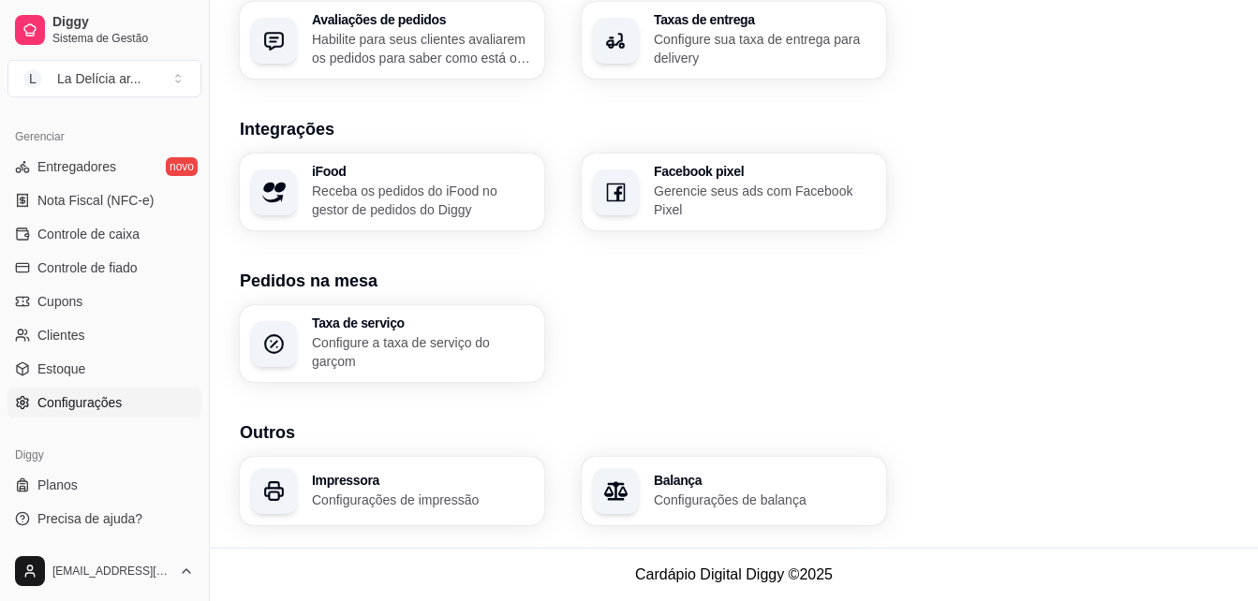
click at [389, 506] on p "Configurações de impressão" at bounding box center [422, 500] width 221 height 19
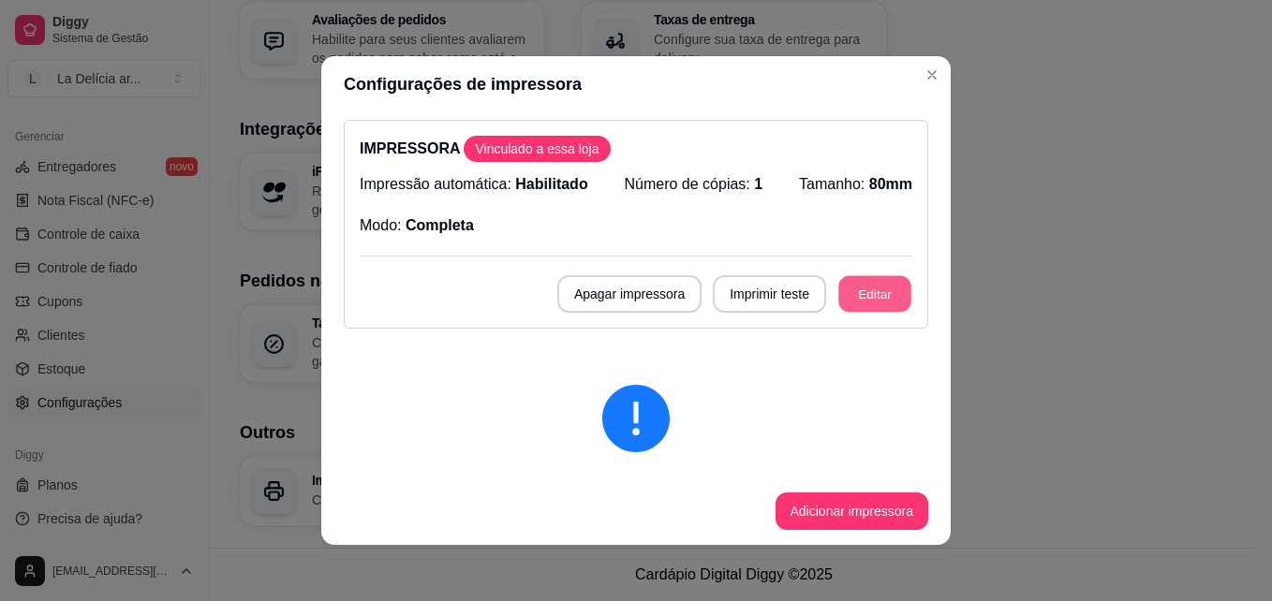
click at [838, 306] on button "Editar" at bounding box center [874, 294] width 73 height 37
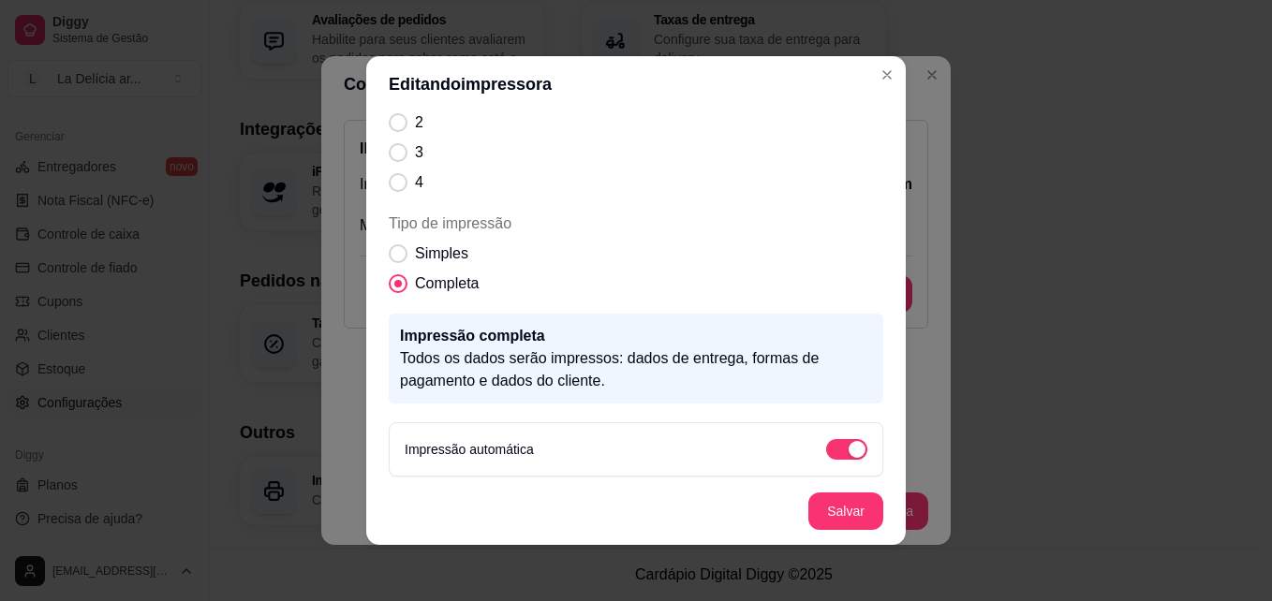
scroll to position [247, 0]
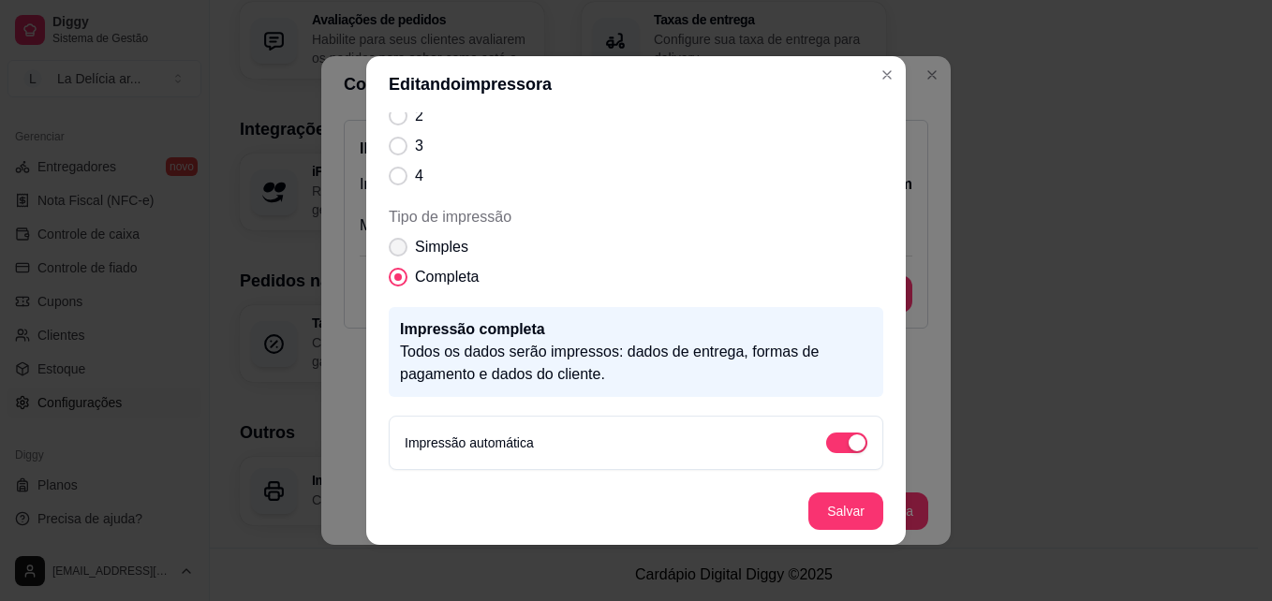
click at [423, 244] on span "Simples" at bounding box center [441, 247] width 53 height 22
click at [400, 251] on input "Simples" at bounding box center [394, 257] width 12 height 12
radio input "true"
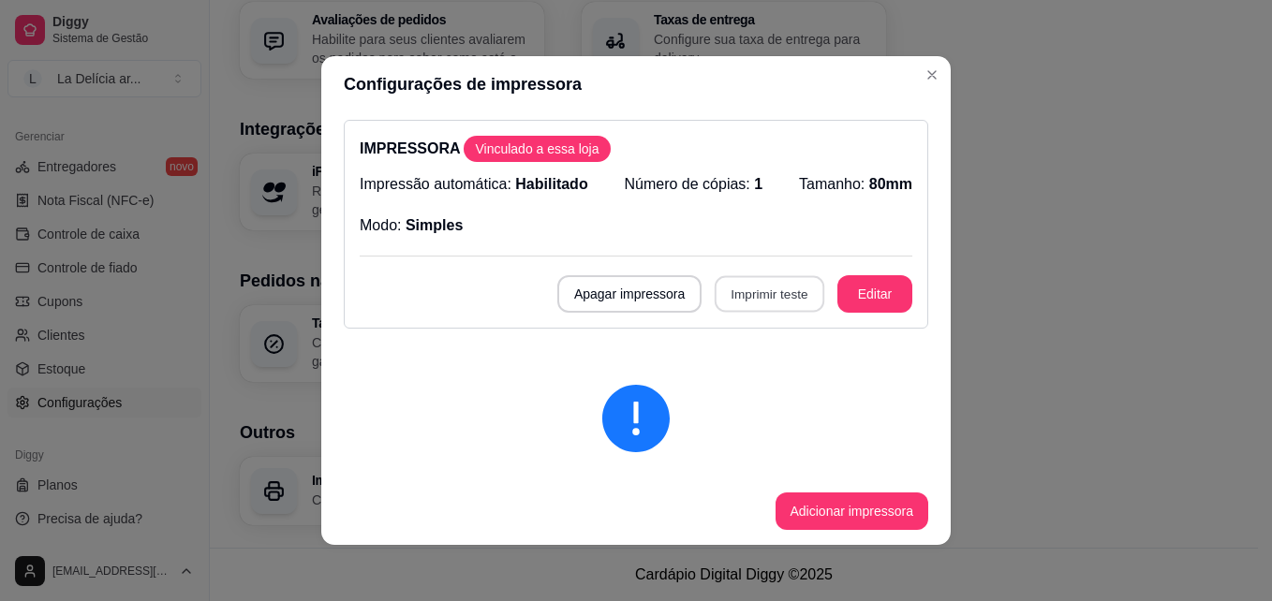
click at [741, 287] on button "Imprimir teste" at bounding box center [769, 294] width 110 height 37
click at [841, 283] on button "Editar" at bounding box center [874, 294] width 73 height 37
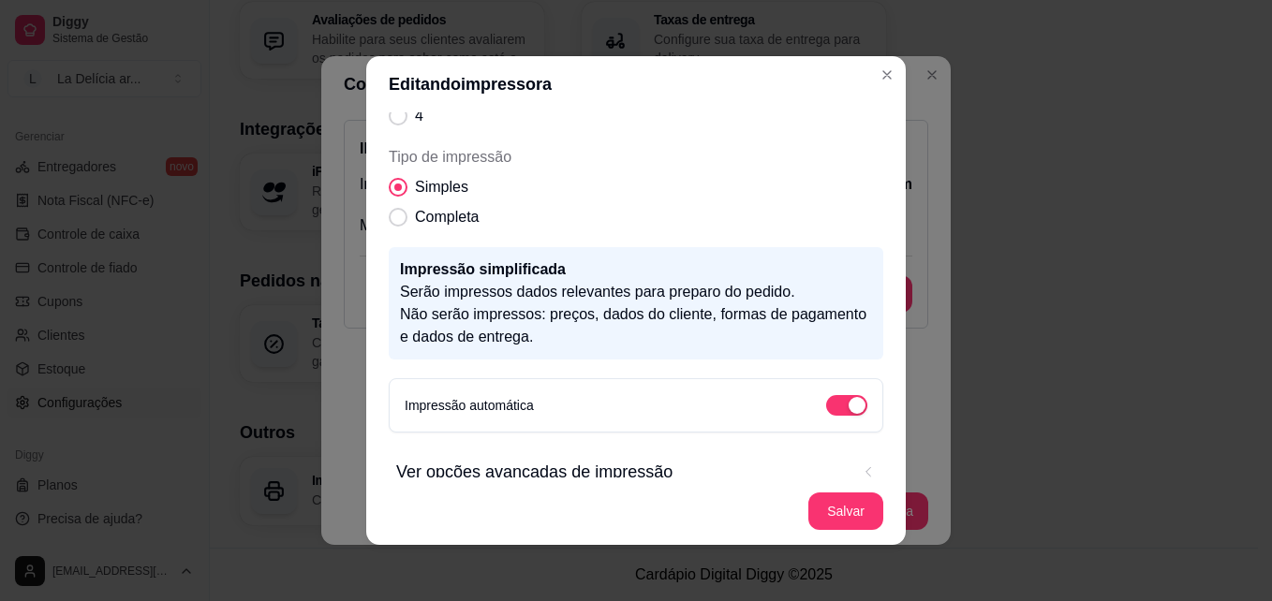
scroll to position [337, 0]
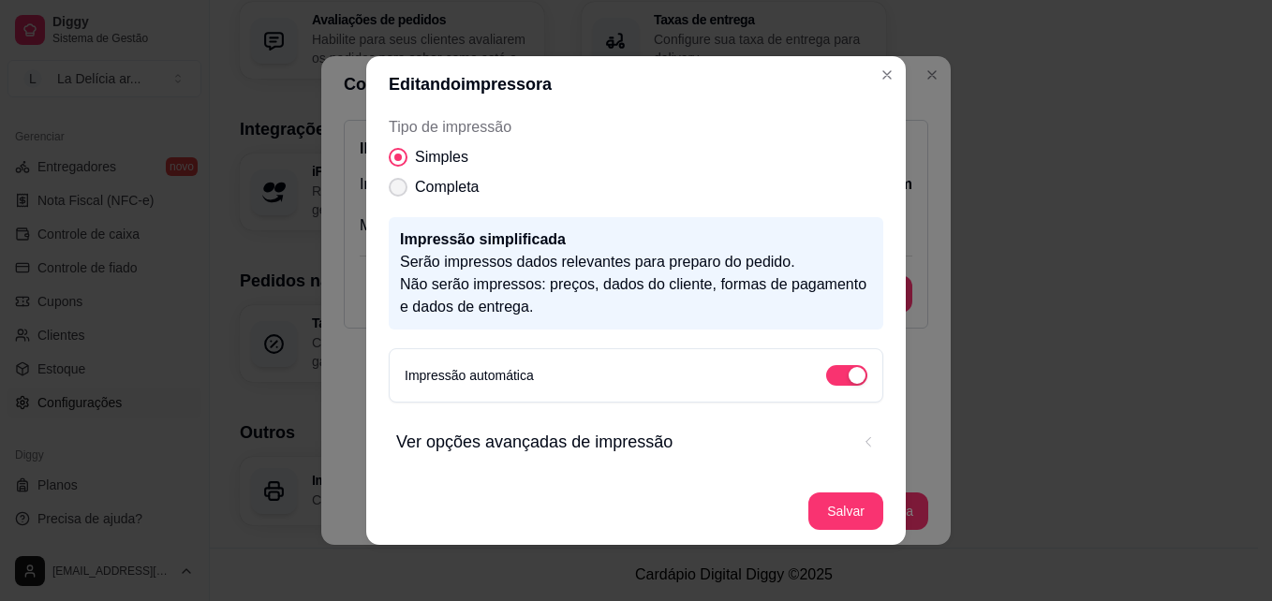
click at [395, 190] on span "Tipo de impressão" at bounding box center [398, 187] width 19 height 19
click at [395, 191] on input "Completa" at bounding box center [394, 197] width 12 height 12
radio input "true"
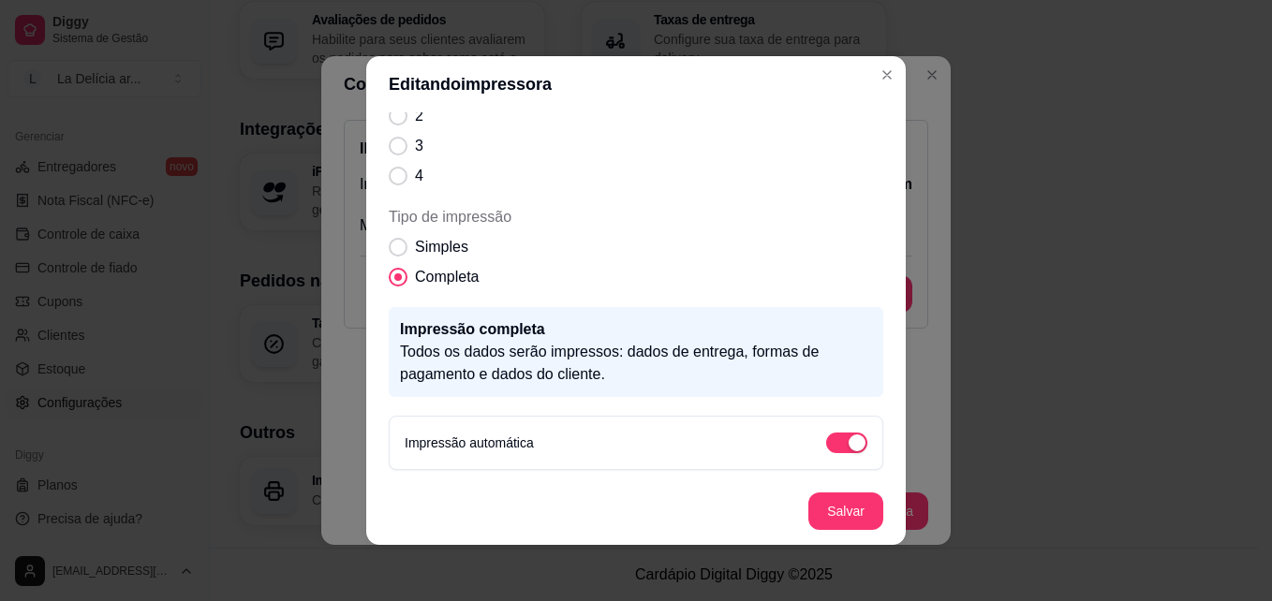
scroll to position [4, 0]
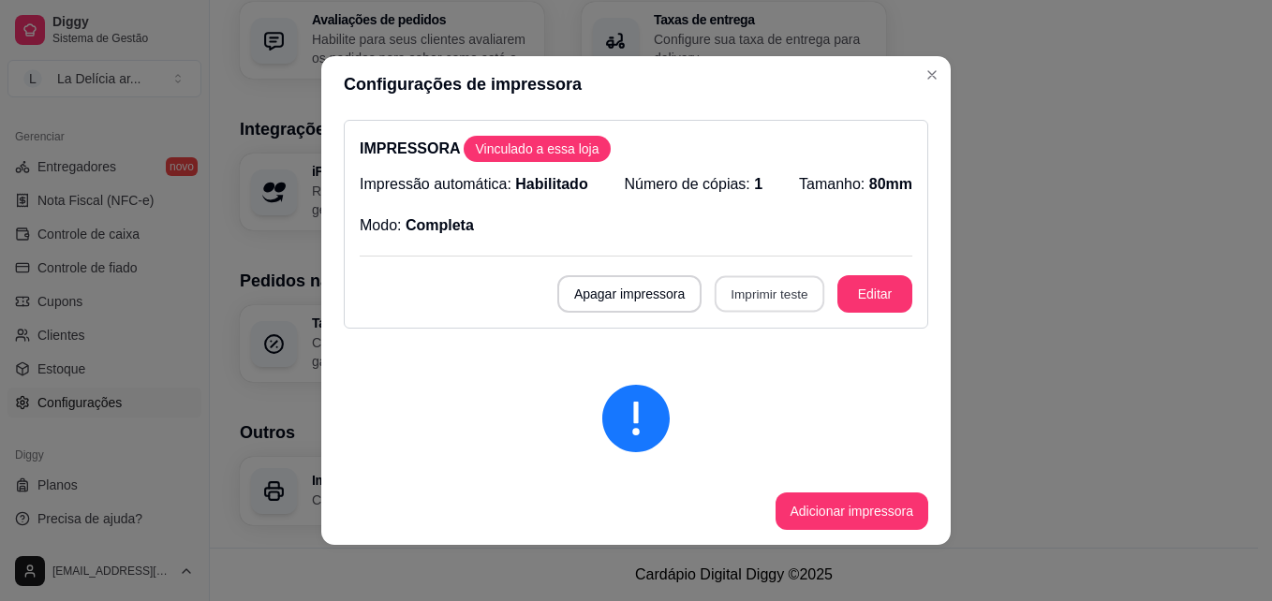
click at [740, 300] on button "Imprimir teste" at bounding box center [769, 294] width 110 height 37
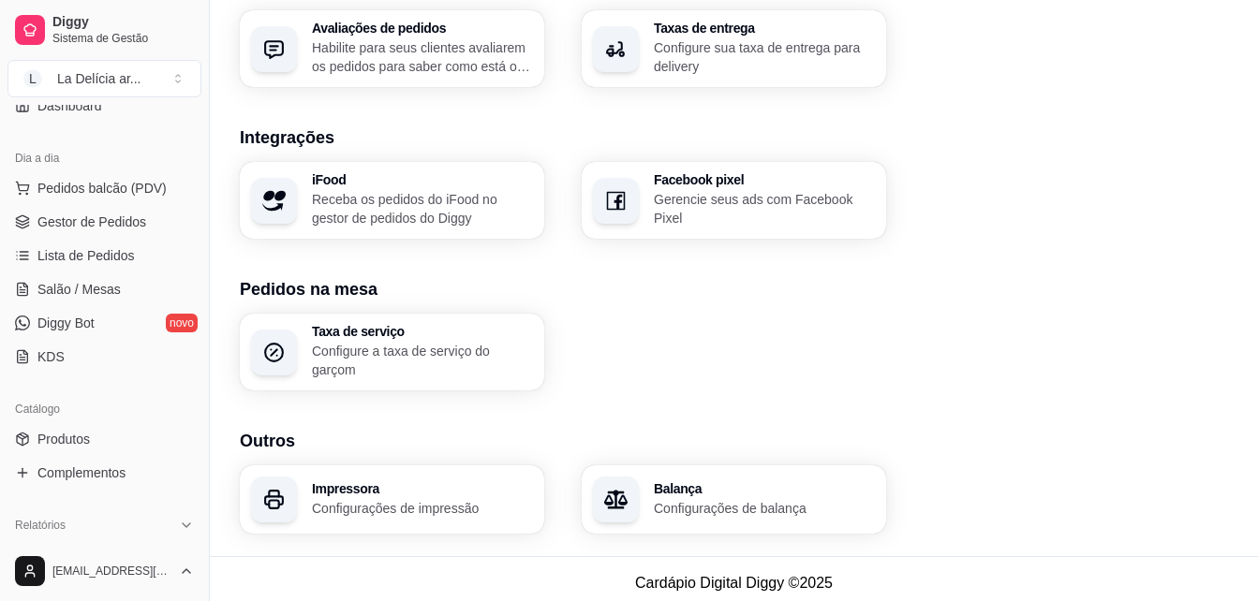
scroll to position [0, 0]
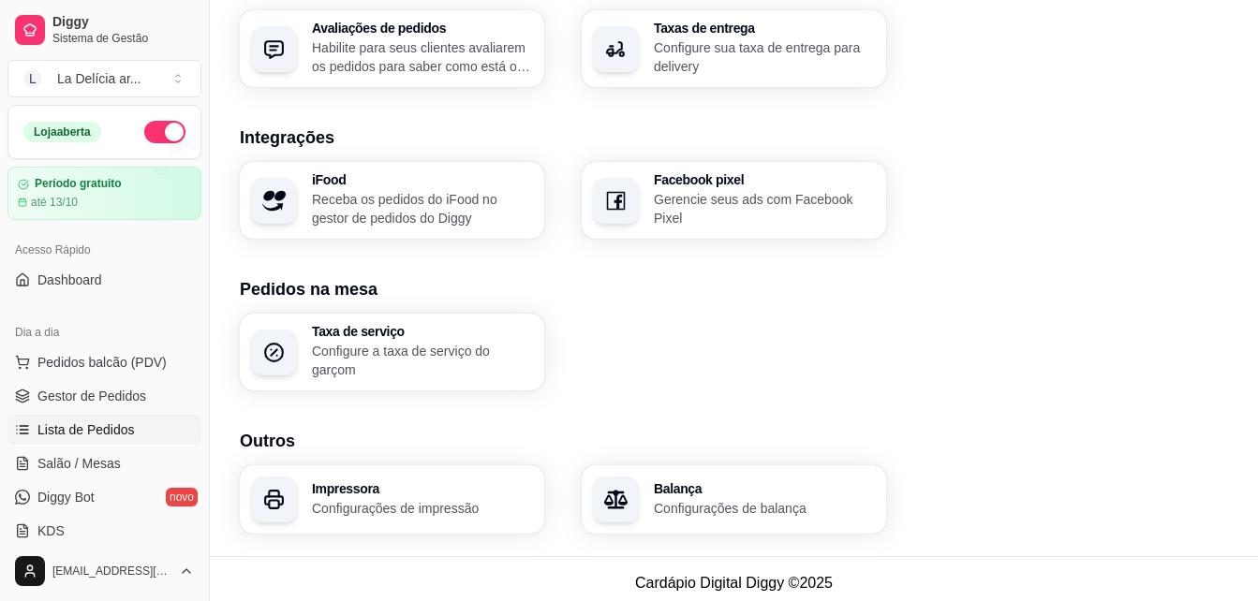
drag, startPoint x: 110, startPoint y: 430, endPoint x: 133, endPoint y: 430, distance: 23.4
click at [110, 430] on span "Lista de Pedidos" at bounding box center [85, 429] width 97 height 19
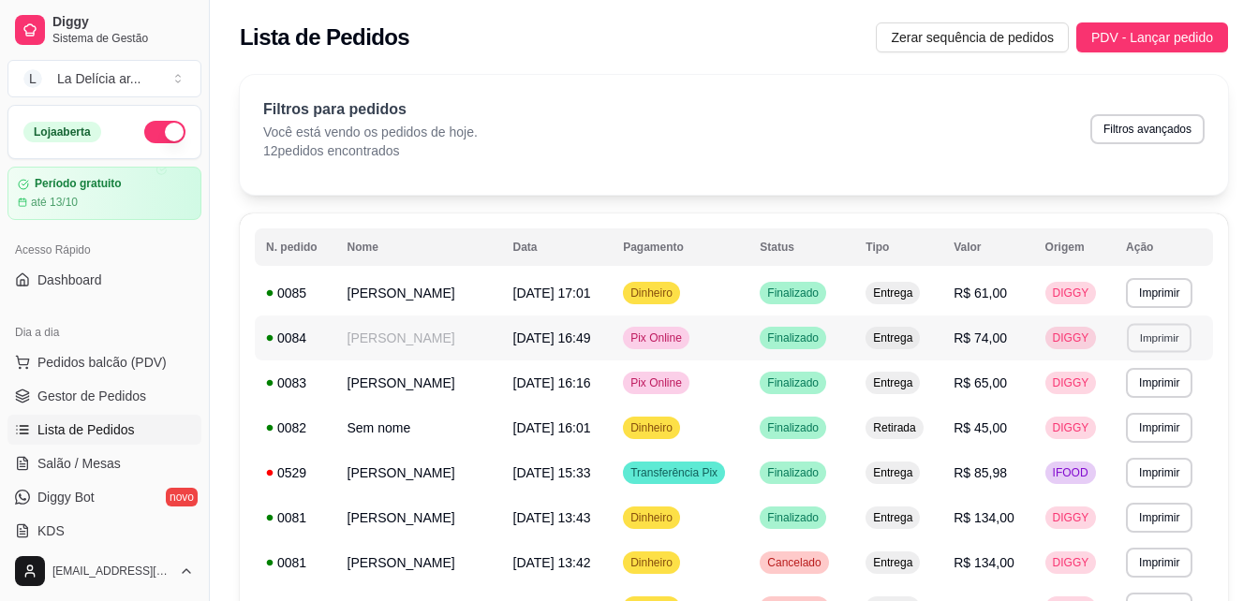
click at [1181, 342] on button "Imprimir" at bounding box center [1158, 337] width 65 height 29
click at [1105, 412] on button "IMPRESSORA" at bounding box center [1131, 404] width 136 height 30
click at [1174, 390] on button "Imprimir" at bounding box center [1159, 383] width 66 height 30
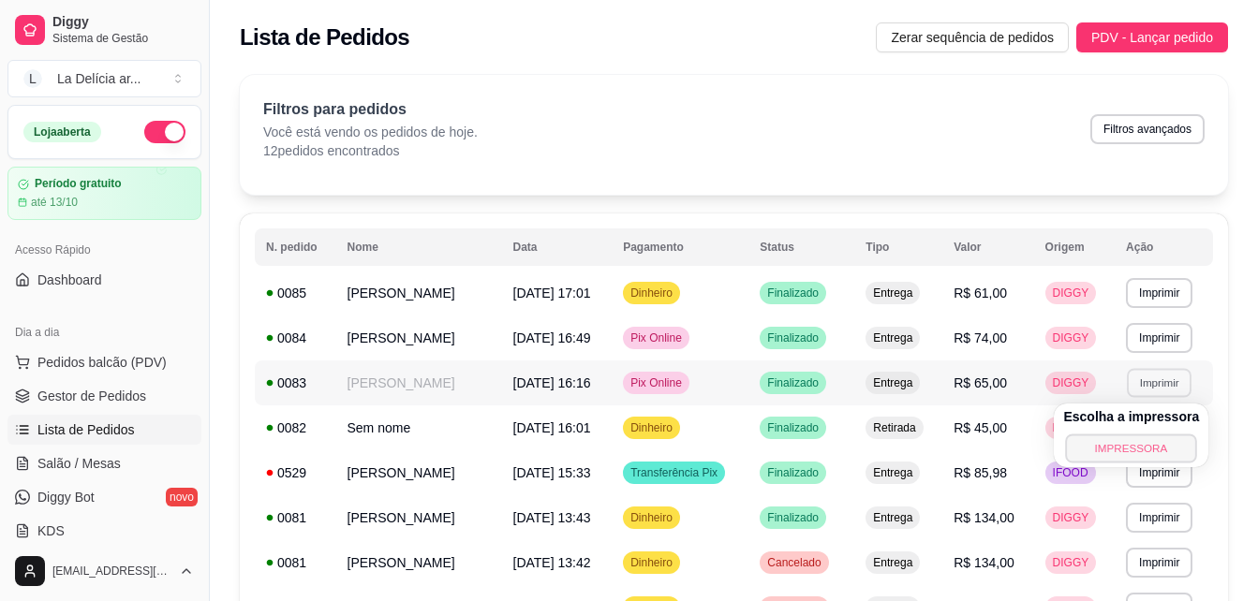
click at [1160, 451] on button "IMPRESSORA" at bounding box center [1131, 448] width 131 height 29
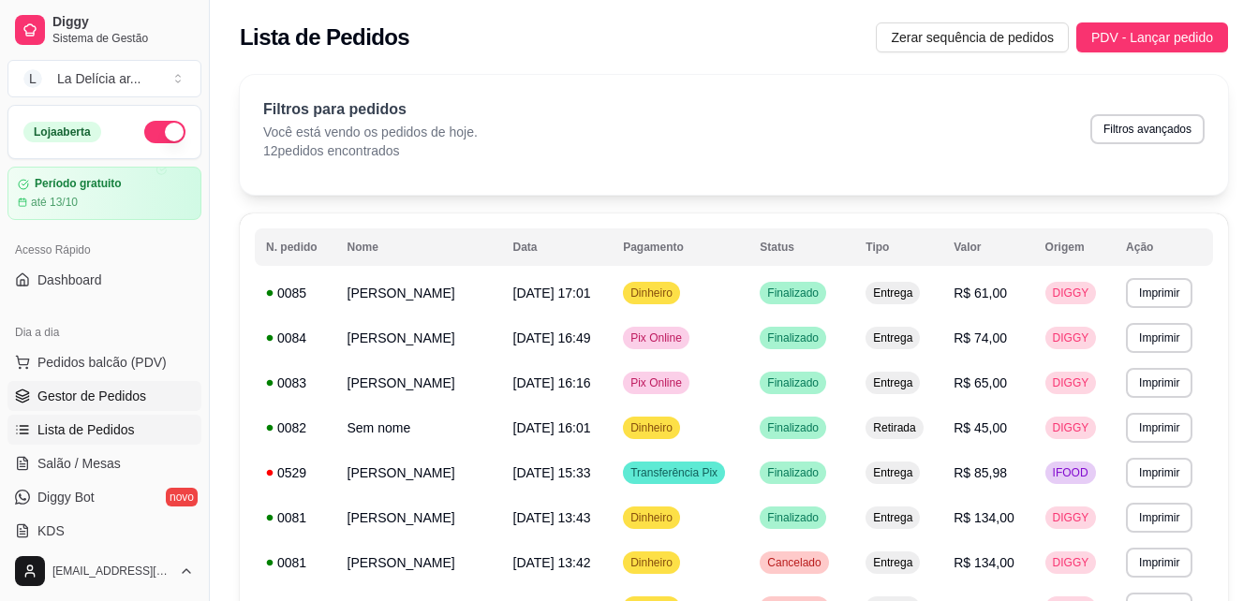
drag, startPoint x: 109, startPoint y: 393, endPoint x: 181, endPoint y: 390, distance: 72.2
click at [110, 394] on span "Gestor de Pedidos" at bounding box center [91, 396] width 109 height 19
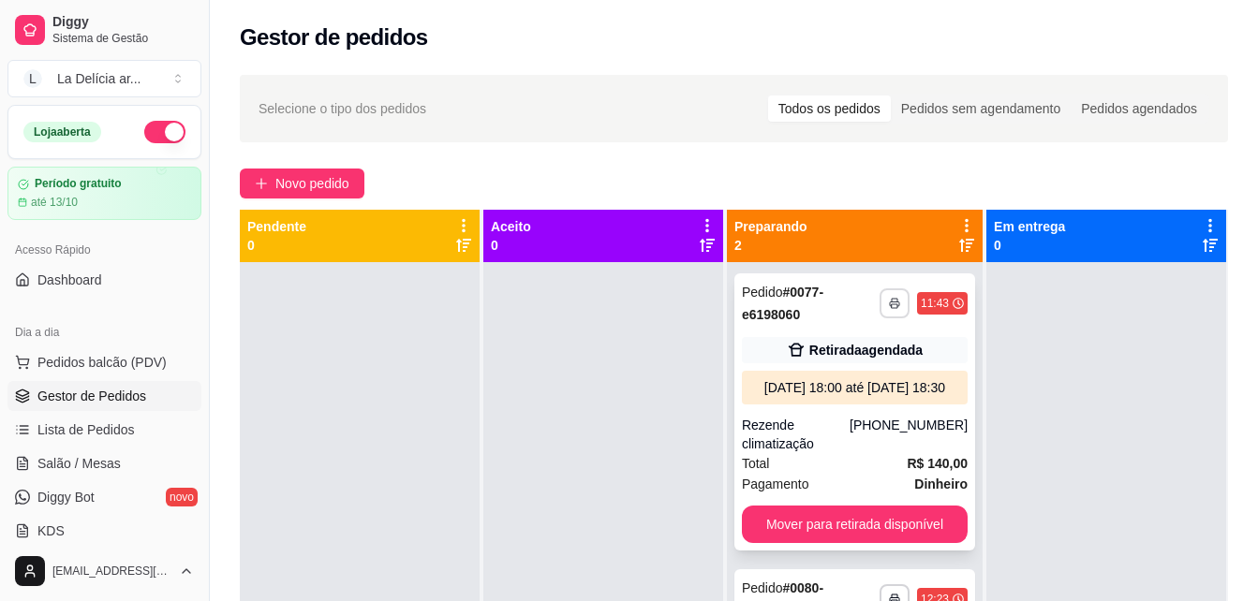
click at [890, 302] on icon "button" at bounding box center [894, 304] width 9 height 5
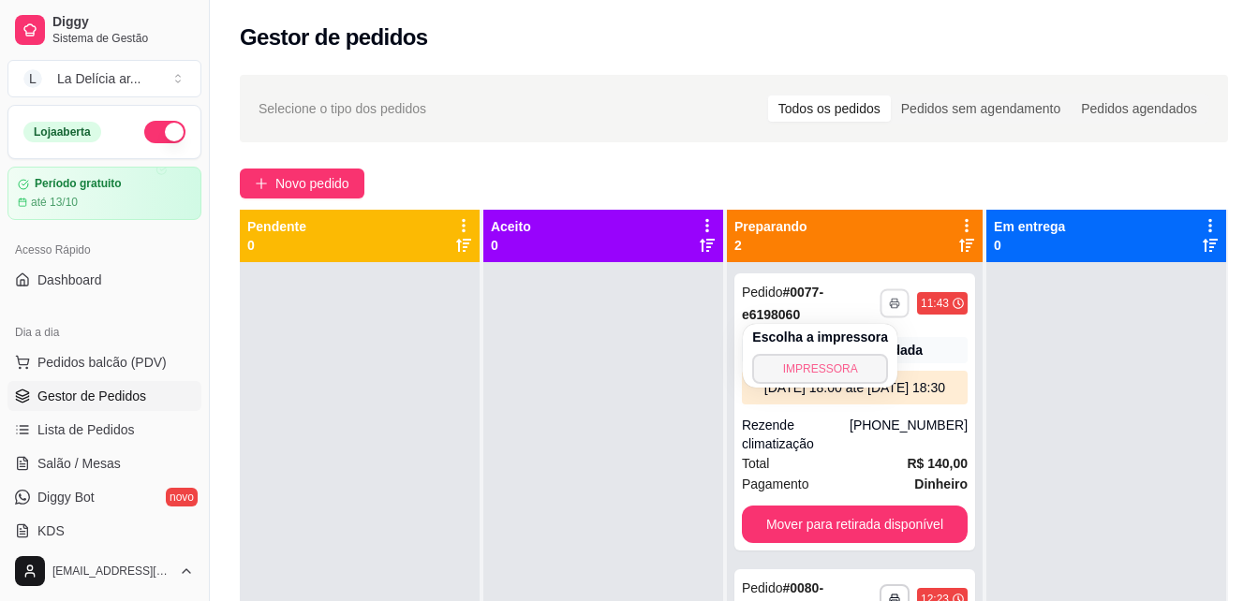
click at [805, 362] on button "IMPRESSORA" at bounding box center [820, 369] width 136 height 30
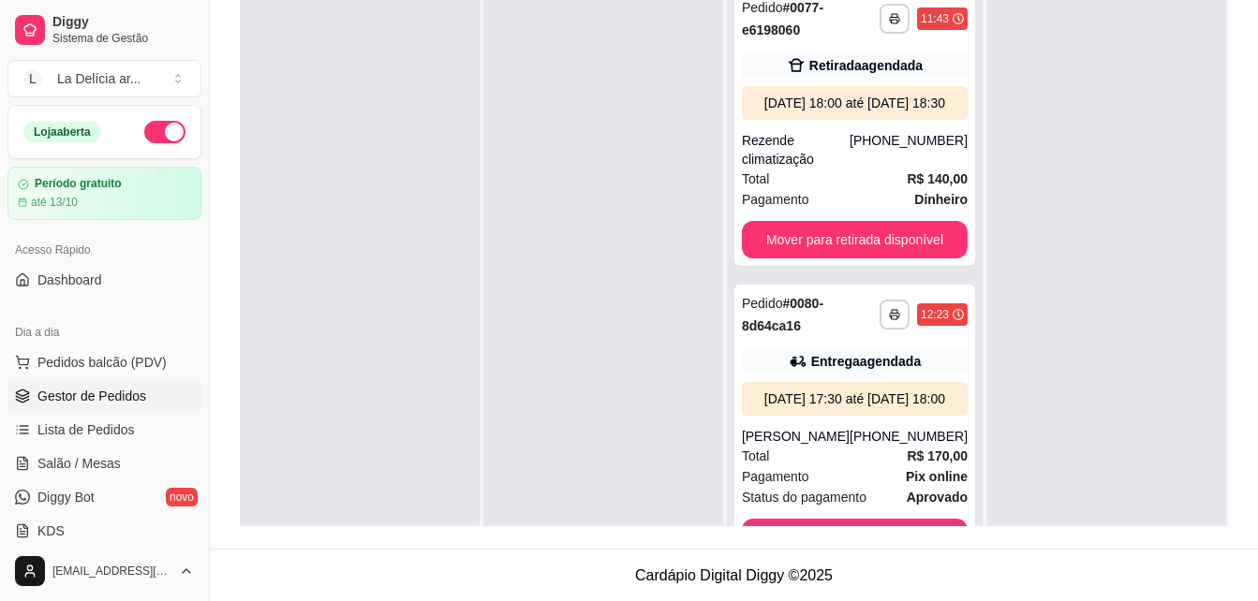
scroll to position [286, 0]
click at [889, 319] on icon "button" at bounding box center [894, 313] width 11 height 11
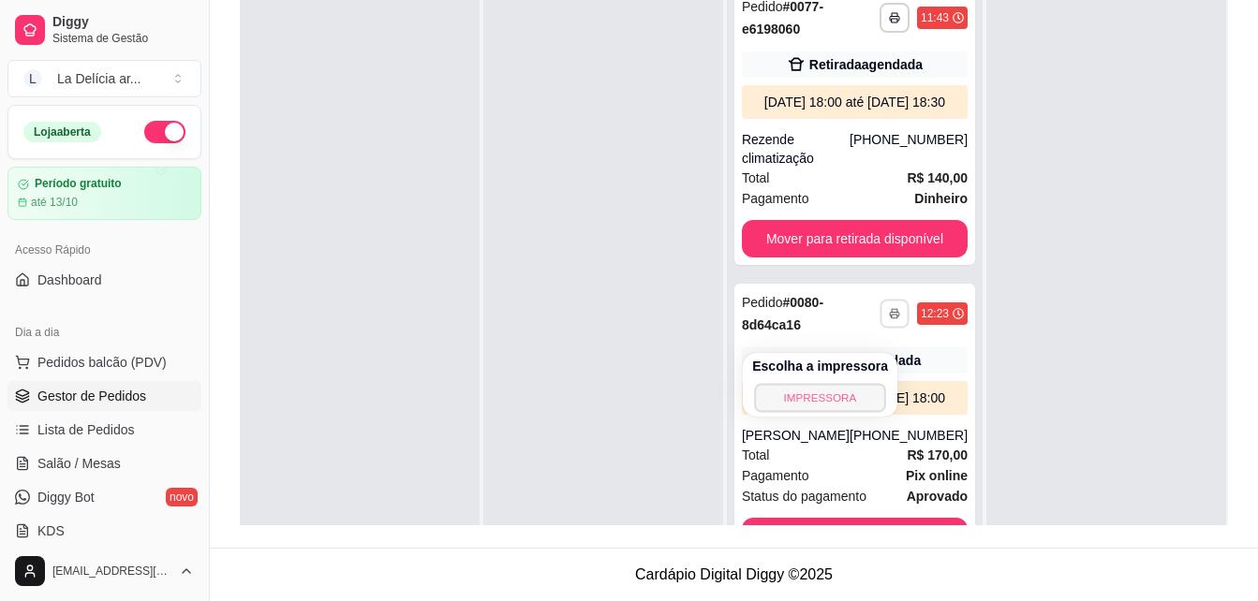
click at [791, 407] on button "IMPRESSORA" at bounding box center [819, 397] width 131 height 29
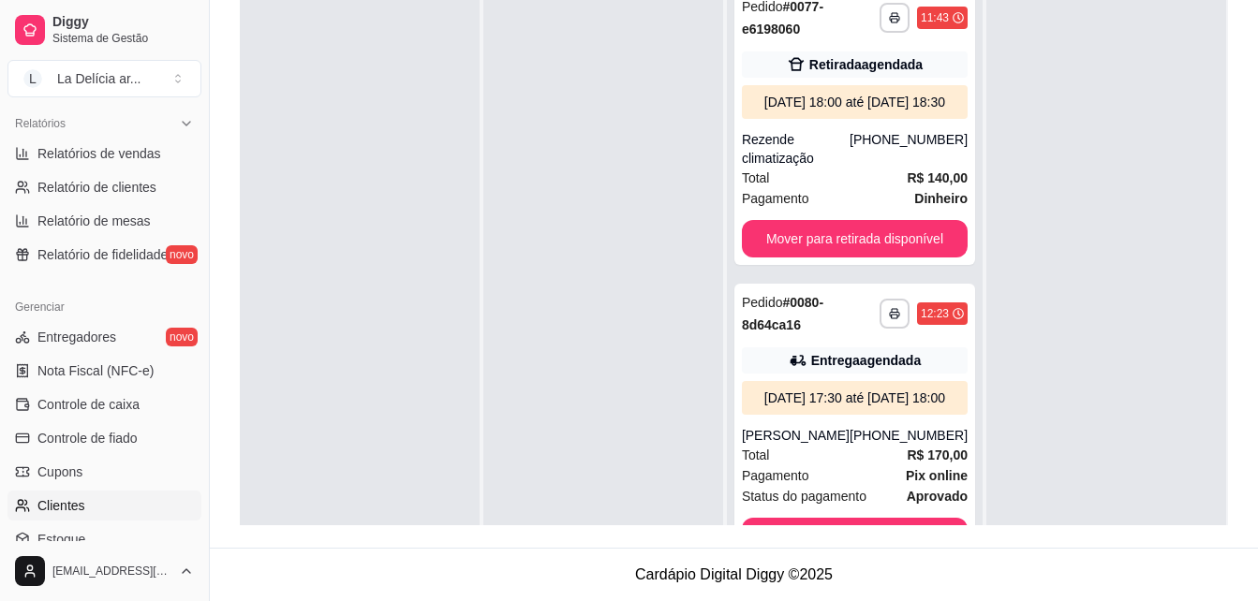
scroll to position [746, 0]
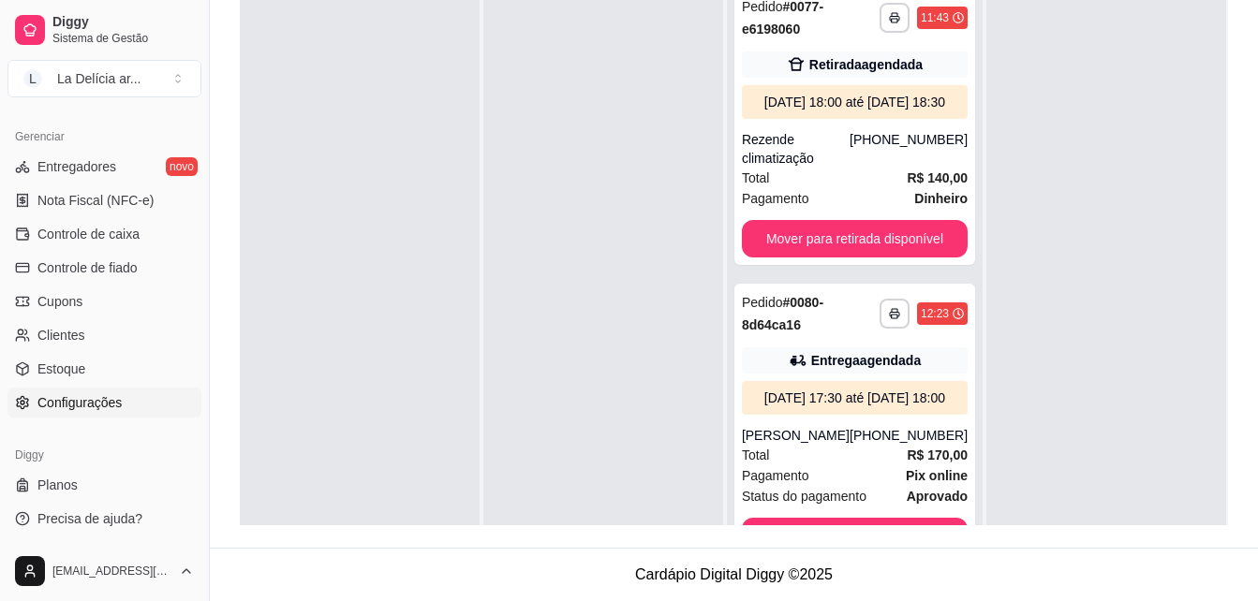
click at [108, 401] on span "Configurações" at bounding box center [79, 402] width 84 height 19
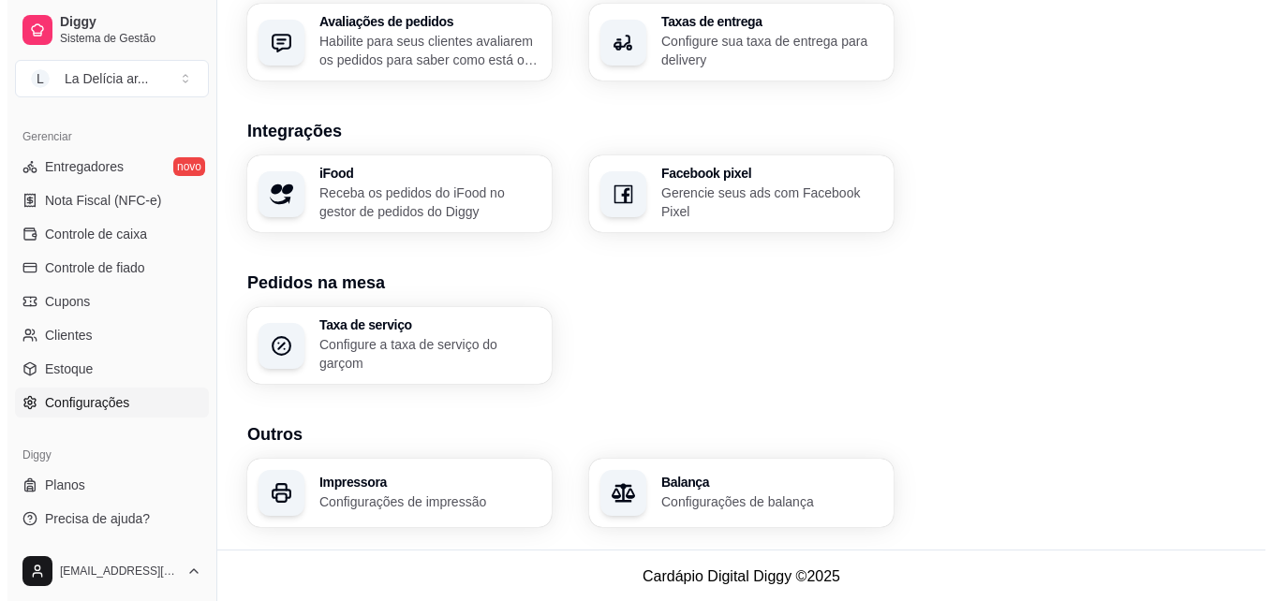
scroll to position [719, 0]
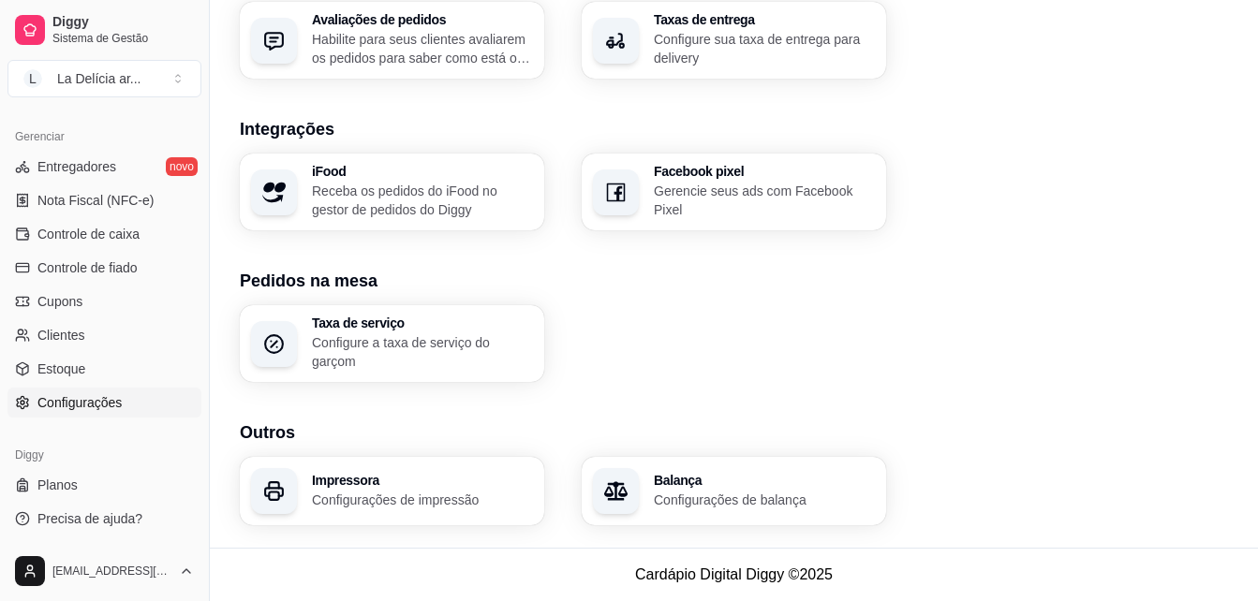
click at [444, 496] on p "Configurações de impressão" at bounding box center [422, 500] width 221 height 19
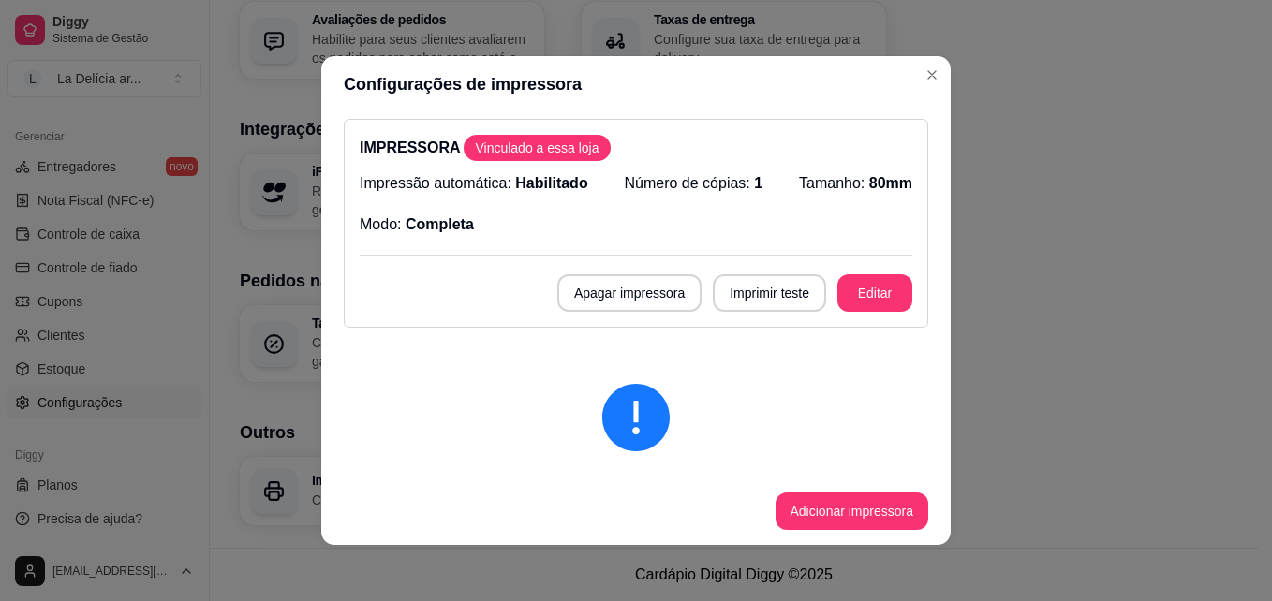
scroll to position [0, 0]
click at [870, 290] on button "Editar" at bounding box center [874, 294] width 73 height 37
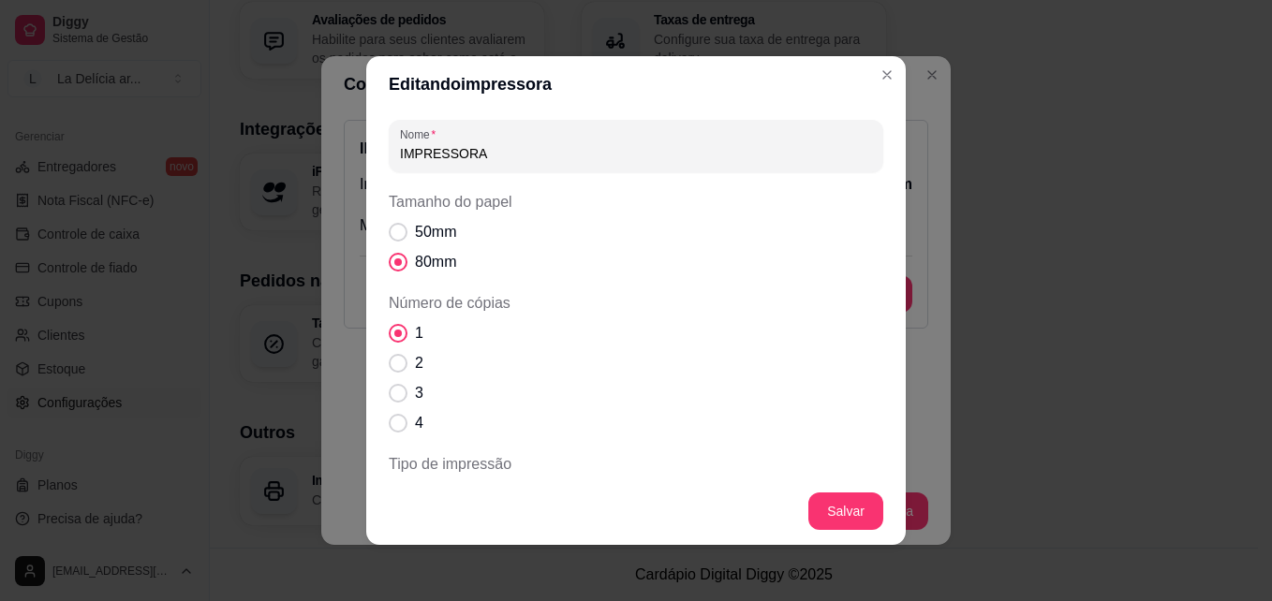
click at [476, 157] on input "IMPRESSORA" at bounding box center [636, 153] width 472 height 19
drag, startPoint x: 489, startPoint y: 154, endPoint x: 396, endPoint y: 158, distance: 92.8
click at [400, 158] on input "IMPRESSORA" at bounding box center [636, 153] width 472 height 19
type input "I"
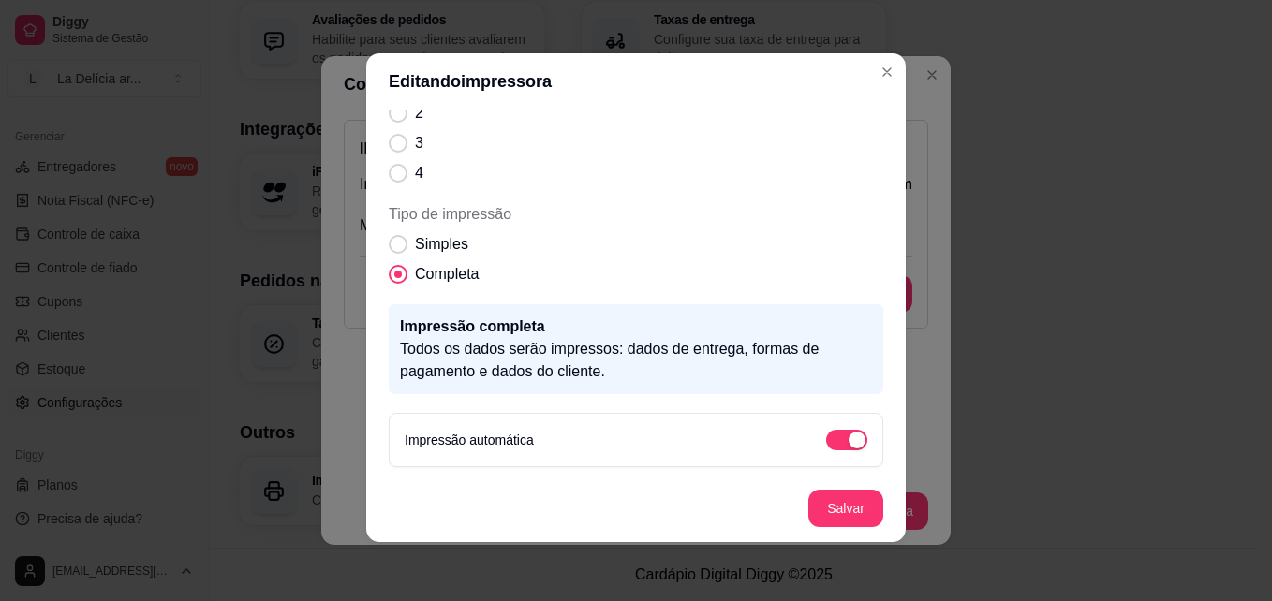
scroll to position [4, 0]
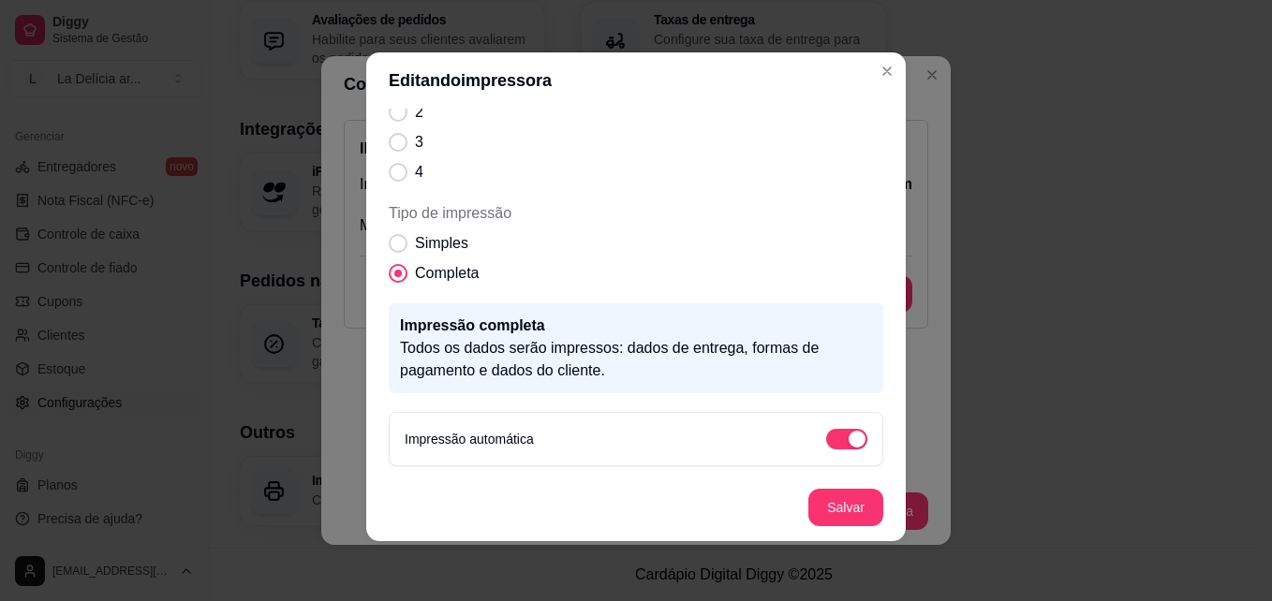
type input "001"
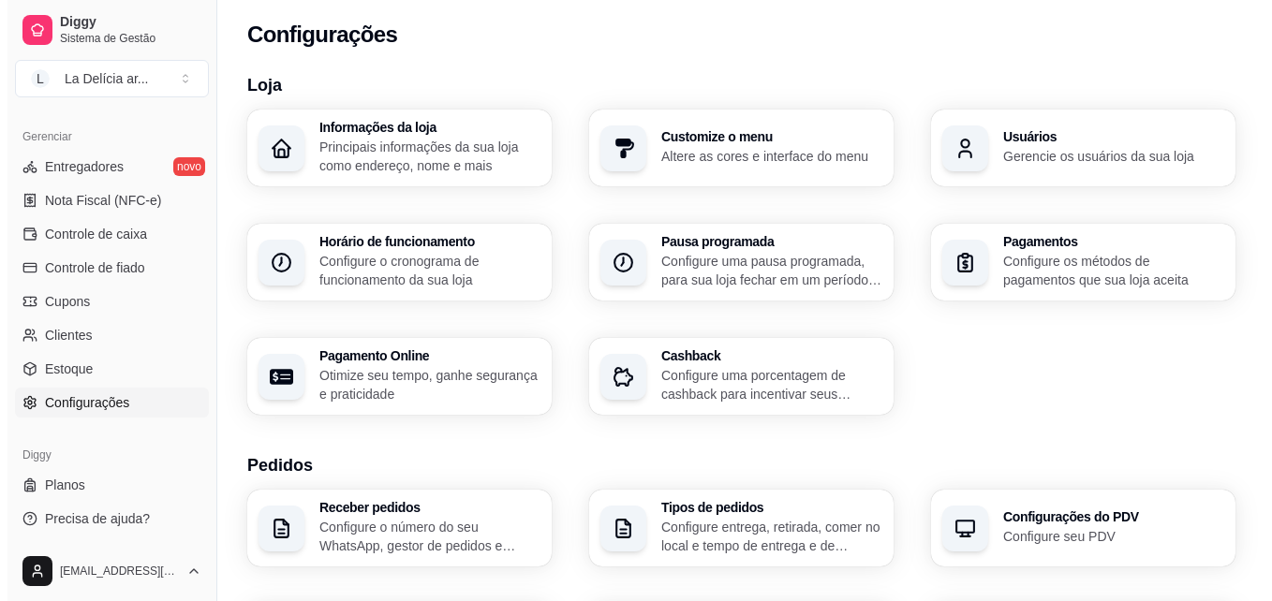
scroll to position [0, 0]
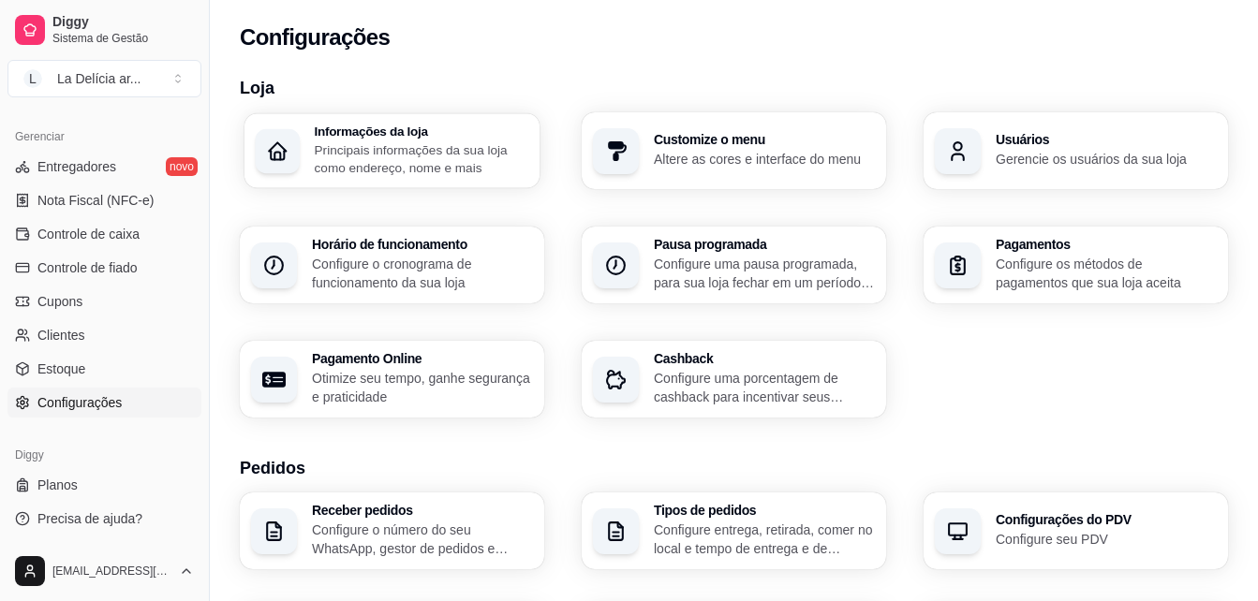
click at [437, 149] on p "Principais informações da sua loja como endereço, nome e mais" at bounding box center [422, 158] width 214 height 37
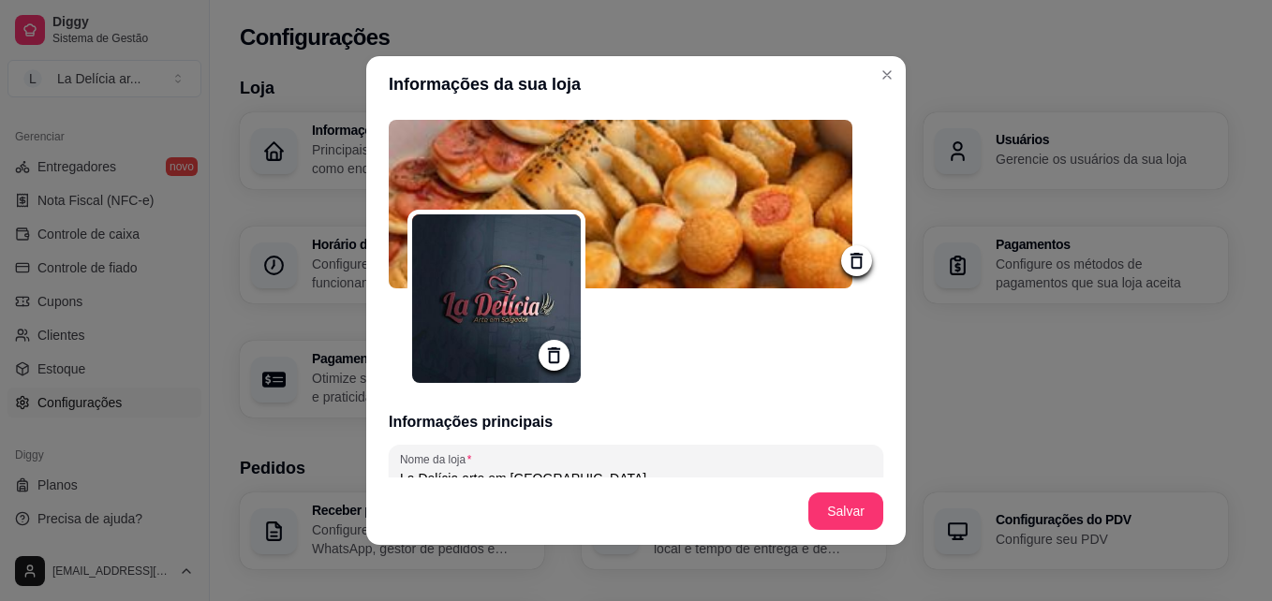
type input "Rua Projetada 3"
type input "Sinop"
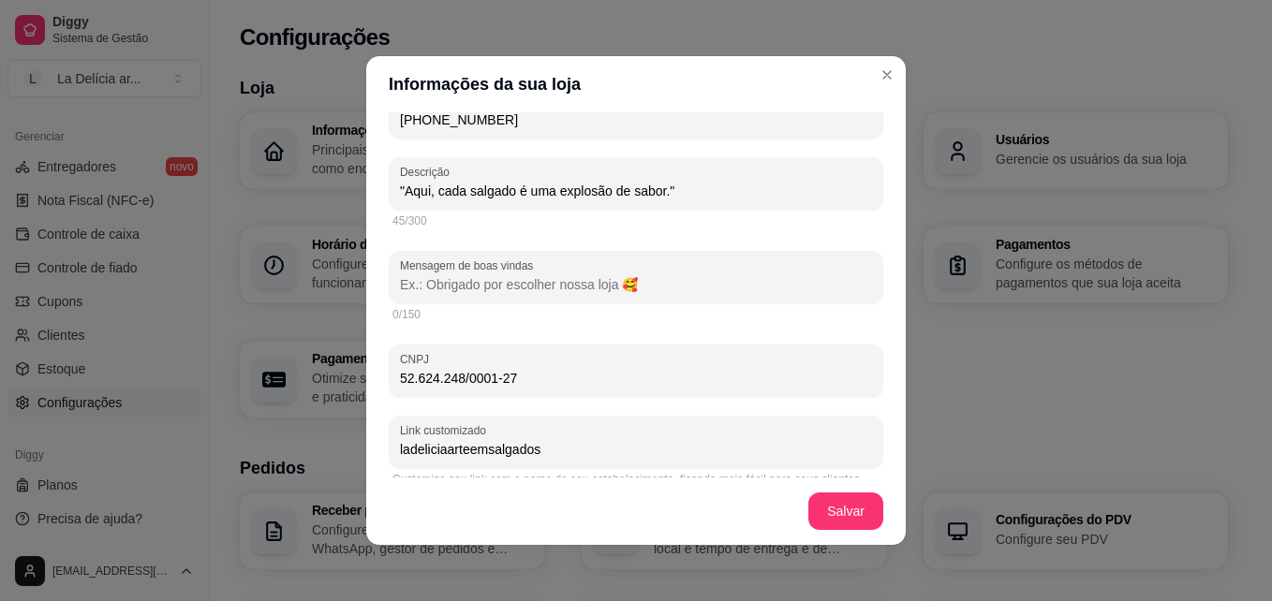
scroll to position [375, 0]
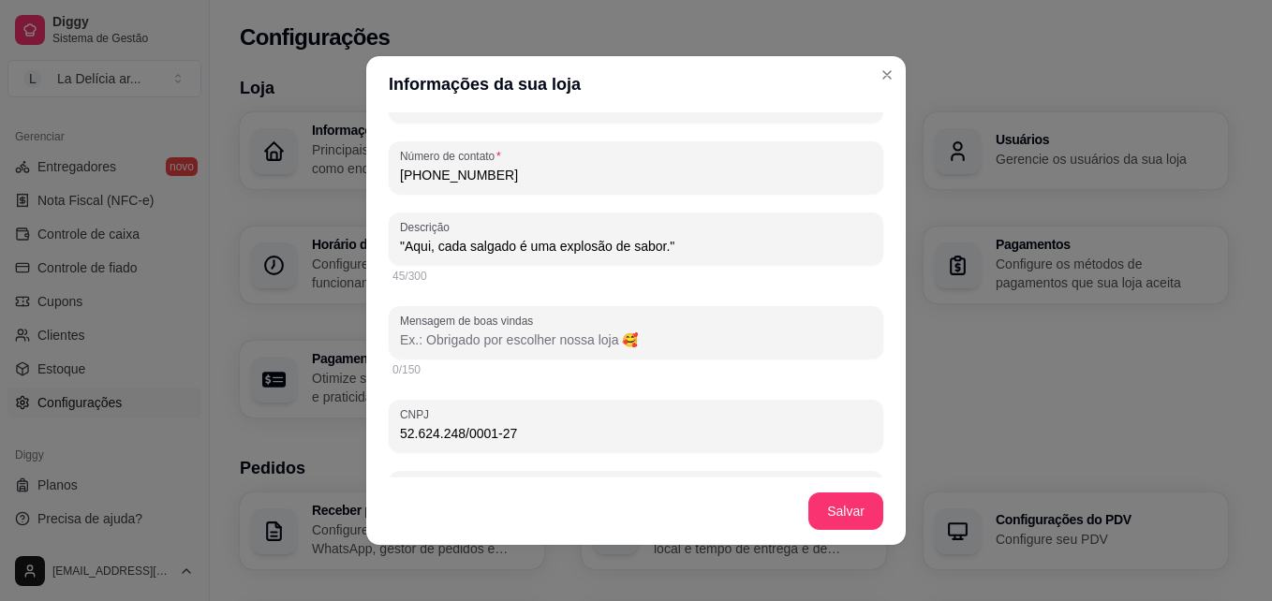
paste input "“É um prazer ter você conosco! Aproveite nosso cardápio recheado de delícias e …"
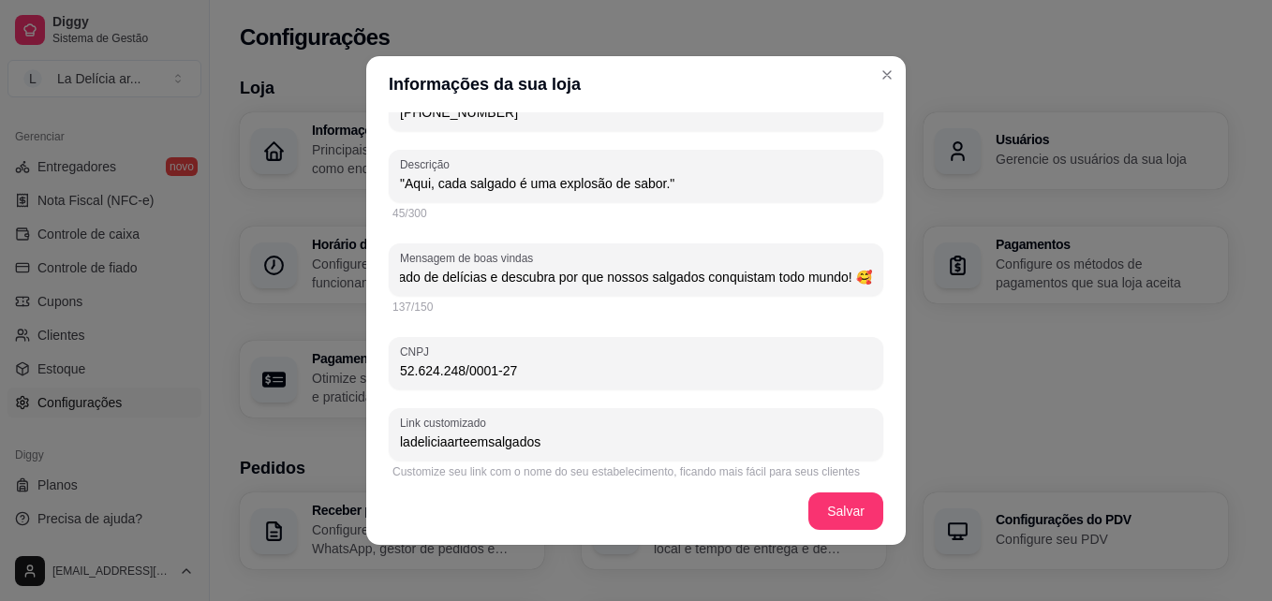
scroll to position [468, 0]
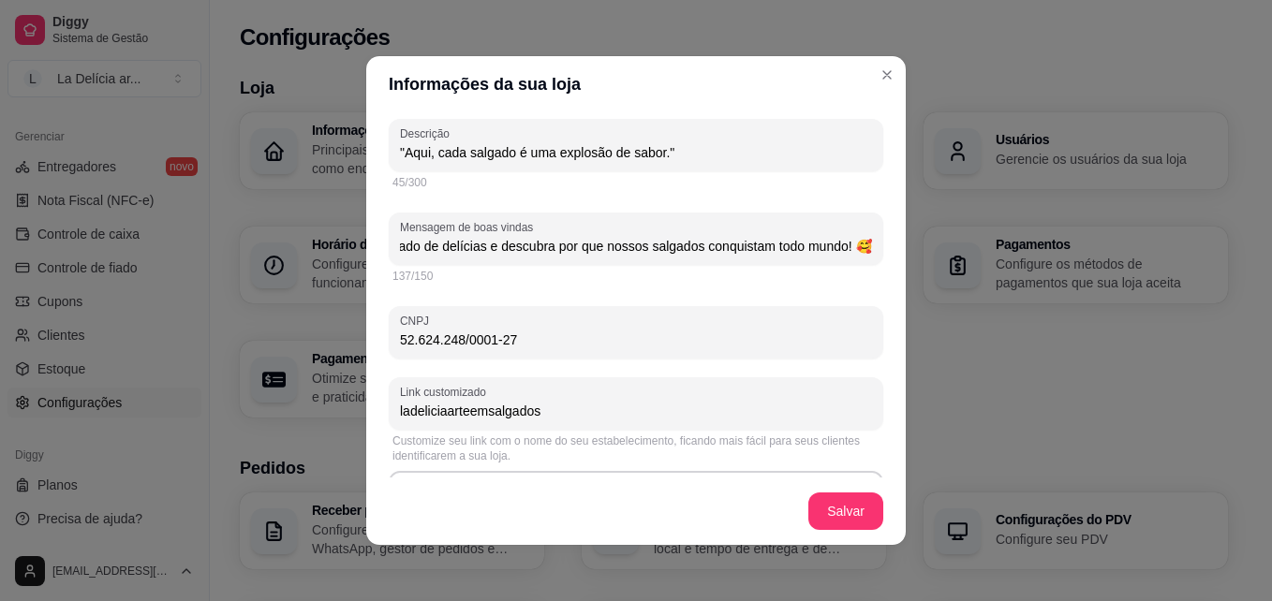
click at [421, 250] on input "“É um prazer ter você conosco! Aproveite nosso cardápio recheado de delícias e …" at bounding box center [636, 246] width 472 height 19
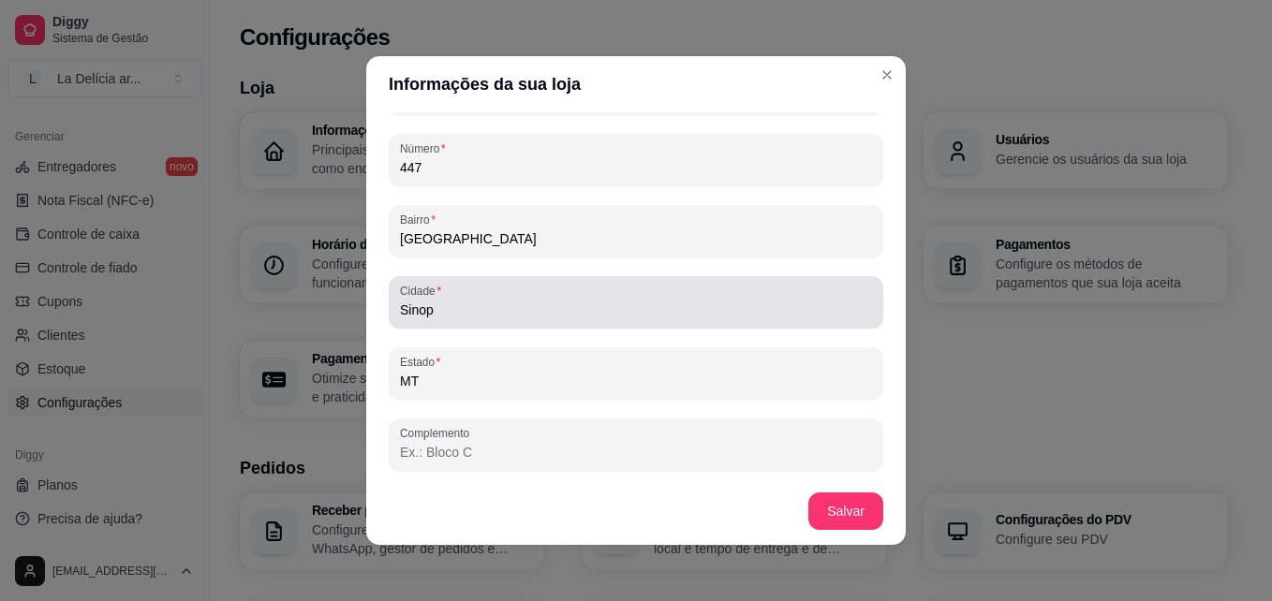
scroll to position [4, 0]
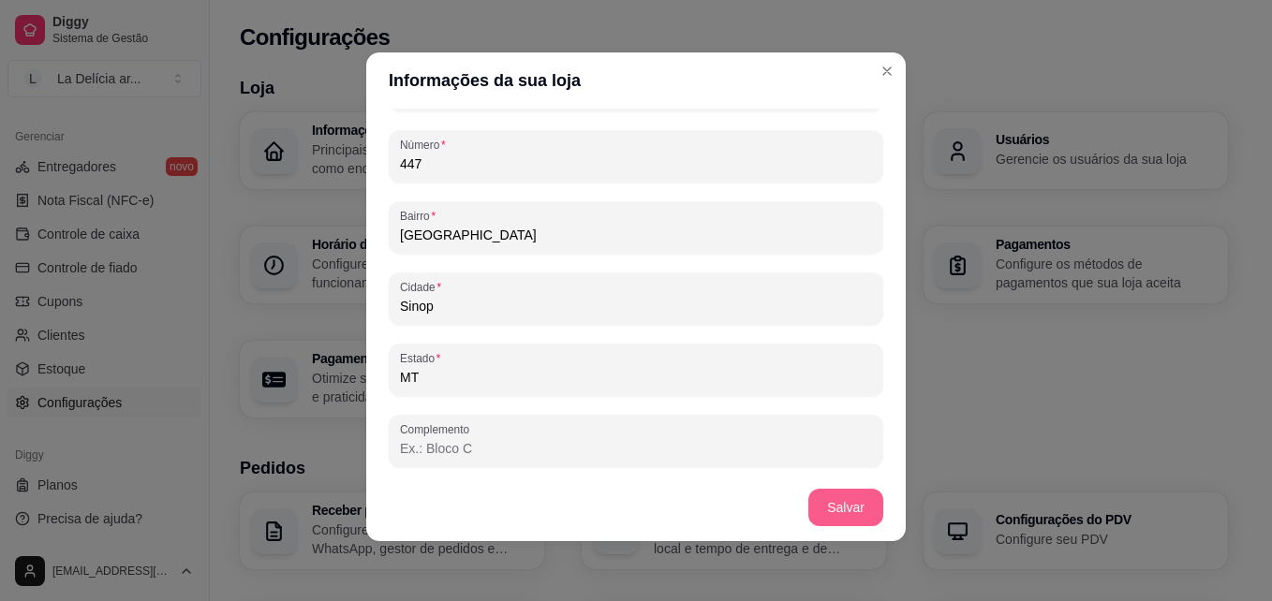
type input "É um prazer ter você conosco! Aproveite nosso cardápio recheado de delícias e d…"
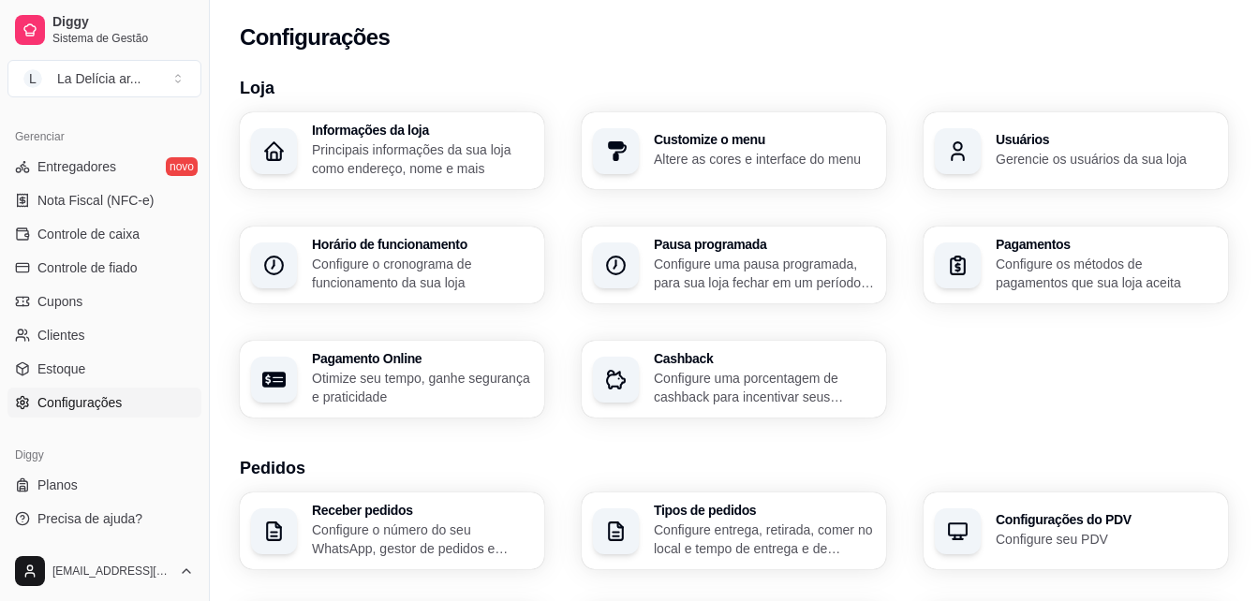
click at [786, 155] on p "Altere as cores e interface do menu" at bounding box center [764, 159] width 221 height 19
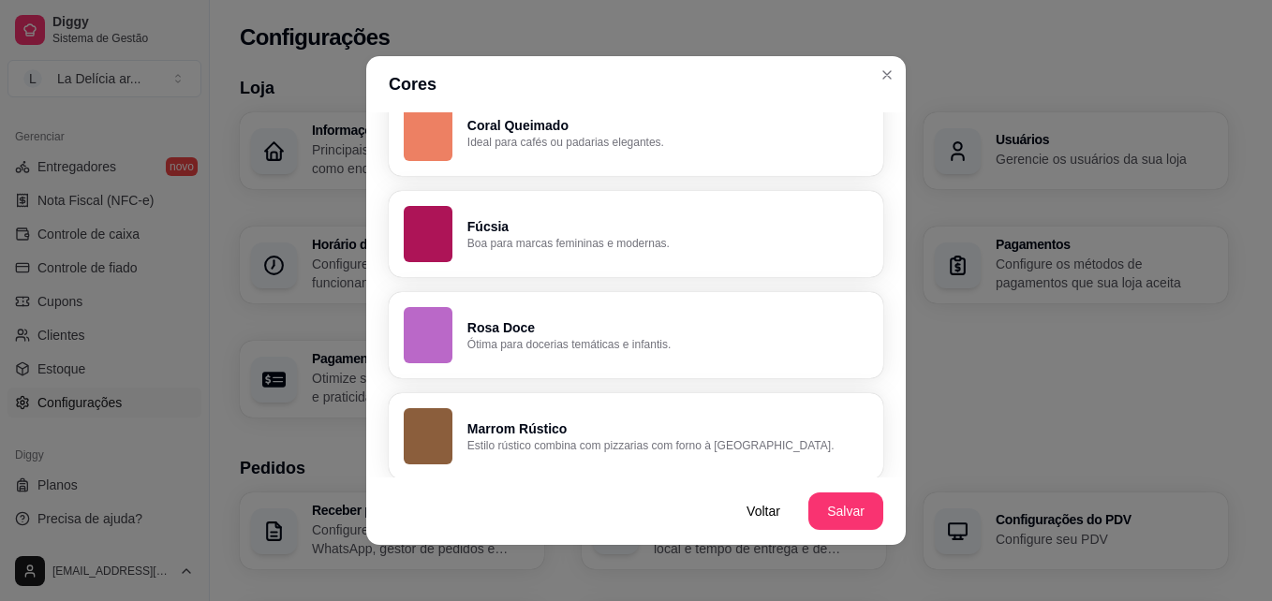
scroll to position [1421, 0]
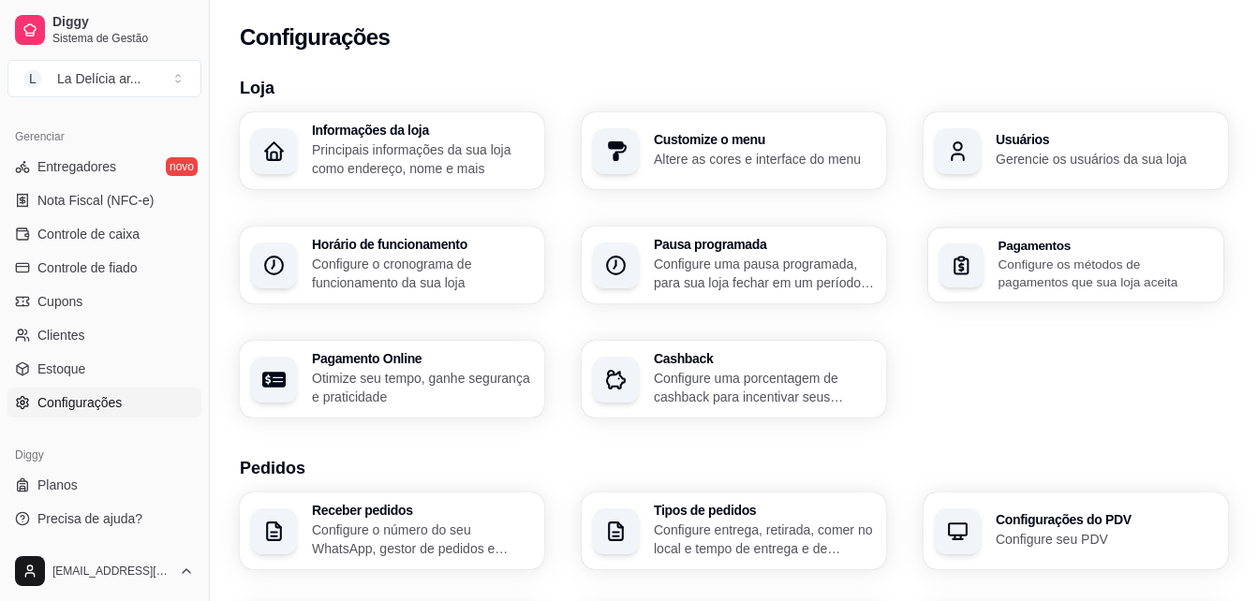
click at [1123, 263] on p "Configure os métodos de pagamentos que sua loja aceita" at bounding box center [1105, 273] width 214 height 37
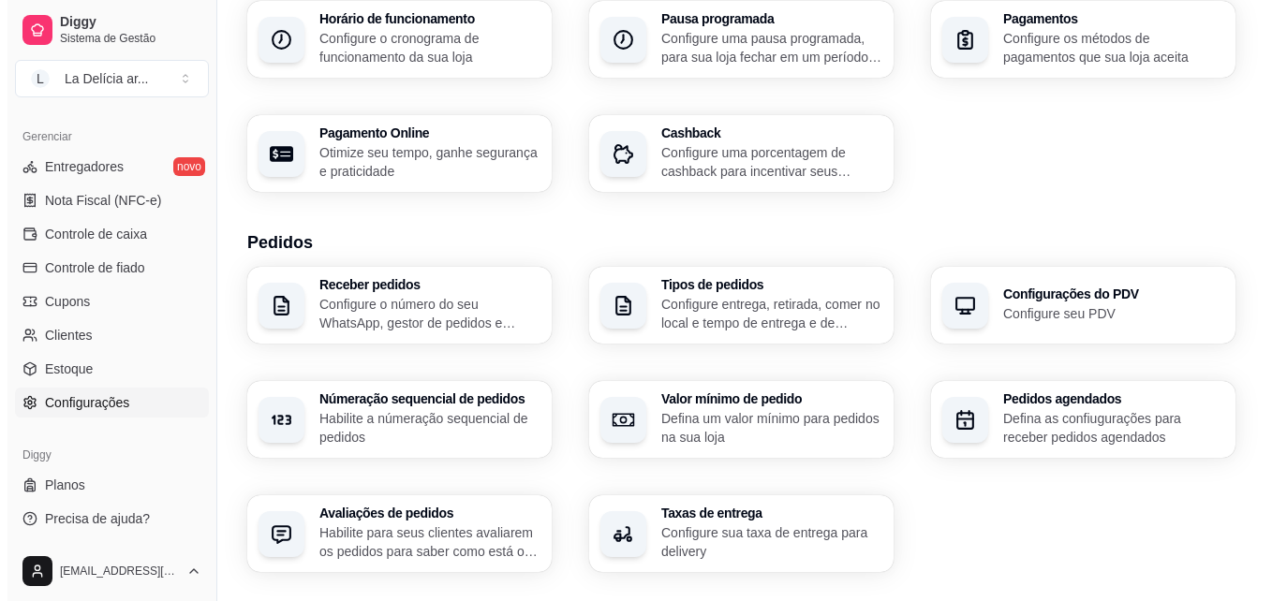
scroll to position [281, 0]
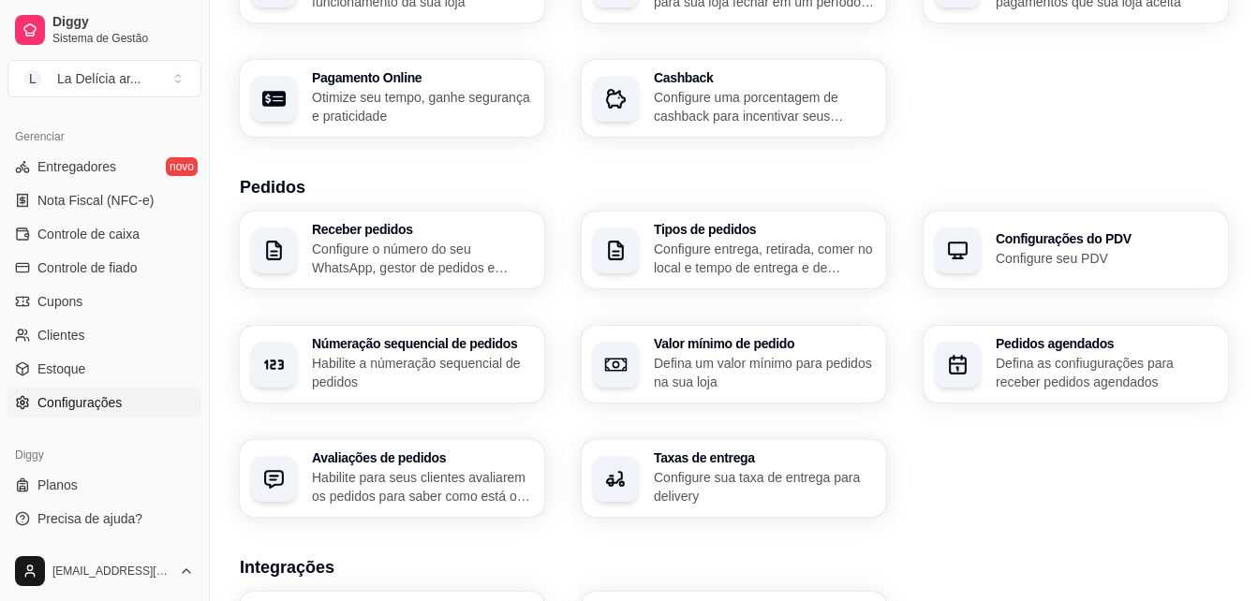
click at [490, 246] on p "Configure o número do seu WhatsApp, gestor de pedidos e outros" at bounding box center [422, 258] width 221 height 37
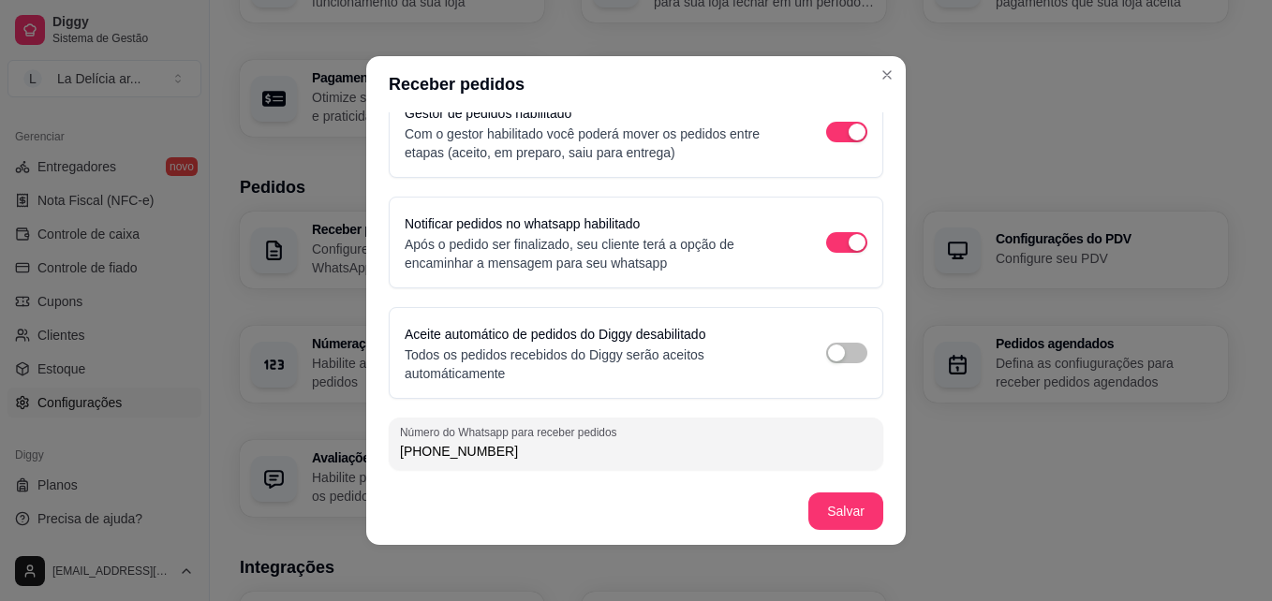
scroll to position [4, 0]
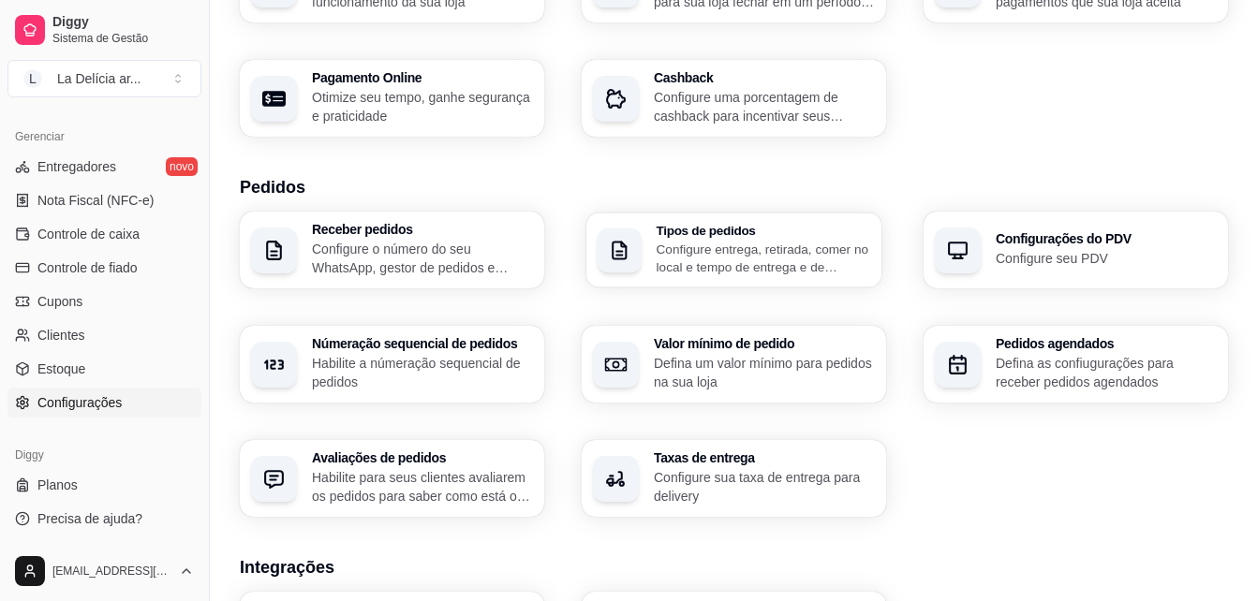
click at [721, 255] on p "Configure entrega, retirada, comer no local e tempo de entrega e de retirada" at bounding box center [763, 258] width 214 height 37
click at [1107, 240] on h3 "Configurações do PDV" at bounding box center [1105, 239] width 214 height 13
click at [456, 348] on h3 "Númeração sequencial de pedidos" at bounding box center [422, 343] width 221 height 13
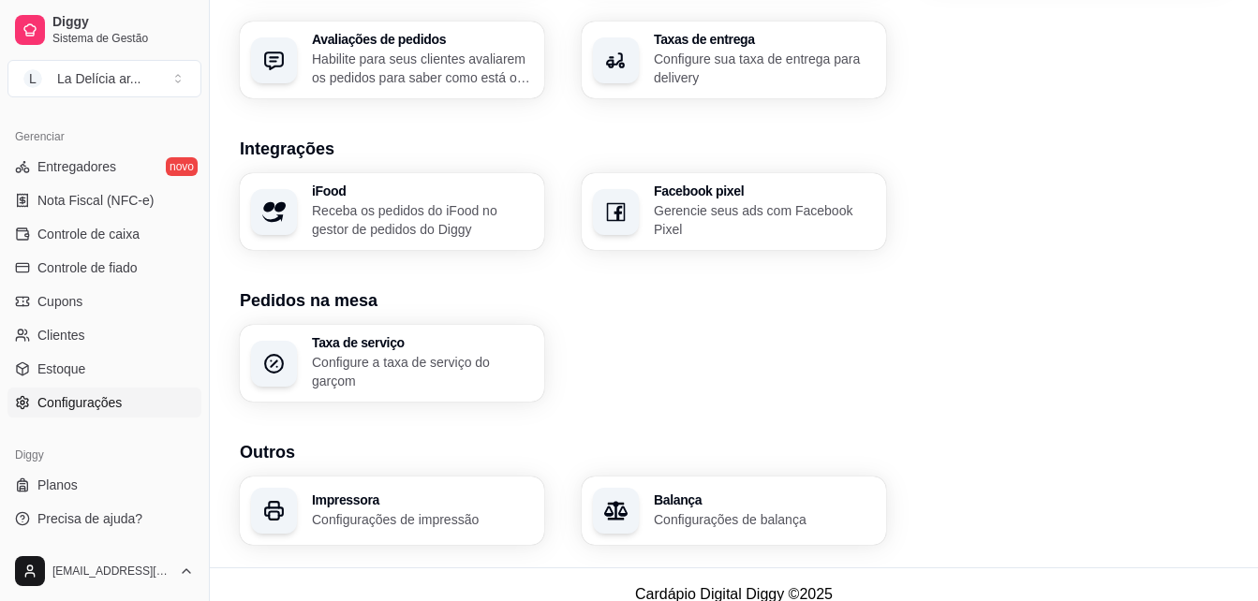
scroll to position [719, 0]
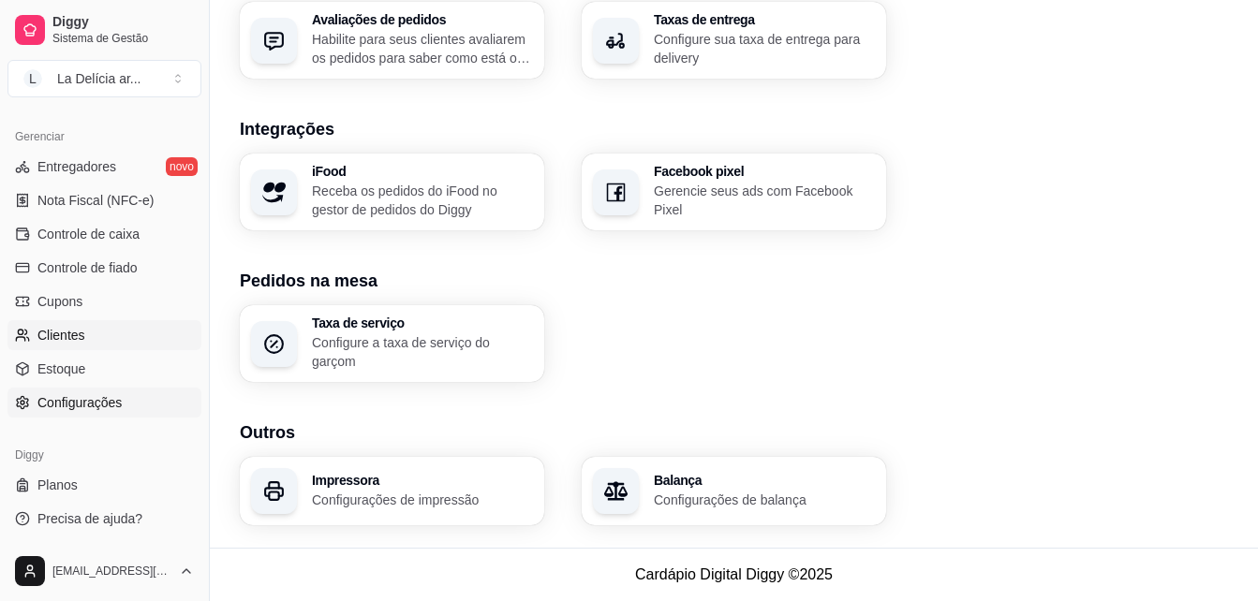
click at [70, 338] on span "Clientes" at bounding box center [61, 335] width 48 height 19
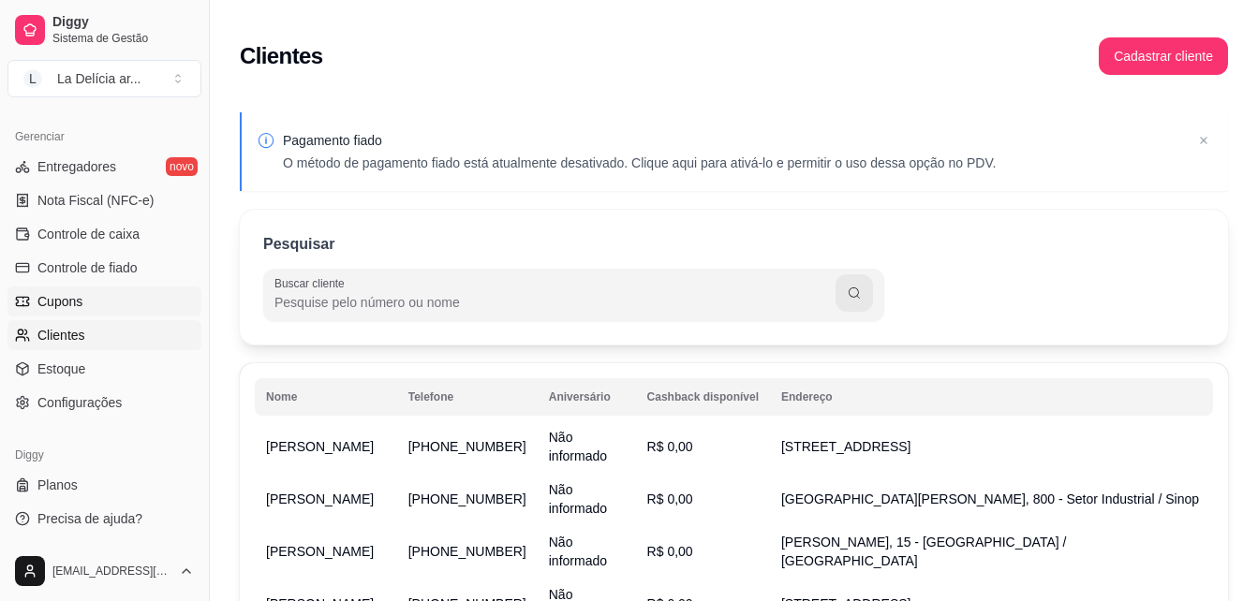
click at [35, 306] on link "Cupons" at bounding box center [104, 302] width 194 height 30
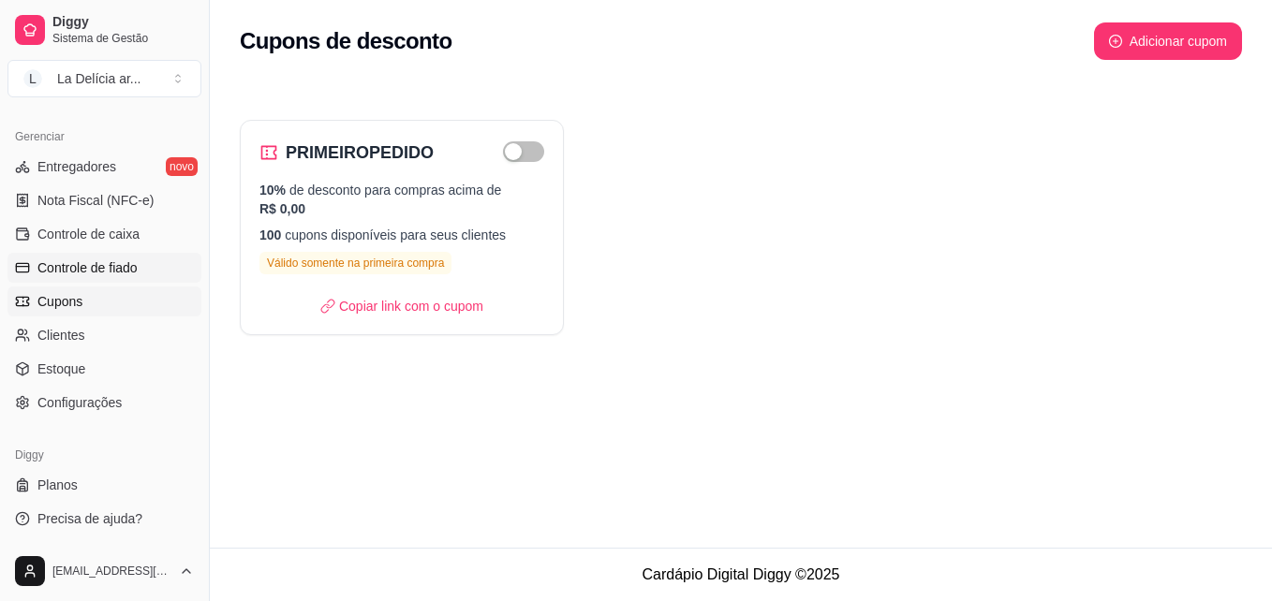
click at [93, 271] on span "Controle de fiado" at bounding box center [87, 267] width 100 height 19
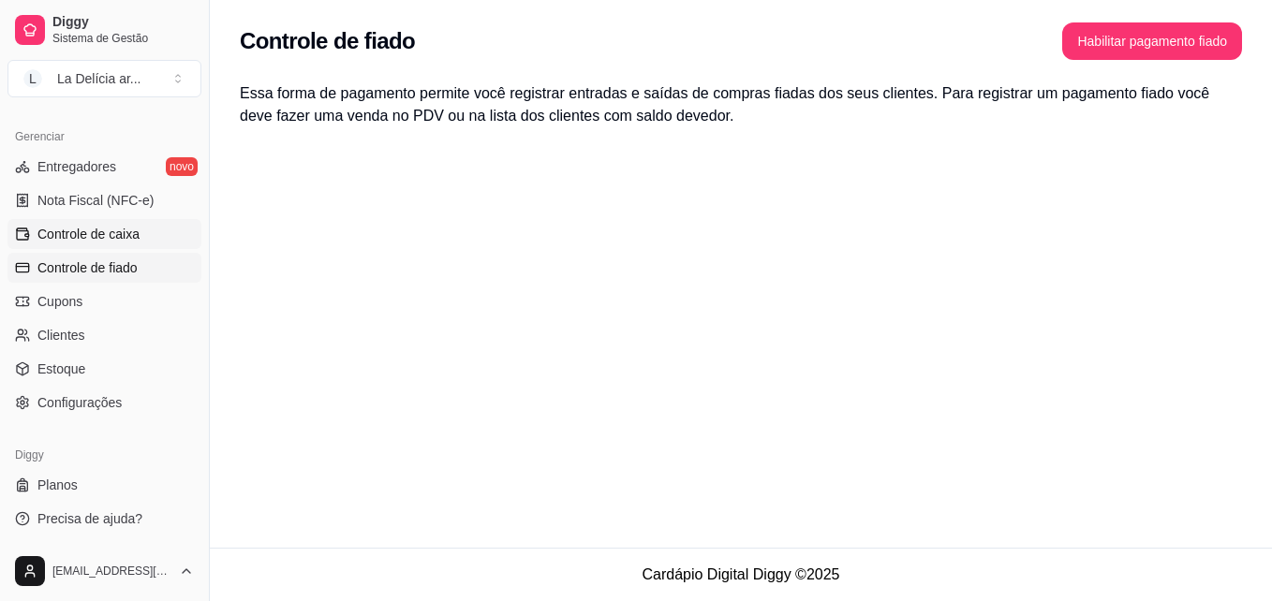
click at [96, 239] on span "Controle de caixa" at bounding box center [88, 234] width 102 height 19
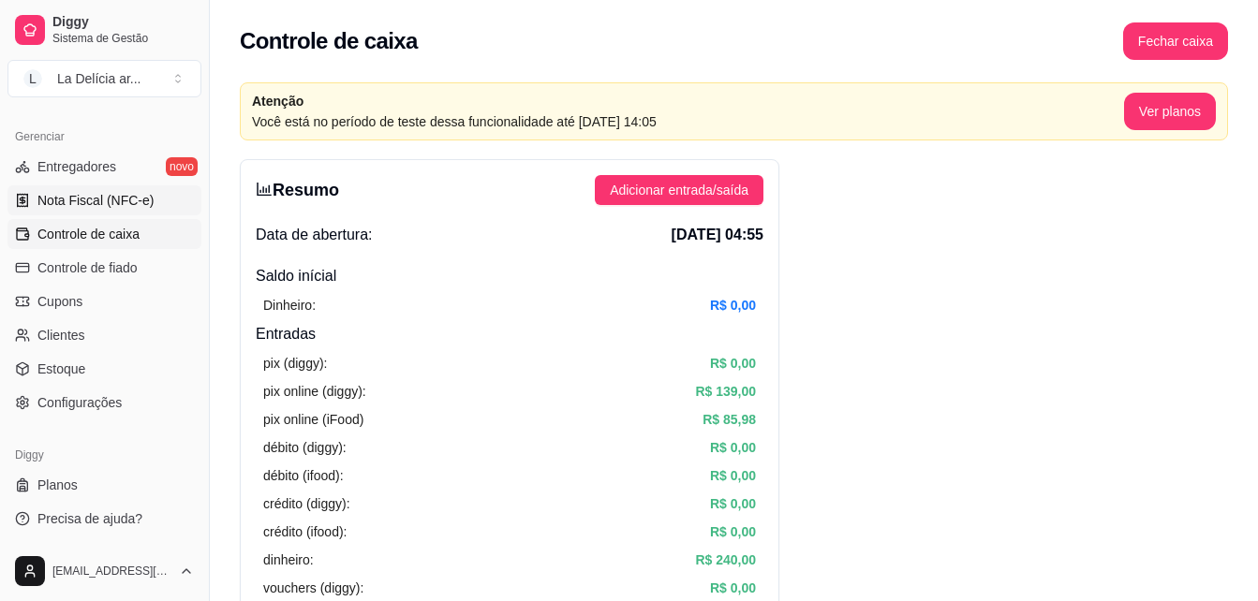
click at [87, 198] on span "Nota Fiscal (NFC-e)" at bounding box center [95, 200] width 116 height 19
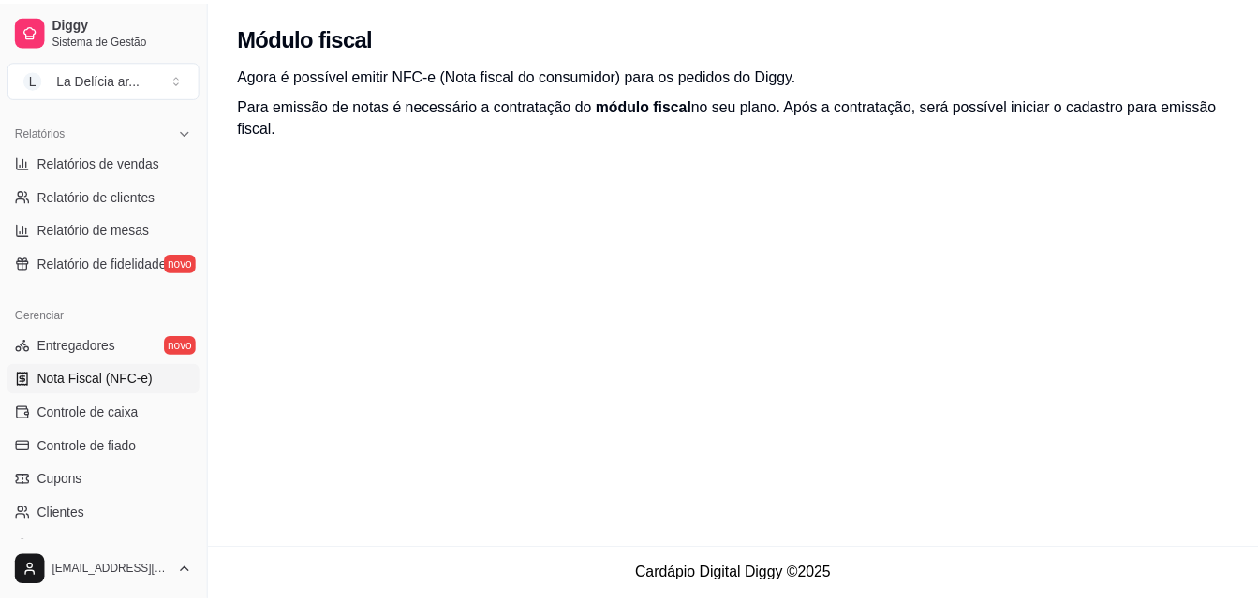
scroll to position [559, 0]
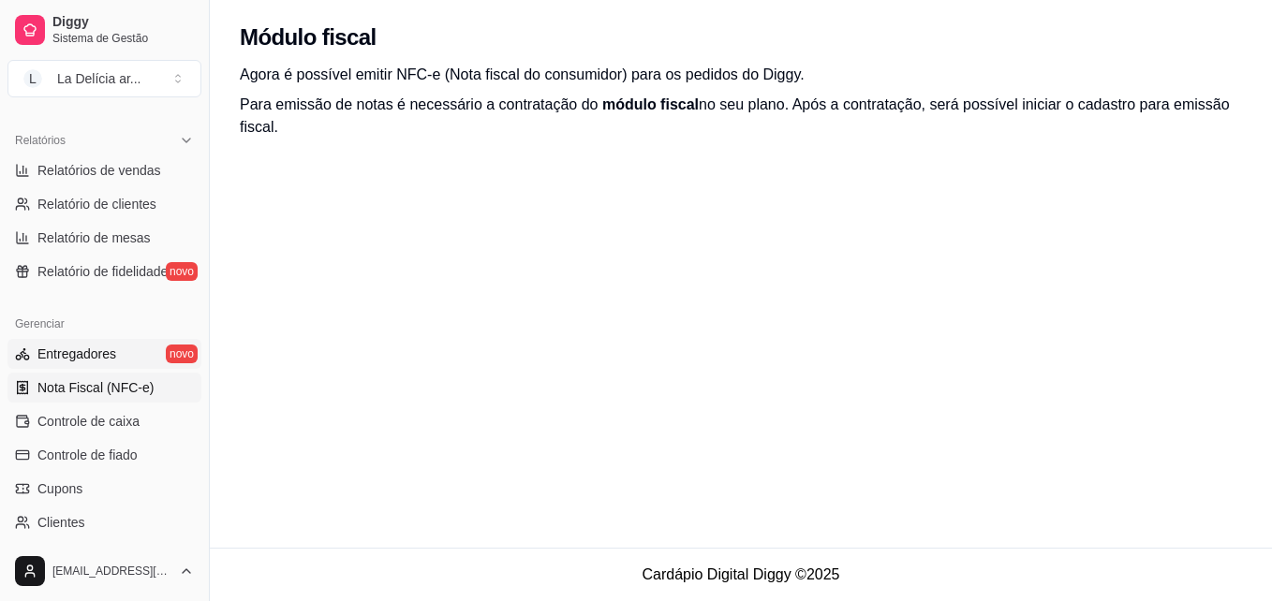
click at [86, 363] on link "Entregadores novo" at bounding box center [104, 354] width 194 height 30
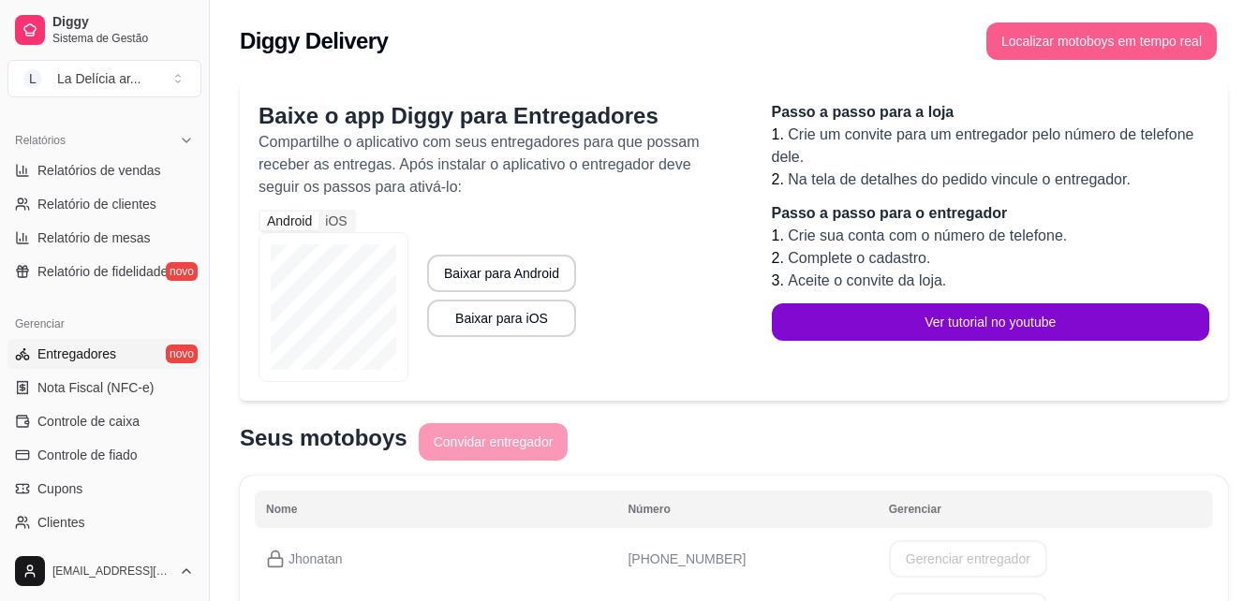
click at [1104, 45] on button "Localizar motoboys em tempo real" at bounding box center [1101, 40] width 230 height 37
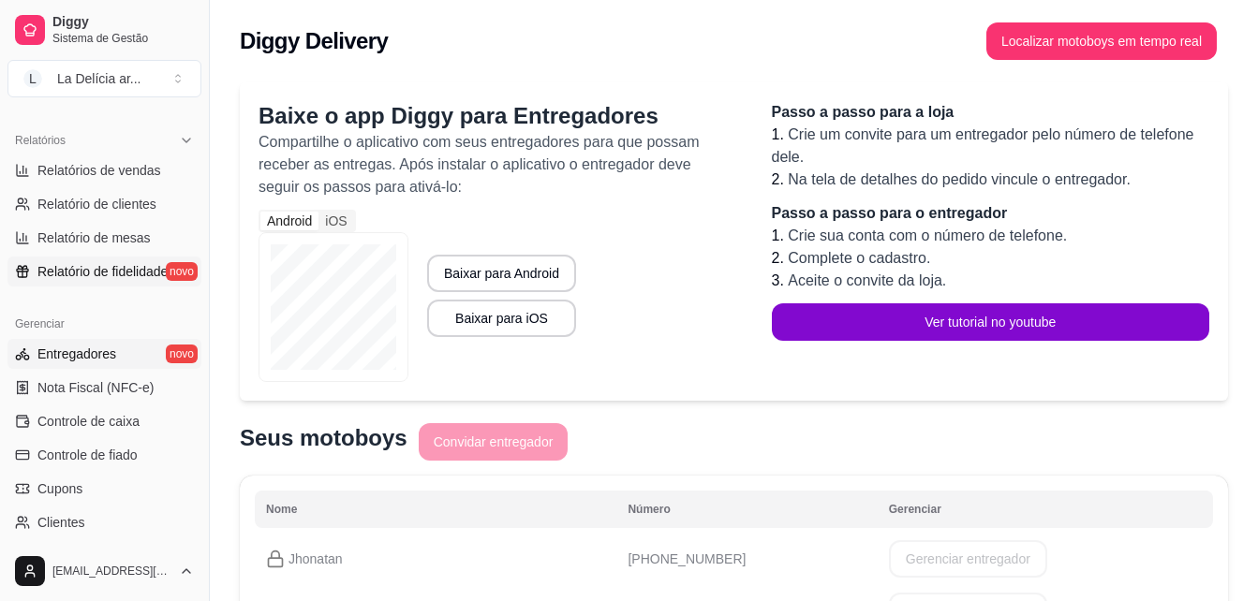
click at [99, 274] on span "Relatório de fidelidade" at bounding box center [102, 271] width 130 height 19
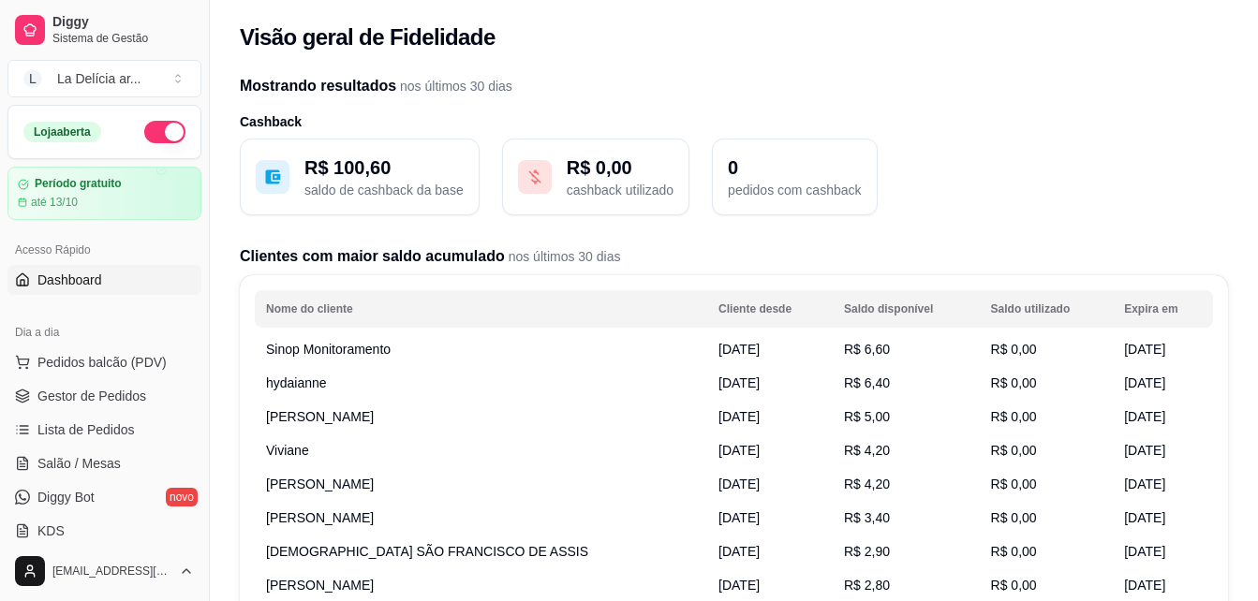
click at [96, 282] on span "Dashboard" at bounding box center [69, 280] width 65 height 19
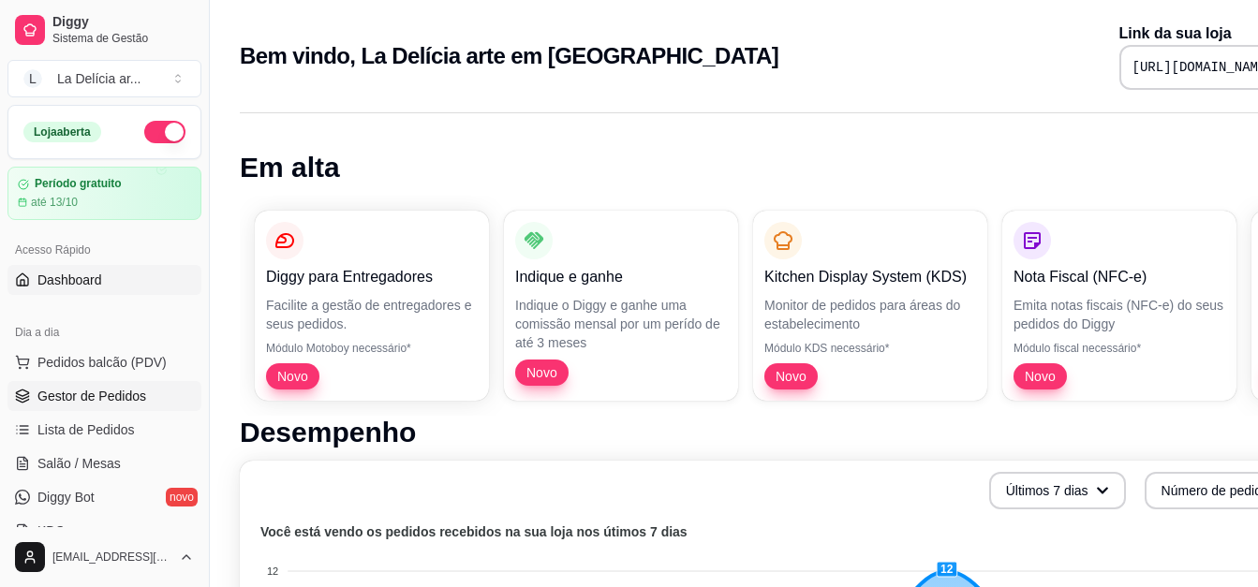
click at [96, 391] on span "Gestor de Pedidos" at bounding box center [91, 396] width 109 height 19
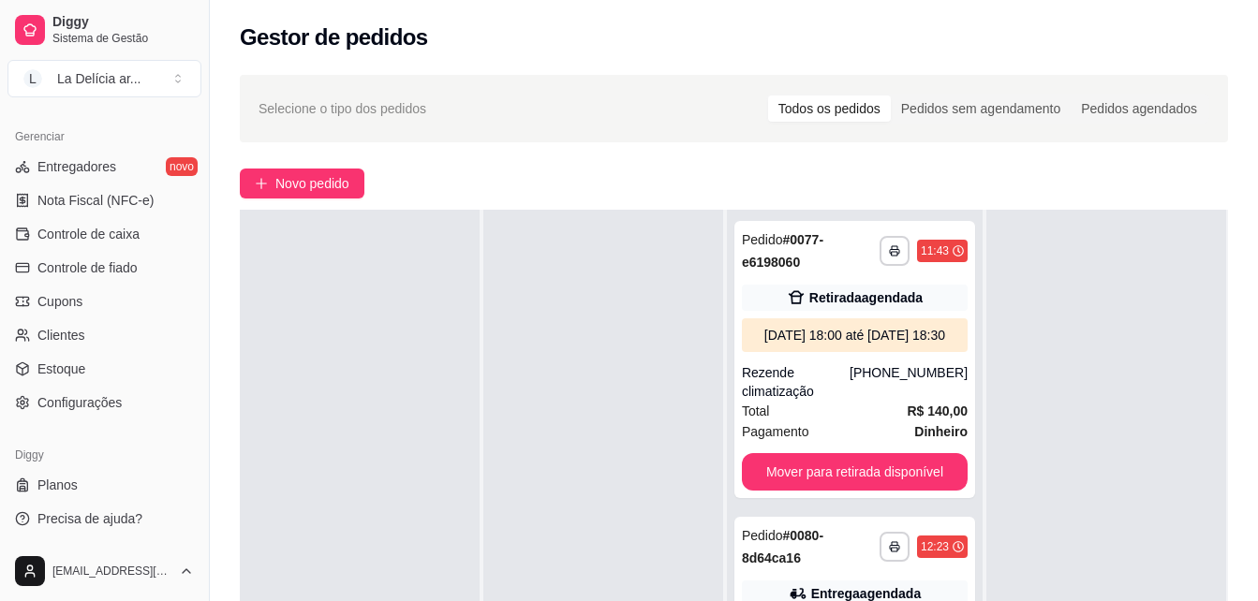
click at [579, 354] on div at bounding box center [603, 510] width 240 height 601
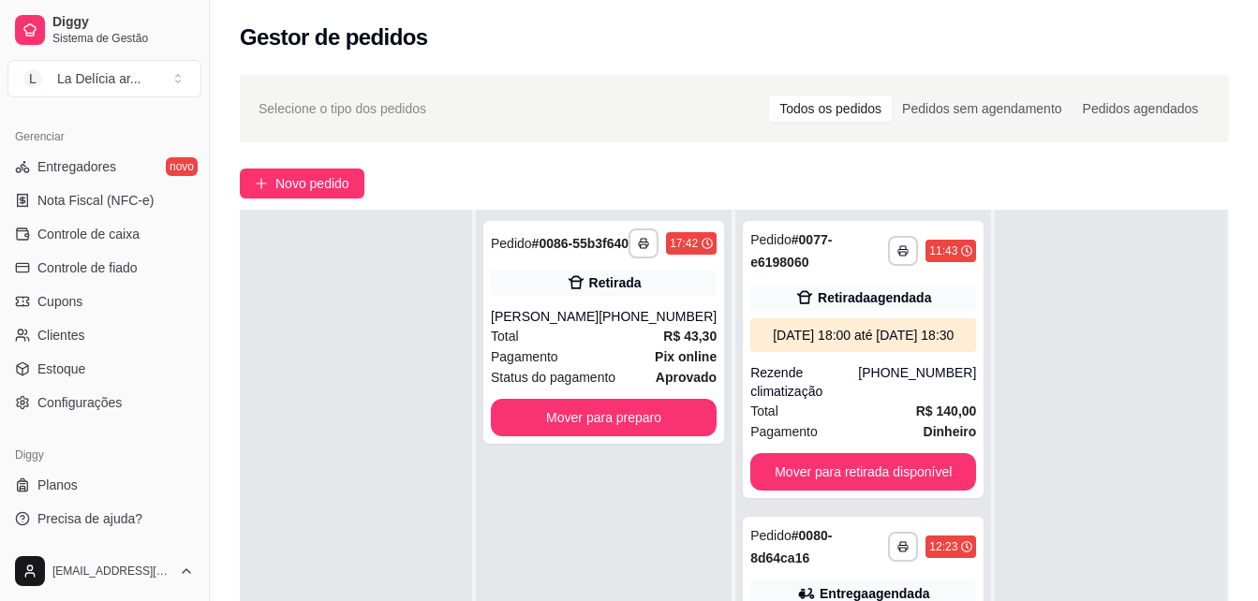
click at [579, 326] on div "[PERSON_NAME]" at bounding box center [545, 316] width 108 height 19
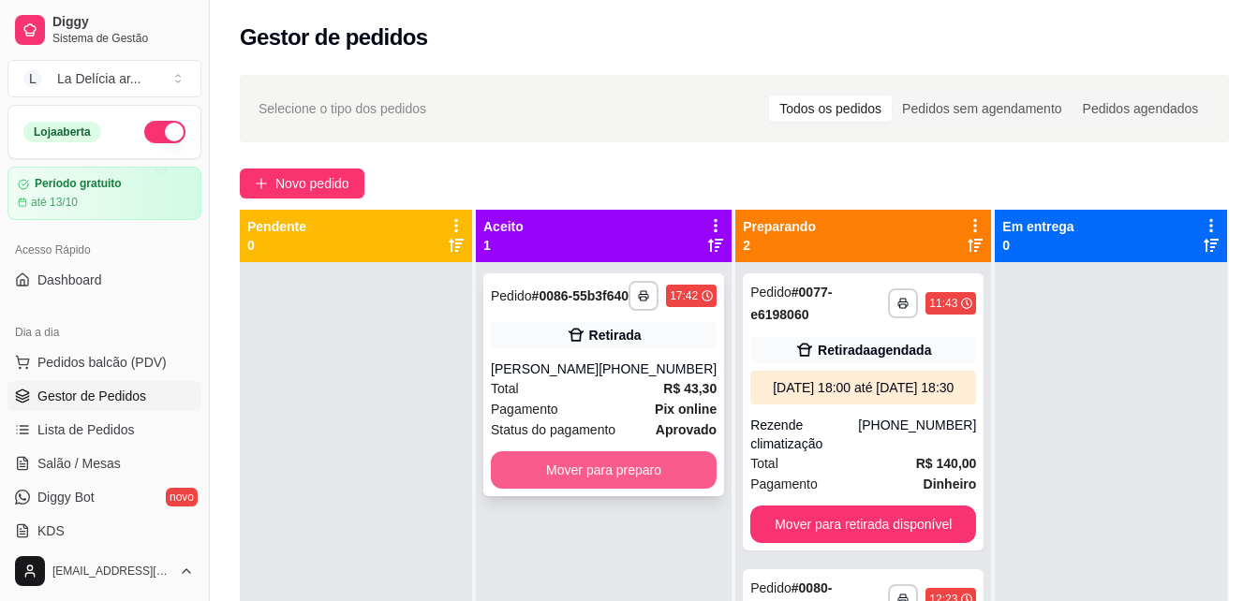
click at [650, 489] on button "Mover para preparo" at bounding box center [604, 469] width 226 height 37
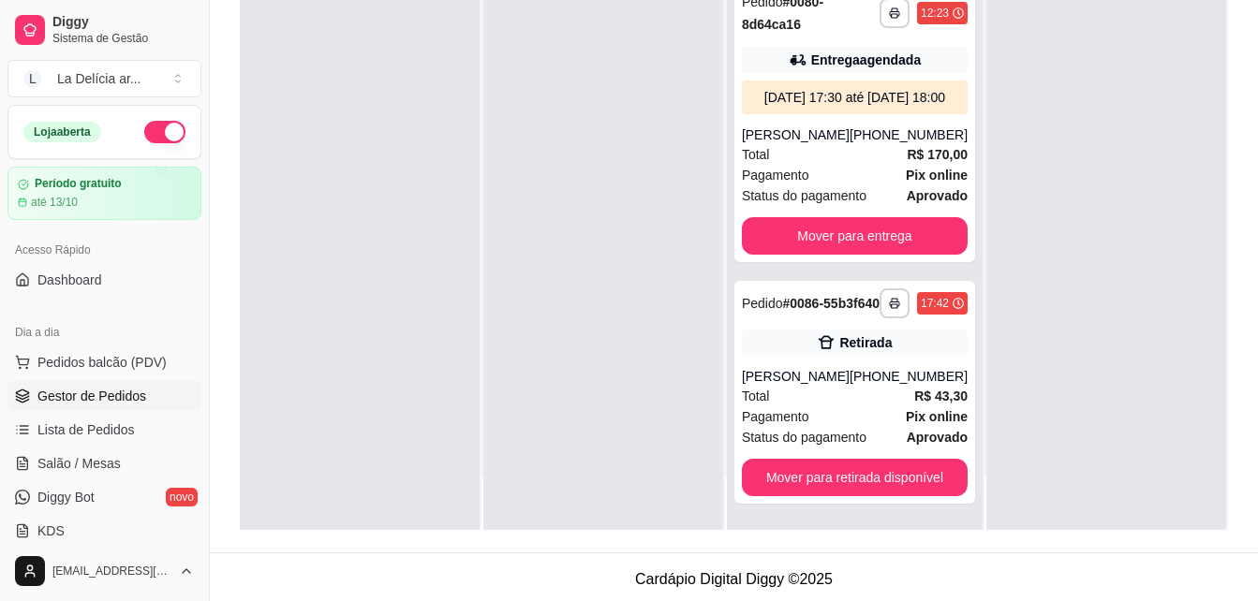
scroll to position [343, 0]
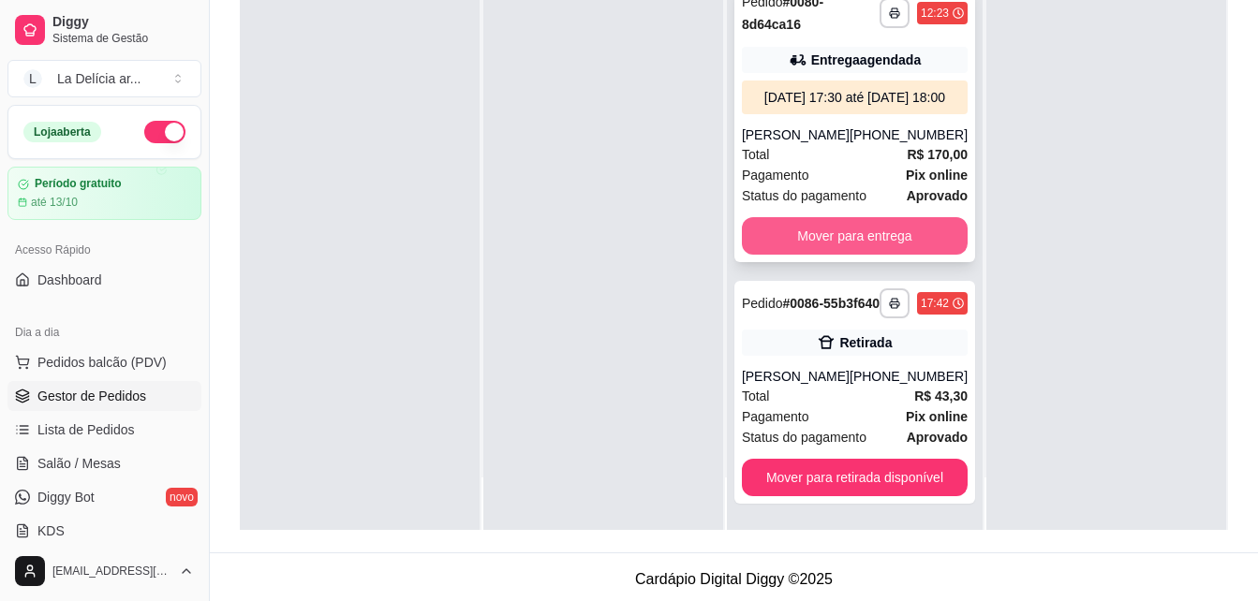
click at [822, 217] on button "Mover para entrega" at bounding box center [855, 235] width 226 height 37
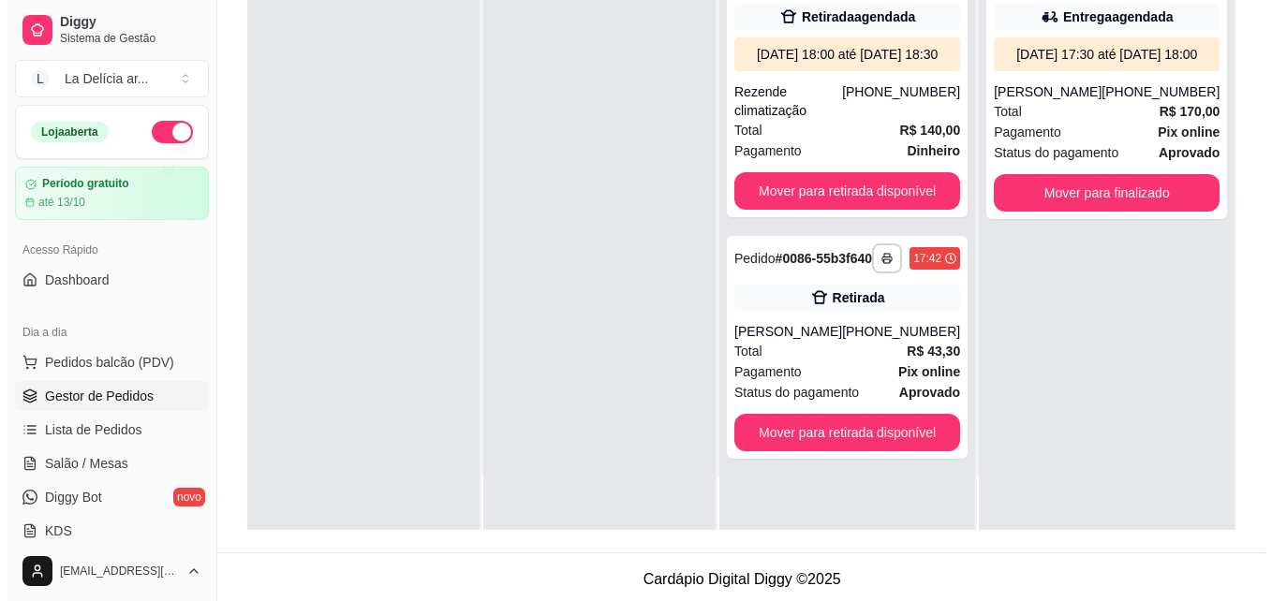
scroll to position [286, 0]
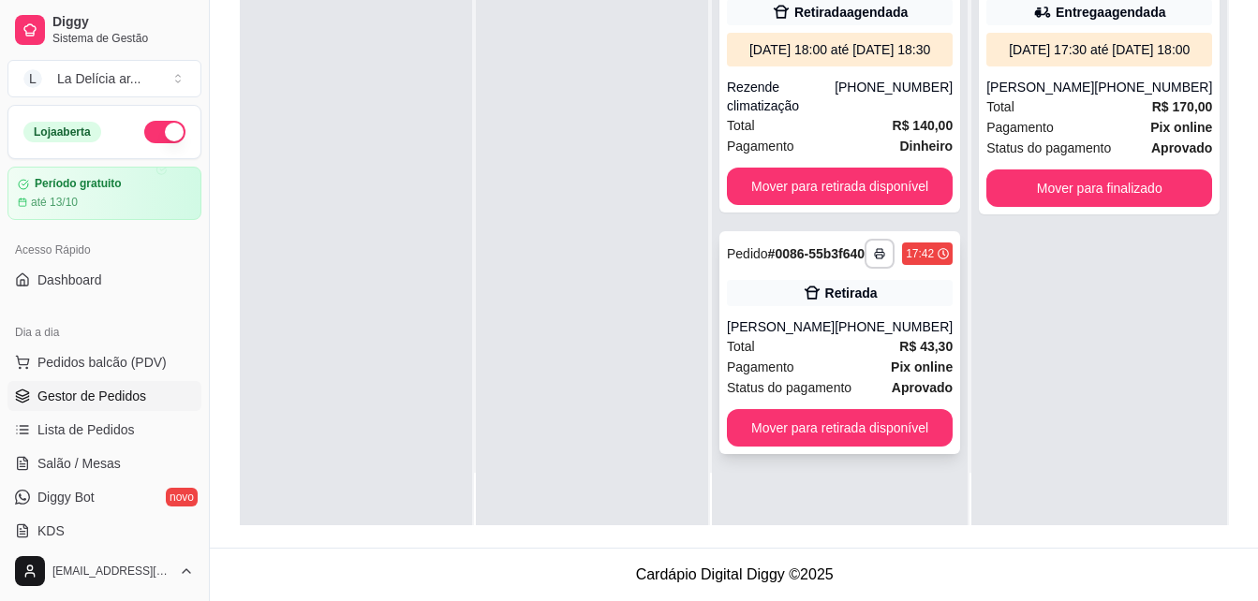
click at [773, 377] on span "Pagamento" at bounding box center [760, 367] width 67 height 21
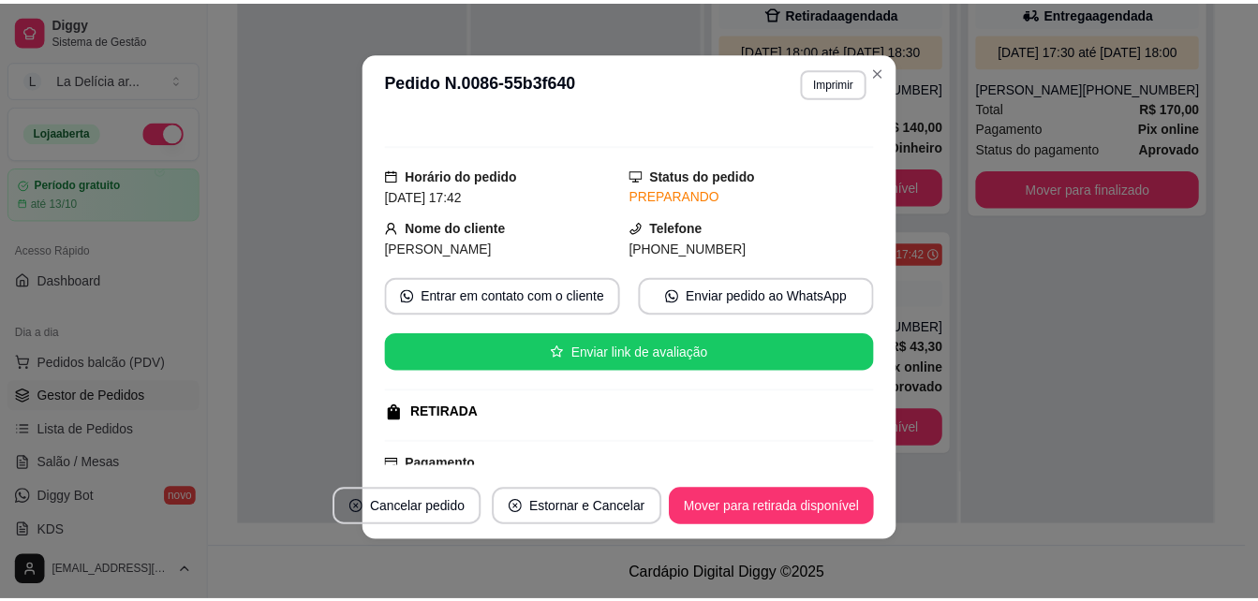
scroll to position [0, 0]
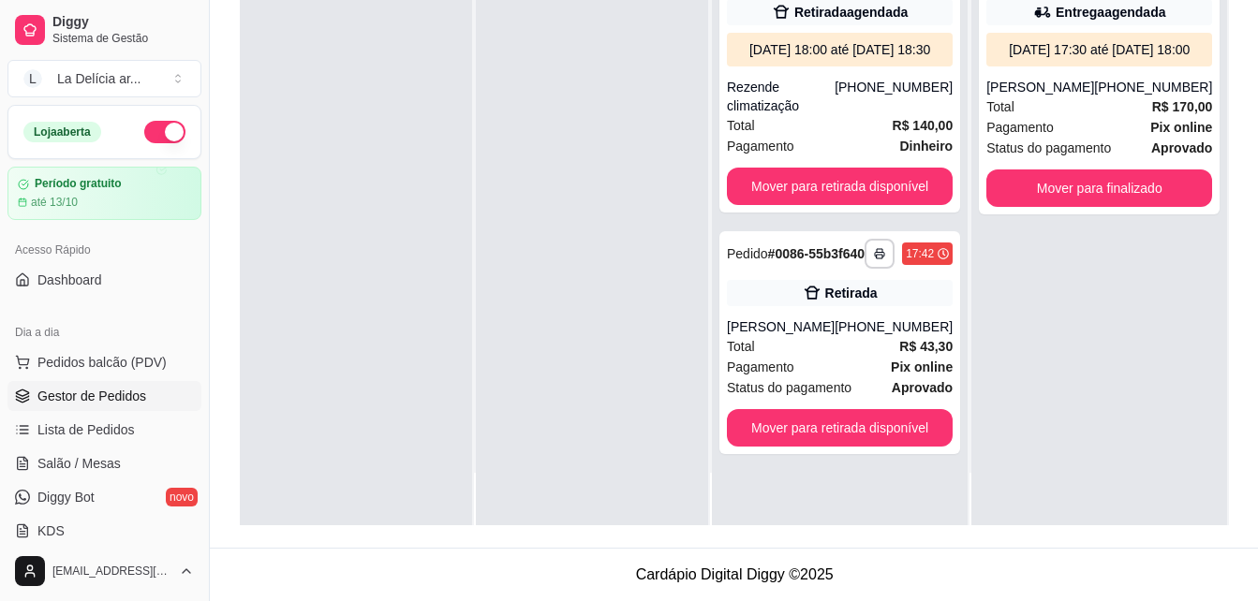
click at [550, 314] on div at bounding box center [592, 224] width 232 height 601
click at [875, 258] on icon "button" at bounding box center [879, 255] width 9 height 5
click at [769, 326] on button "001" at bounding box center [820, 338] width 136 height 30
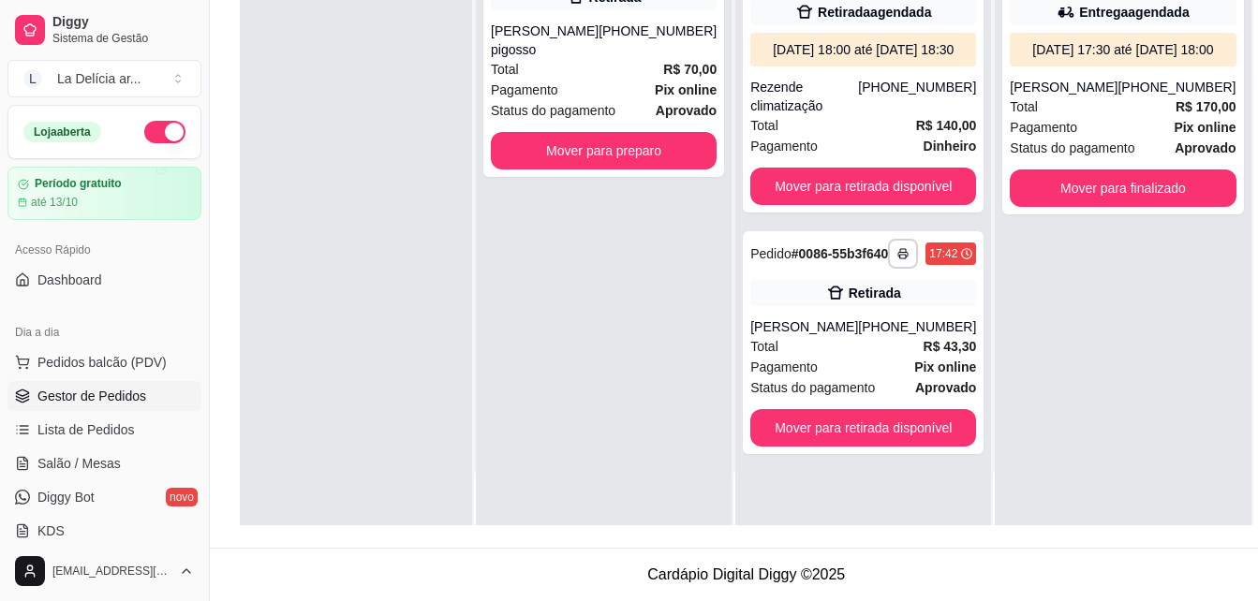
drag, startPoint x: 772, startPoint y: 328, endPoint x: 523, endPoint y: 358, distance: 249.9
click at [523, 358] on div "**********" at bounding box center [604, 224] width 256 height 601
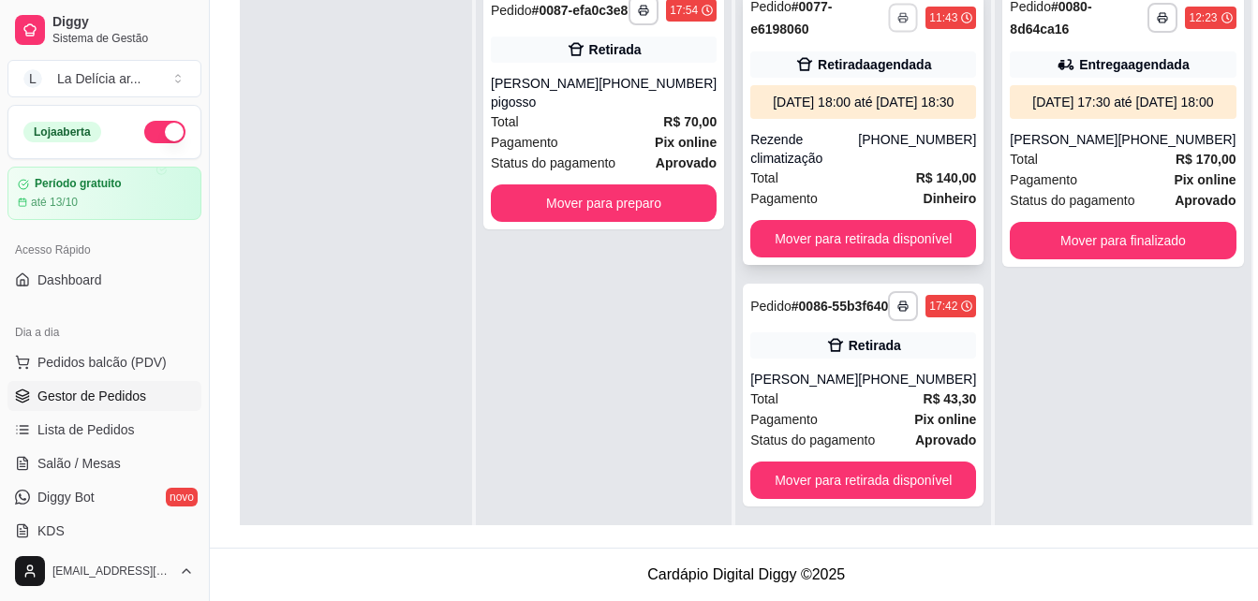
click at [889, 24] on button "button" at bounding box center [903, 17] width 29 height 29
click at [832, 88] on button "001" at bounding box center [820, 83] width 136 height 30
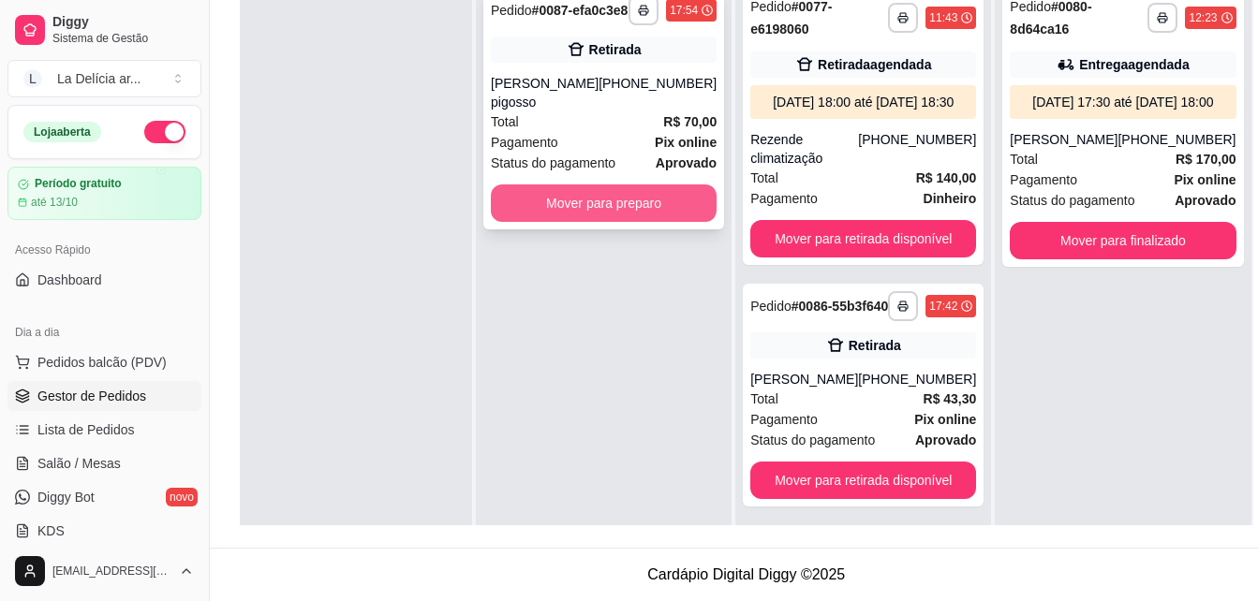
click at [620, 209] on button "Mover para preparo" at bounding box center [604, 202] width 226 height 37
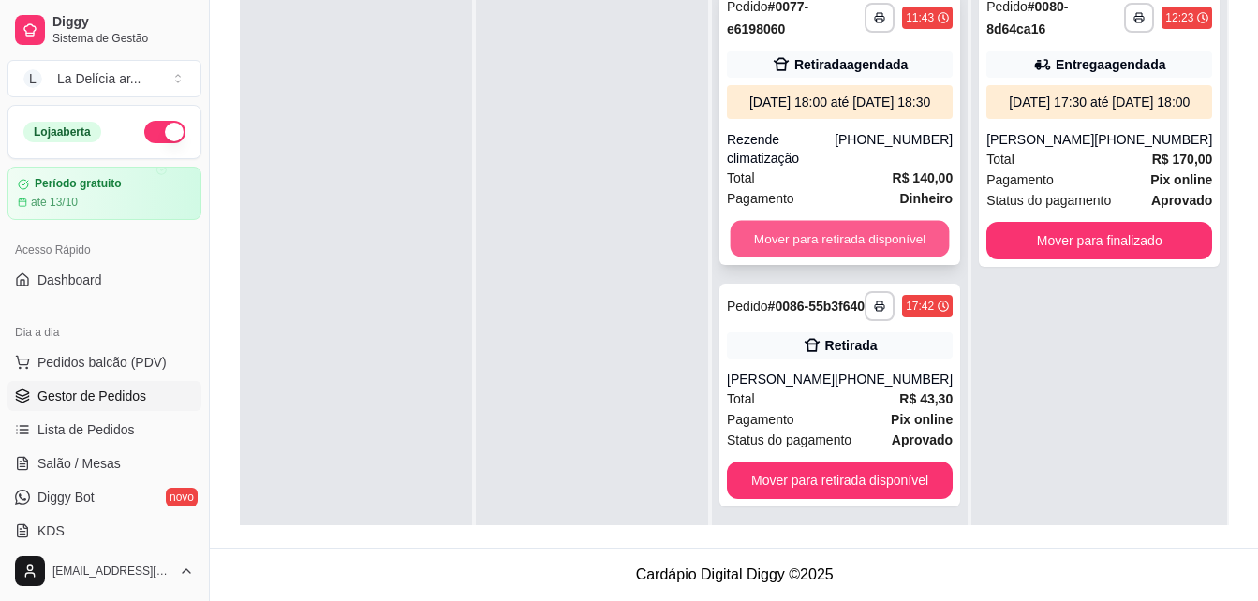
click at [881, 252] on button "Mover para retirada disponível" at bounding box center [839, 239] width 219 height 37
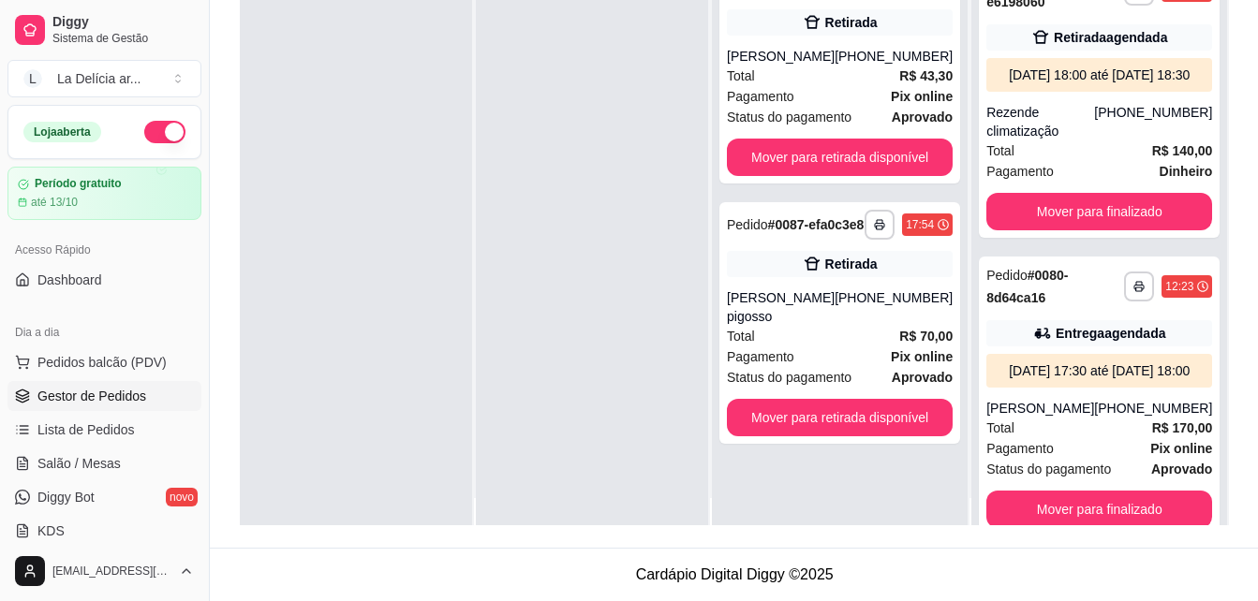
scroll to position [52, 0]
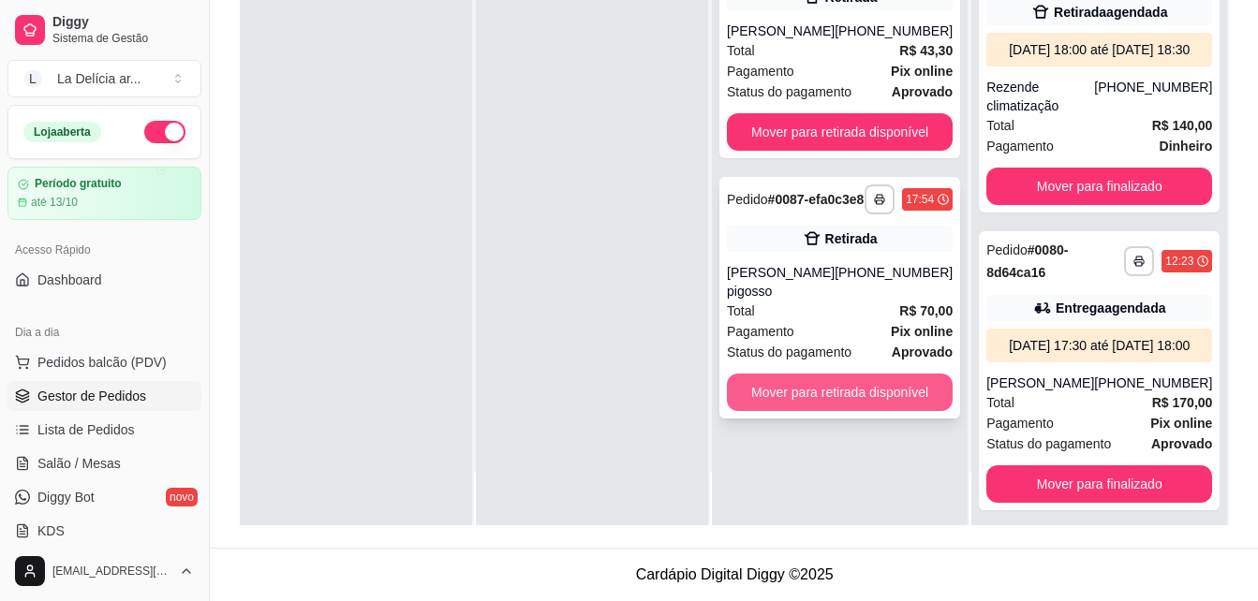
click at [861, 411] on button "Mover para retirada disponível" at bounding box center [840, 392] width 226 height 37
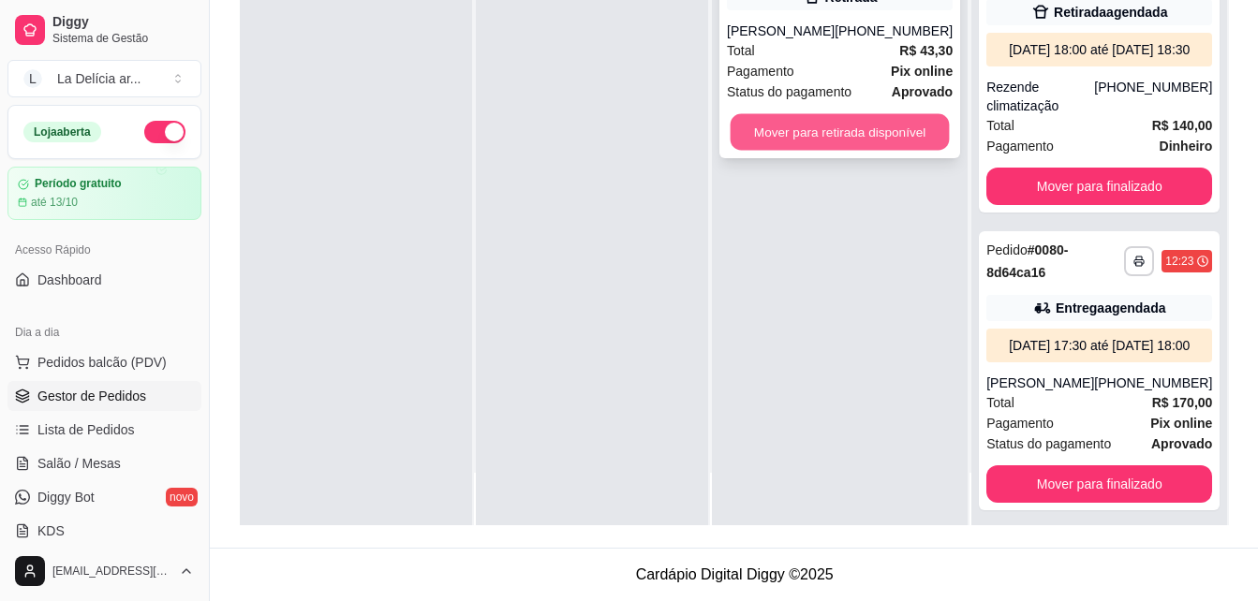
click at [867, 151] on button "Mover para retirada disponível" at bounding box center [839, 132] width 219 height 37
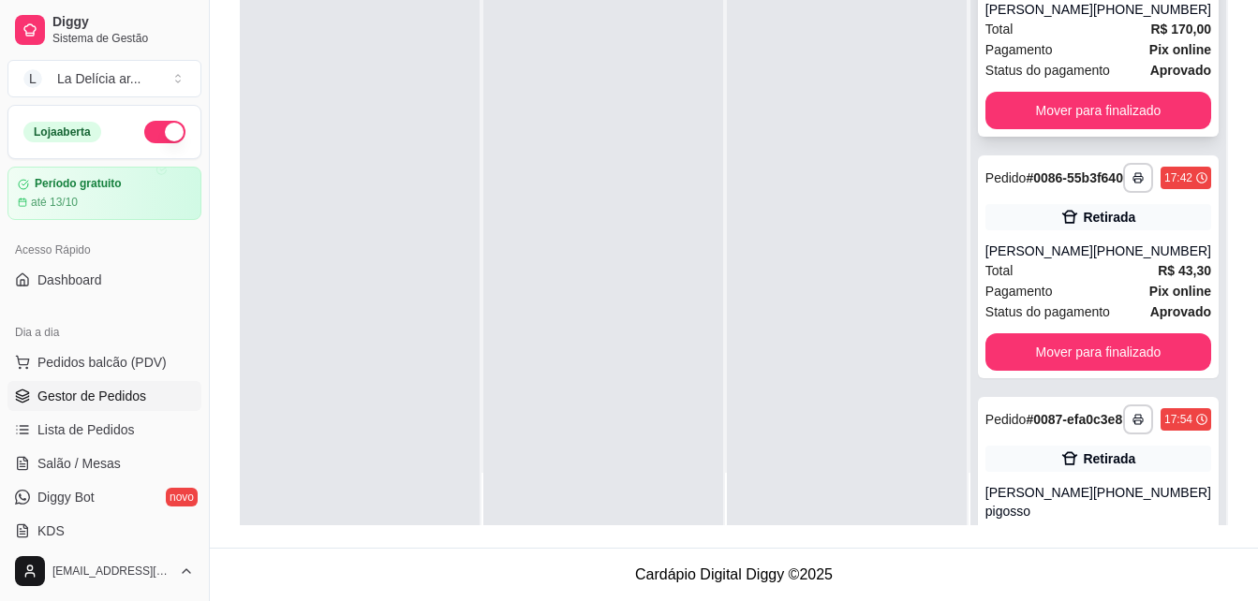
scroll to position [375, 0]
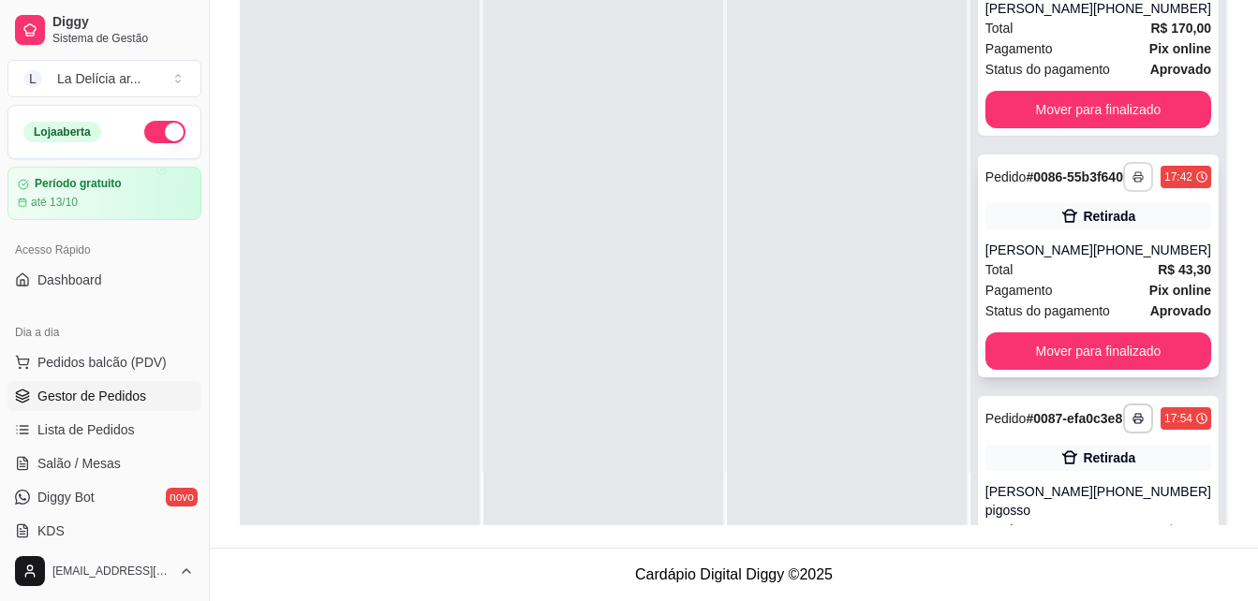
click at [1135, 182] on rect "button" at bounding box center [1138, 180] width 6 height 4
click at [1032, 302] on button "001" at bounding box center [1061, 306] width 136 height 30
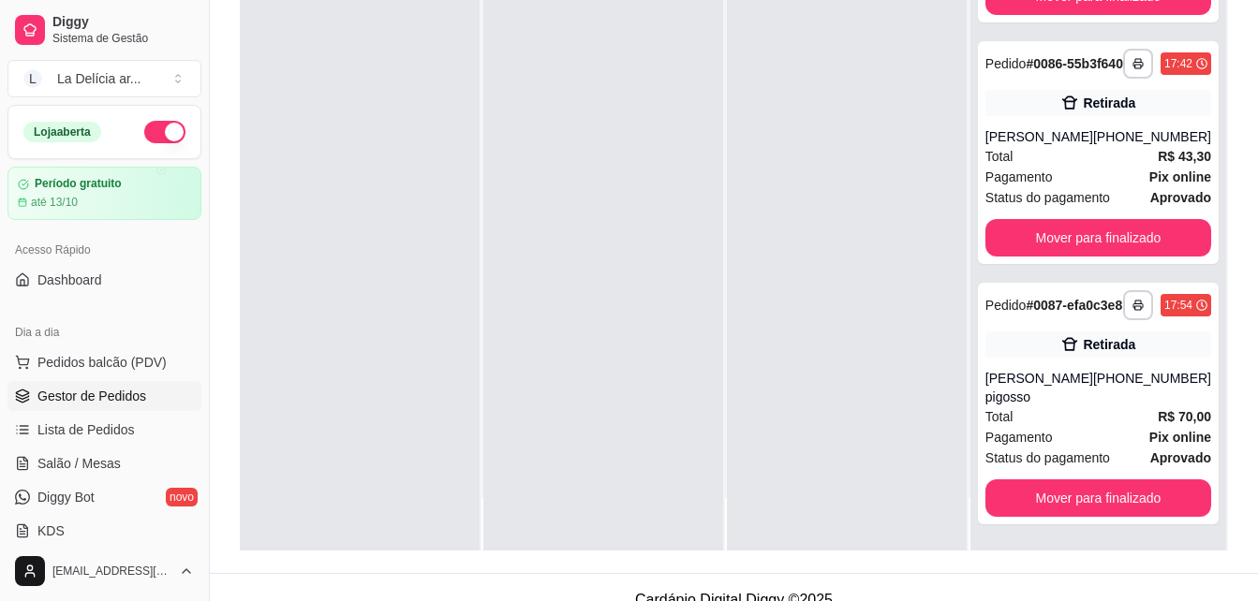
scroll to position [286, 0]
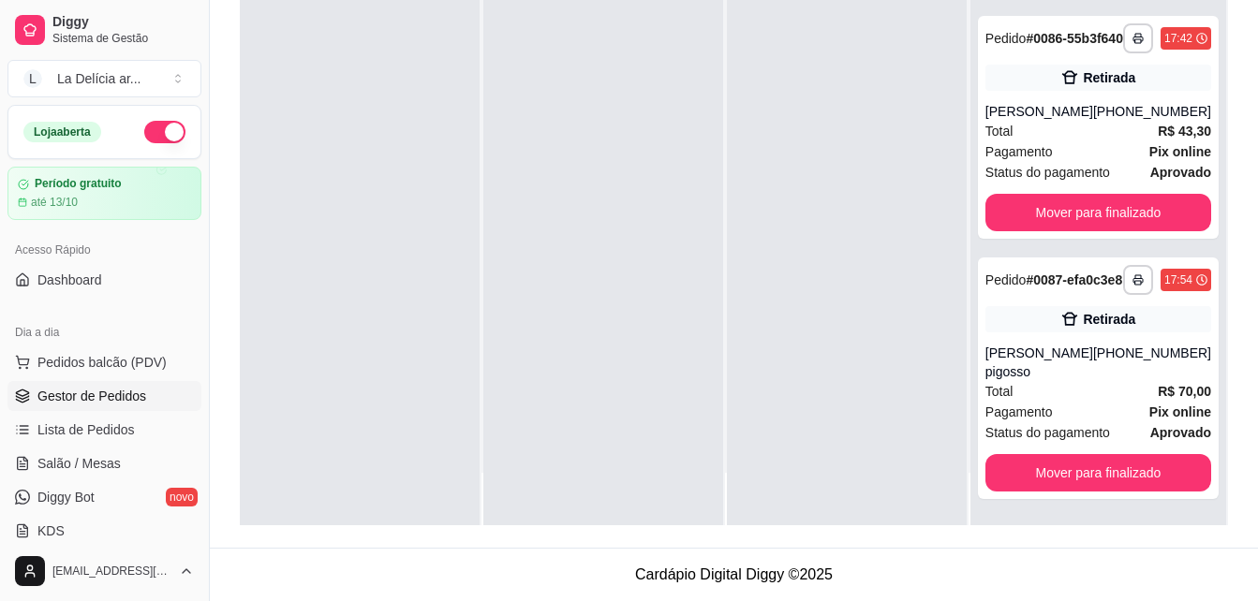
click at [533, 146] on div at bounding box center [603, 224] width 240 height 601
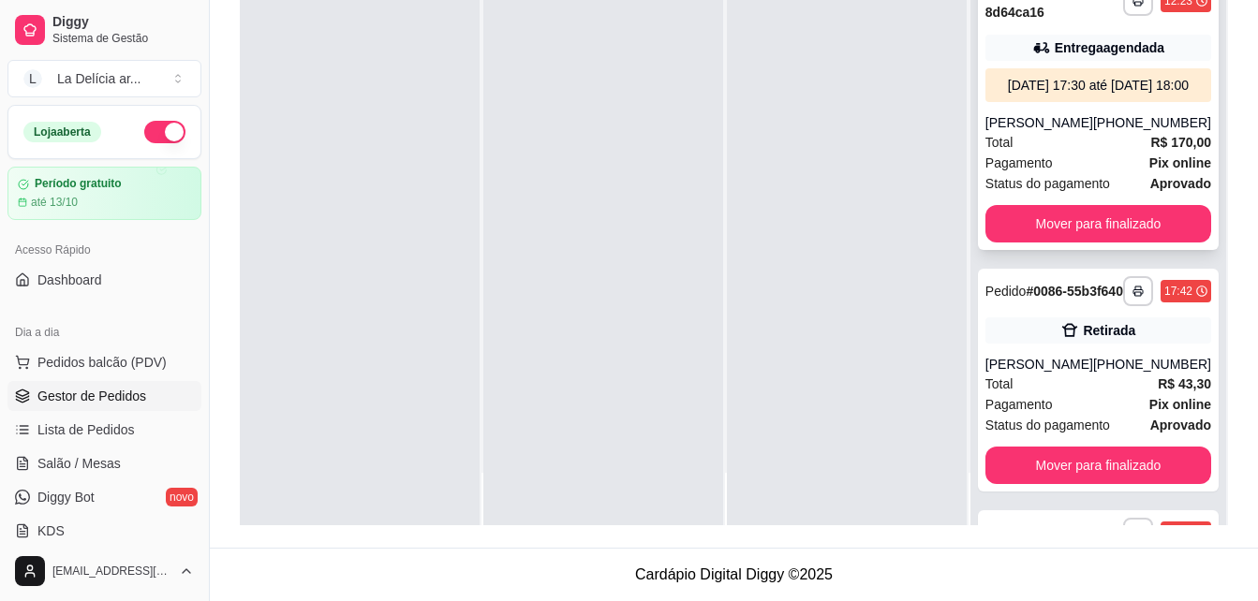
scroll to position [618, 0]
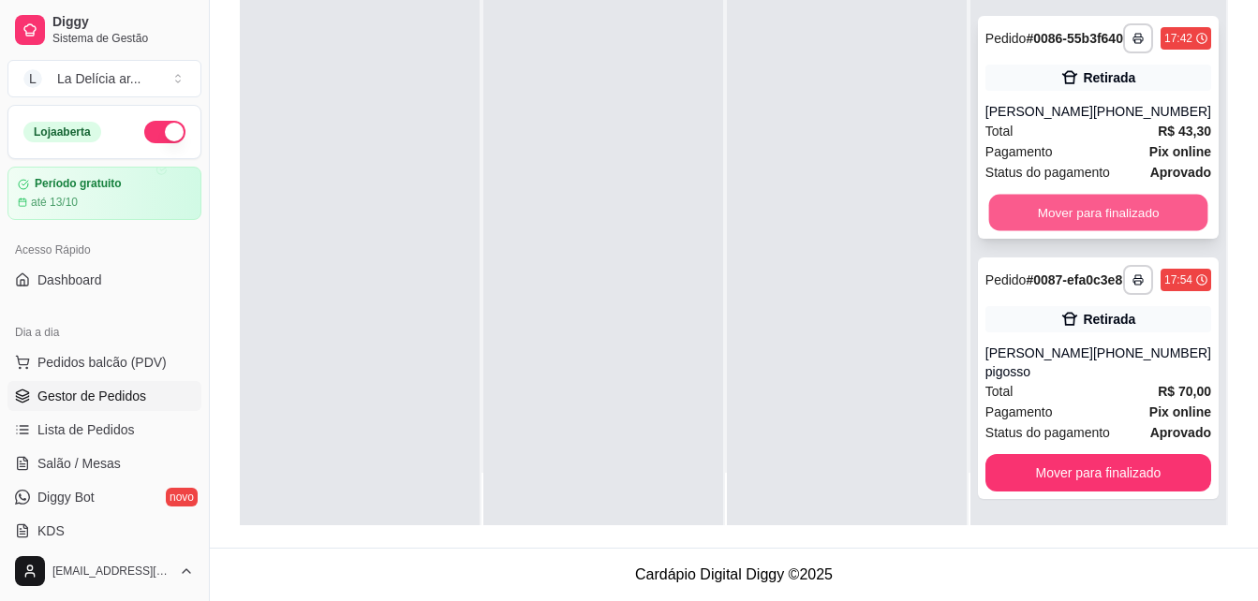
click at [1104, 199] on button "Mover para finalizado" at bounding box center [1097, 213] width 219 height 37
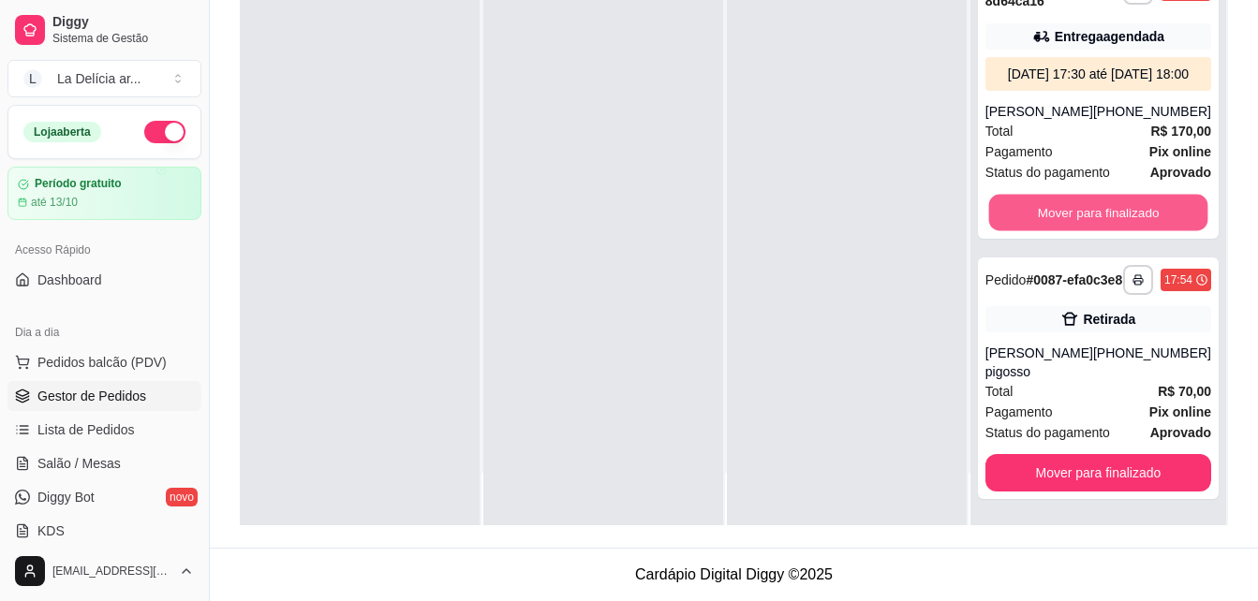
click at [1104, 199] on button "Mover para finalizado" at bounding box center [1097, 213] width 219 height 37
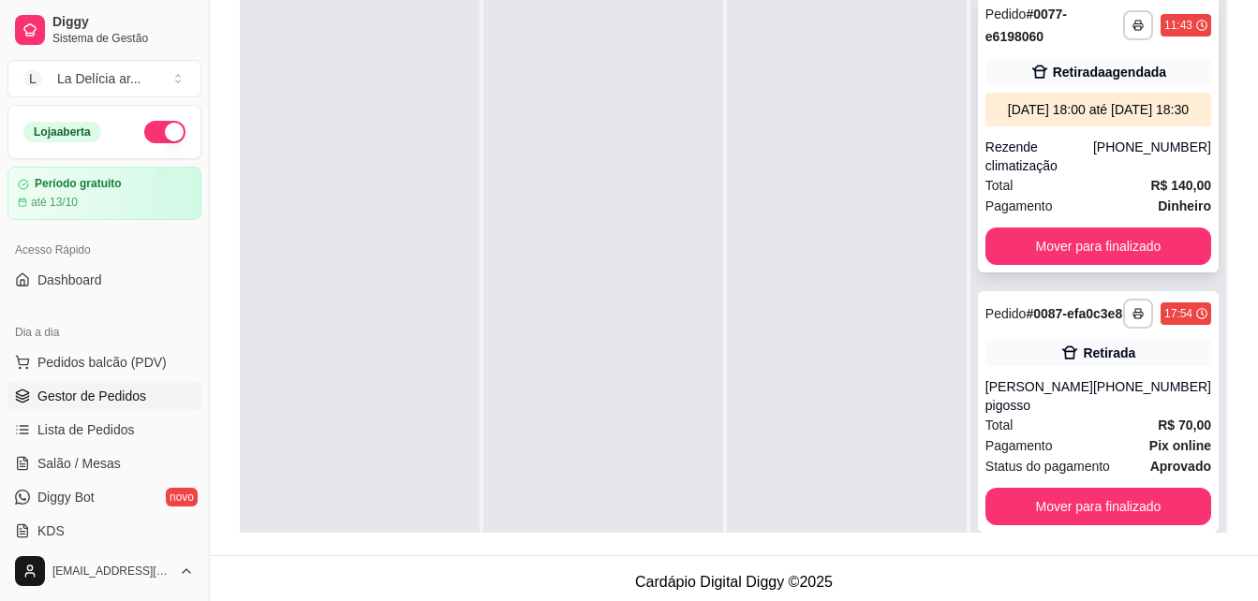
scroll to position [286, 0]
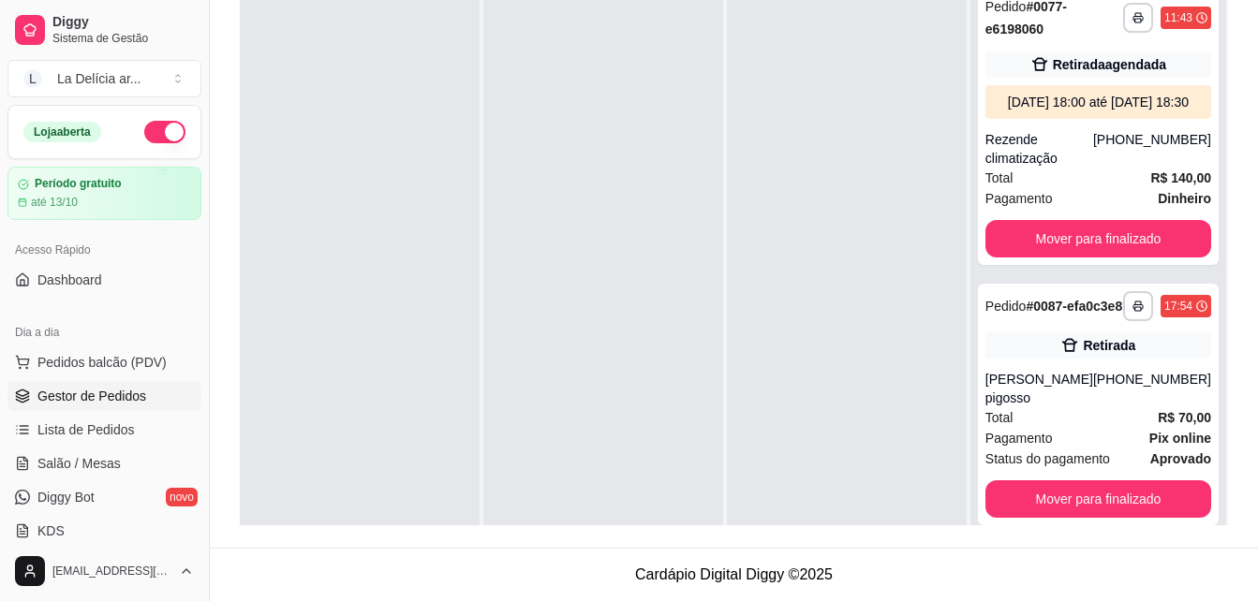
click at [870, 442] on div at bounding box center [847, 277] width 240 height 601
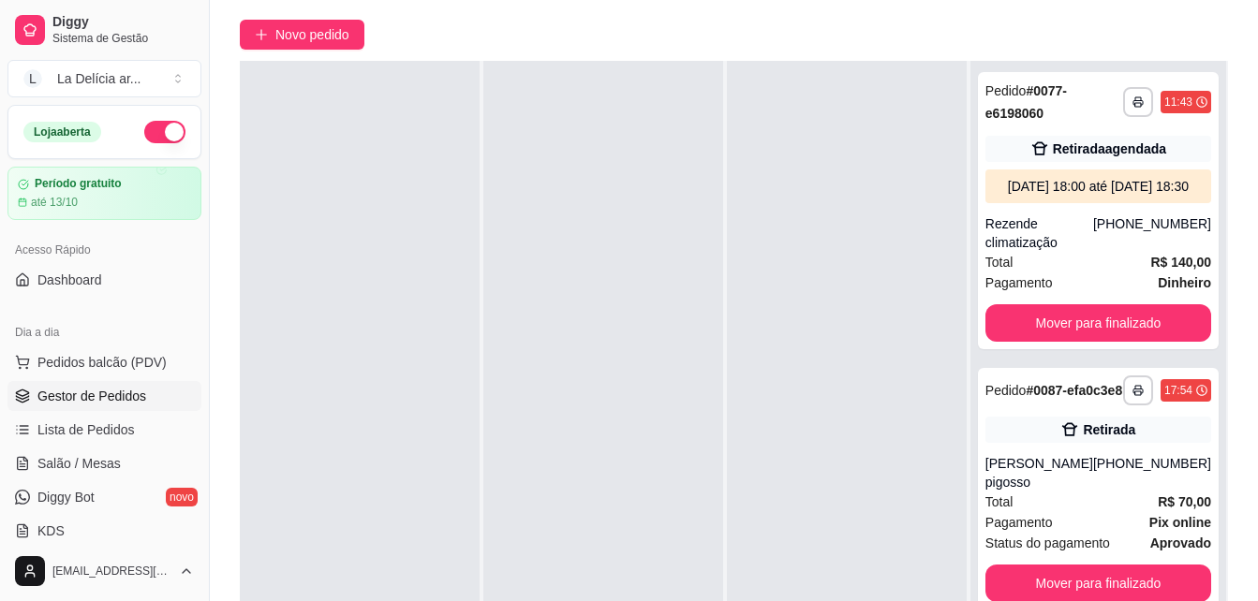
scroll to position [0, 0]
